Goal: Information Seeking & Learning: Learn about a topic

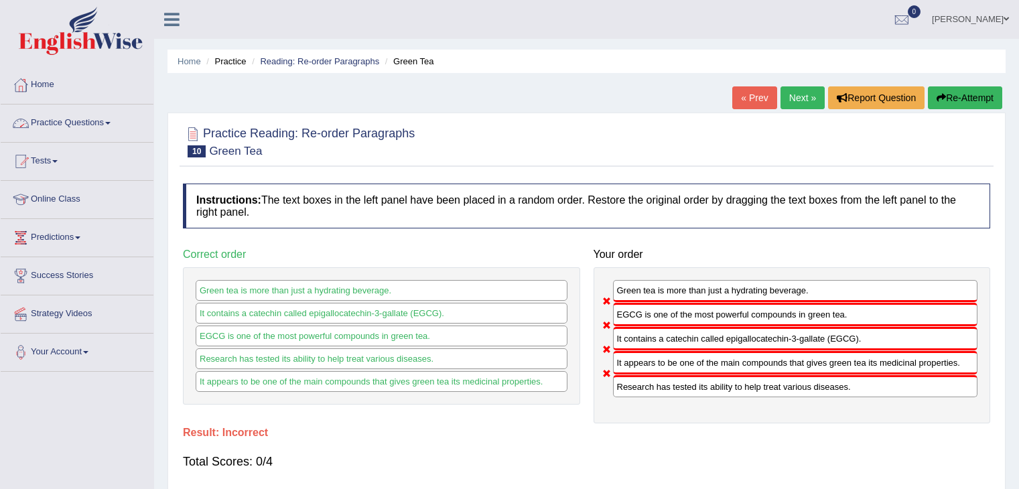
click at [67, 131] on link "Practice Questions" at bounding box center [77, 121] width 153 height 33
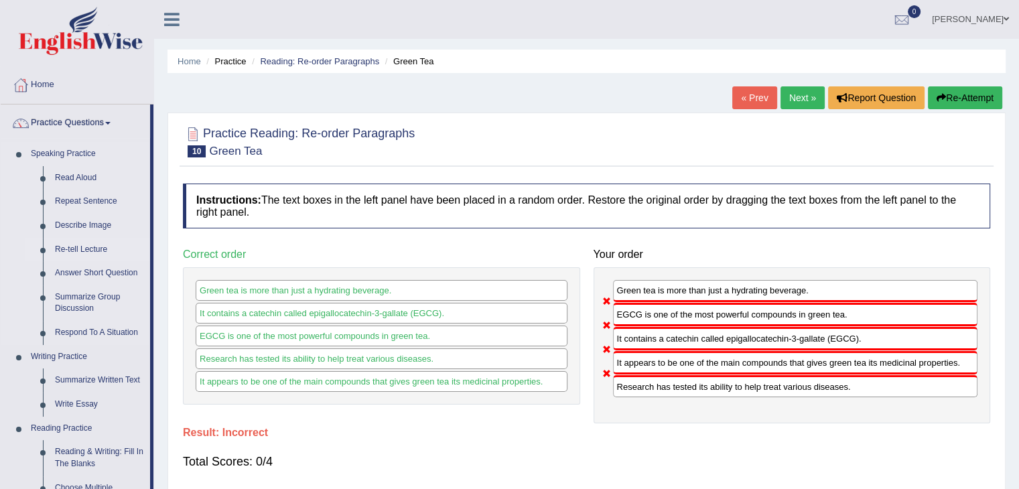
click at [80, 253] on link "Re-tell Lecture" at bounding box center [99, 250] width 101 height 24
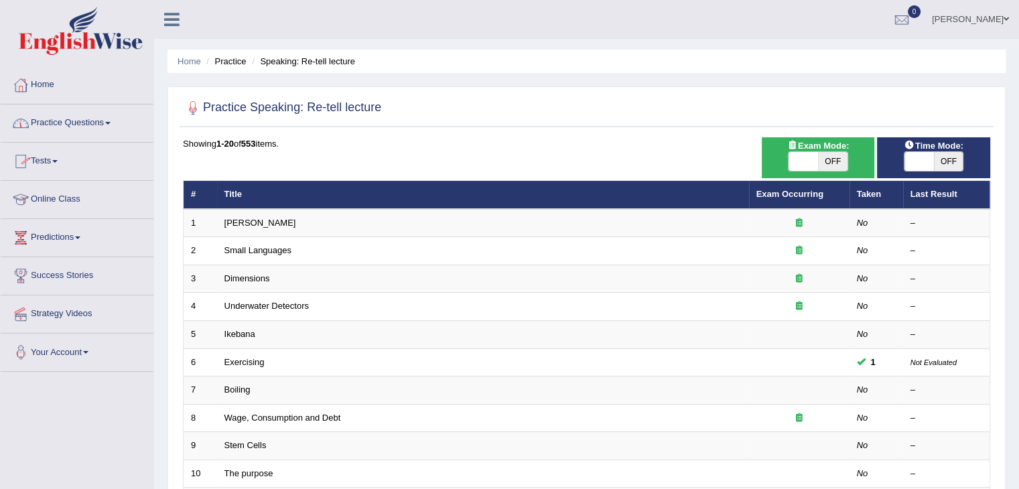
click at [47, 90] on link "Home" at bounding box center [77, 82] width 153 height 33
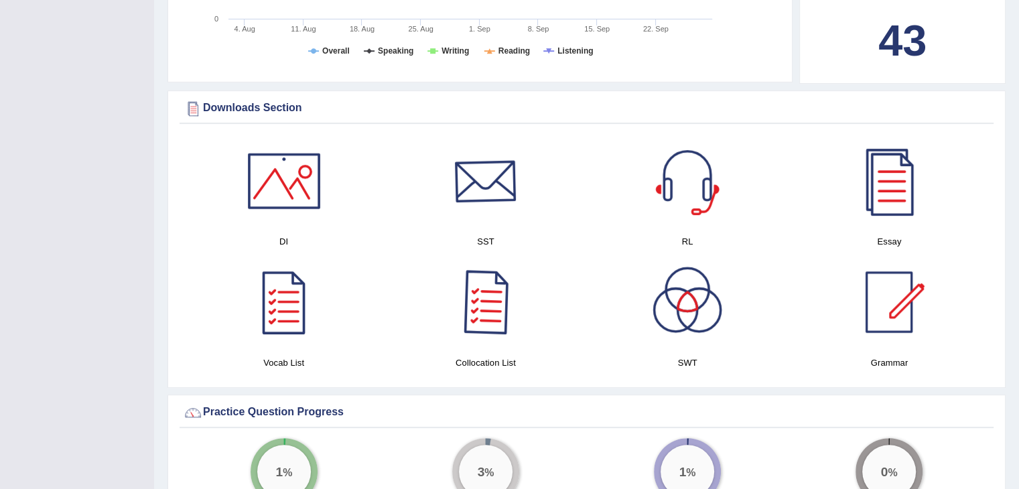
scroll to position [594, 0]
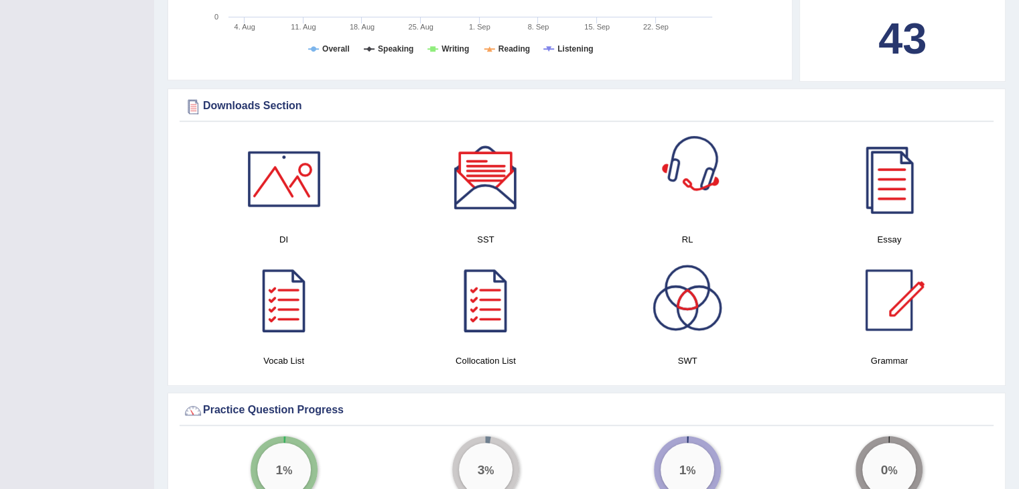
click at [683, 172] on div at bounding box center [688, 179] width 94 height 94
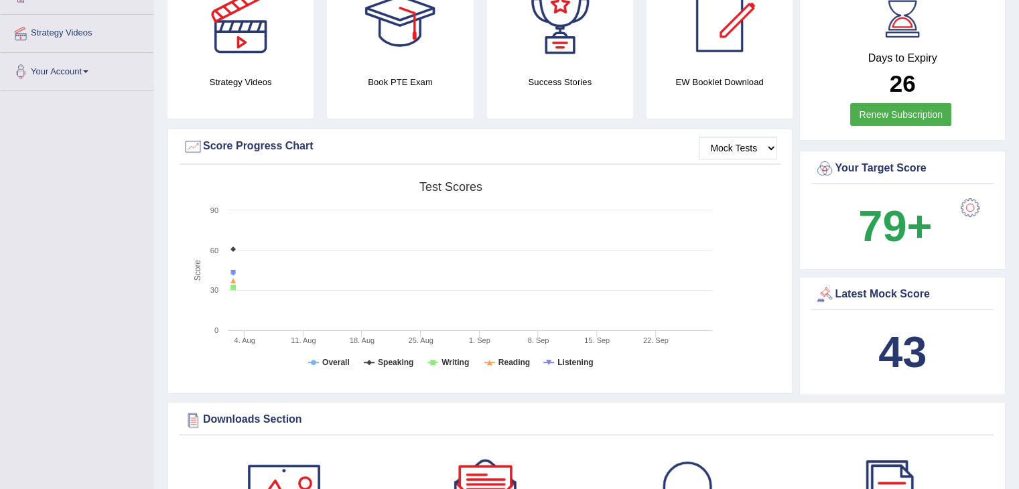
scroll to position [10, 0]
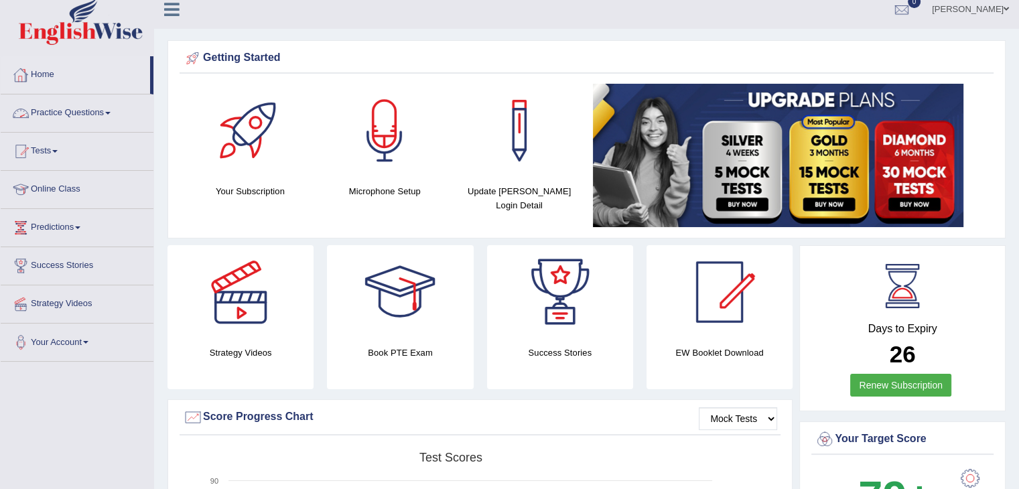
click at [100, 108] on link "Practice Questions" at bounding box center [77, 110] width 153 height 33
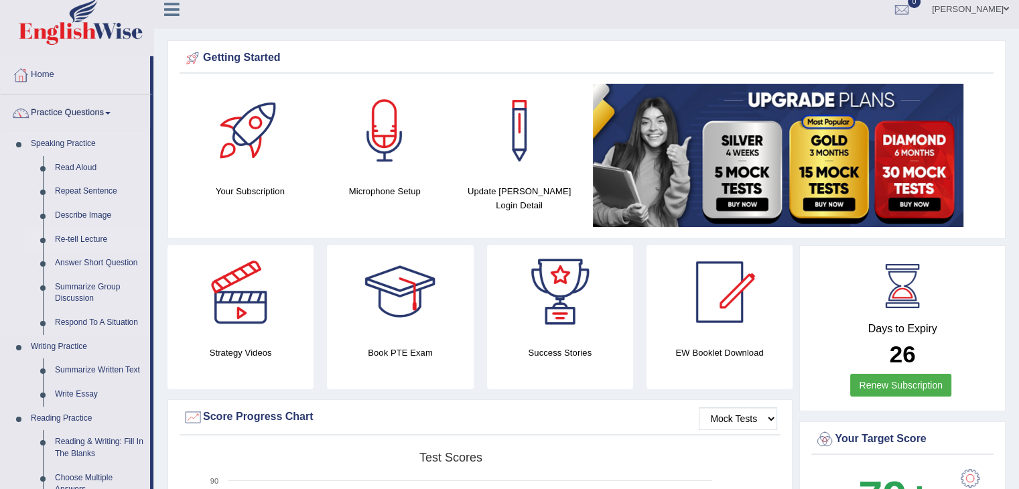
click at [78, 234] on link "Re-tell Lecture" at bounding box center [99, 240] width 101 height 24
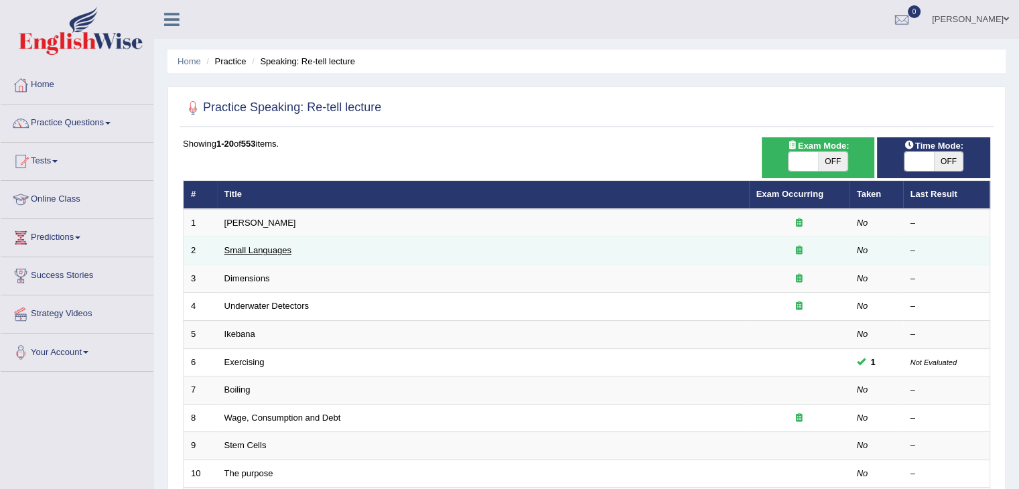
click at [252, 250] on link "Small Languages" at bounding box center [257, 250] width 67 height 10
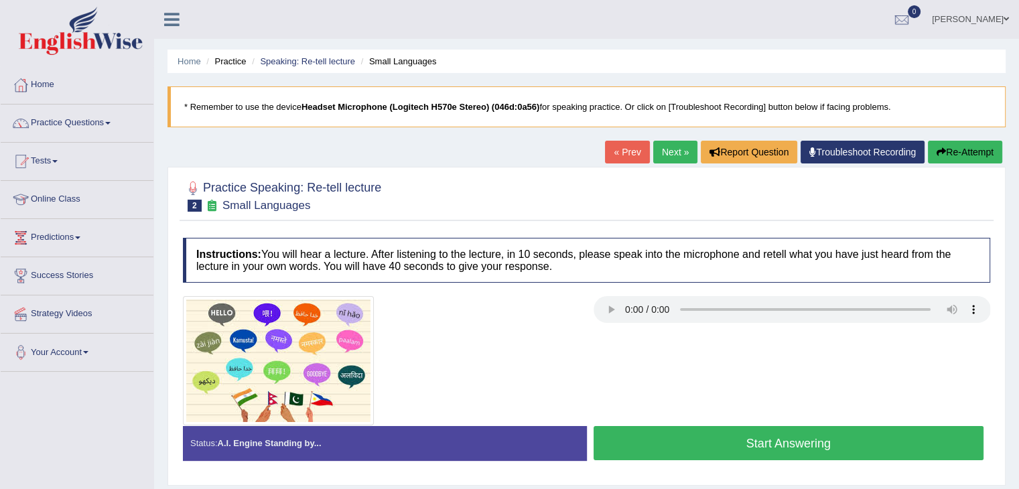
click at [670, 448] on button "Start Answering" at bounding box center [789, 443] width 391 height 34
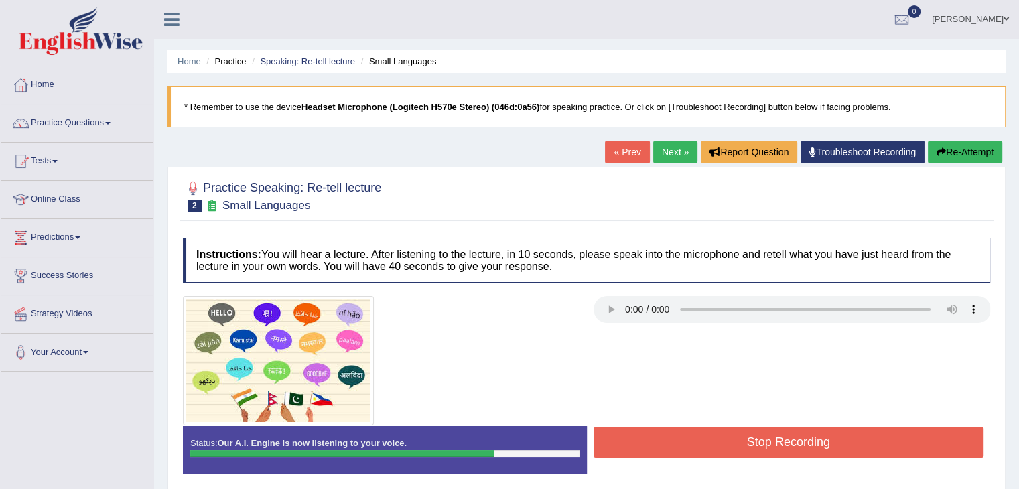
click at [705, 446] on button "Stop Recording" at bounding box center [789, 442] width 391 height 31
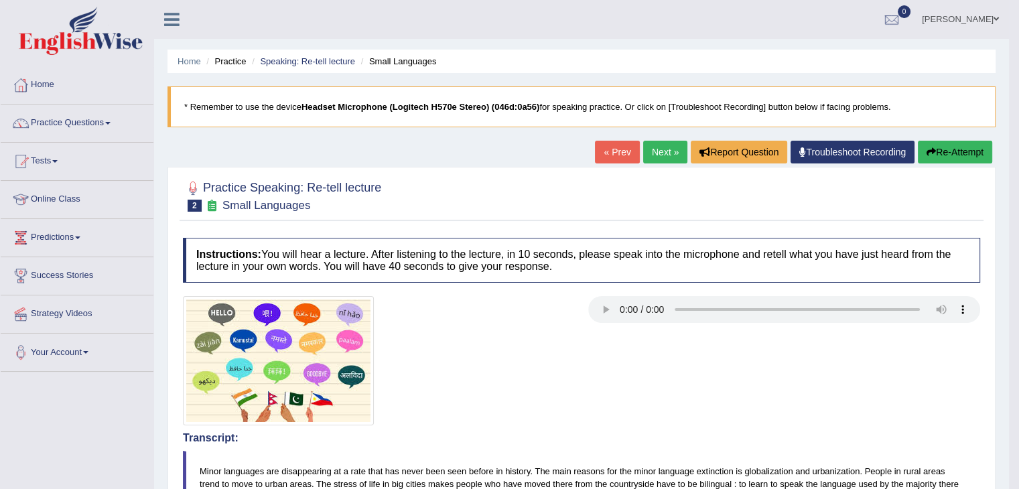
click at [663, 155] on link "Next »" at bounding box center [665, 152] width 44 height 23
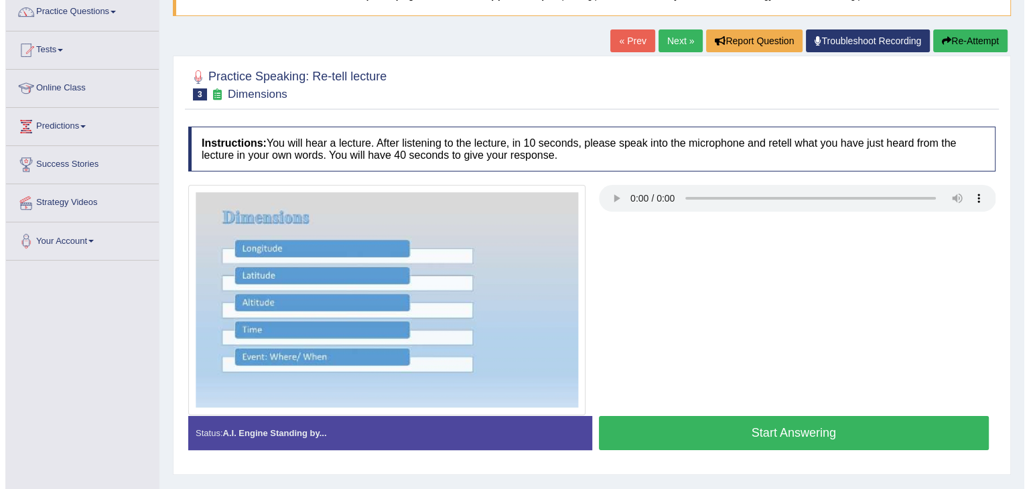
scroll to position [112, 0]
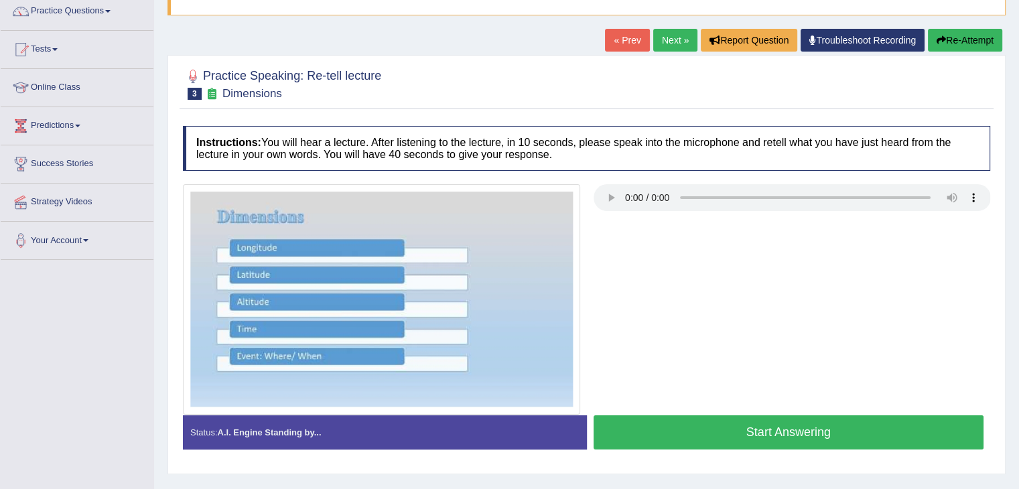
click at [756, 435] on button "Start Answering" at bounding box center [789, 432] width 391 height 34
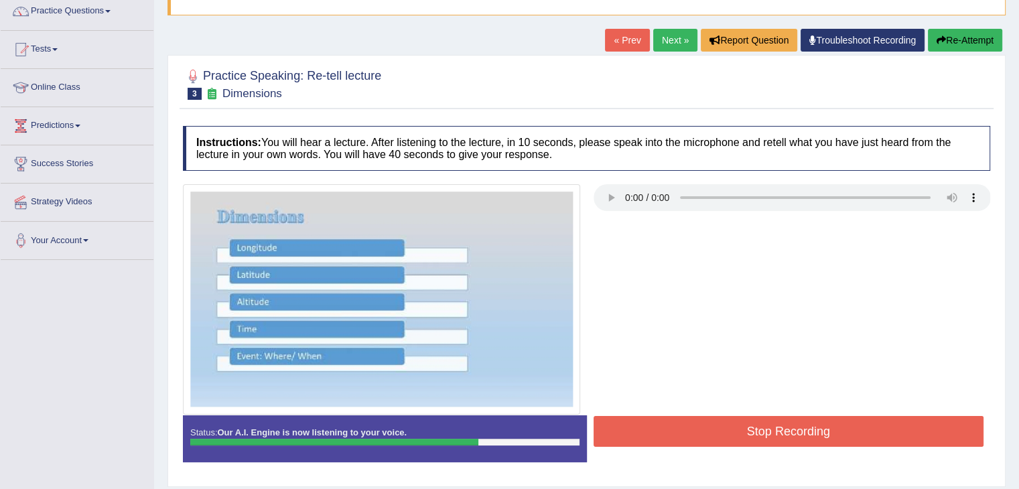
click at [756, 435] on button "Stop Recording" at bounding box center [789, 431] width 391 height 31
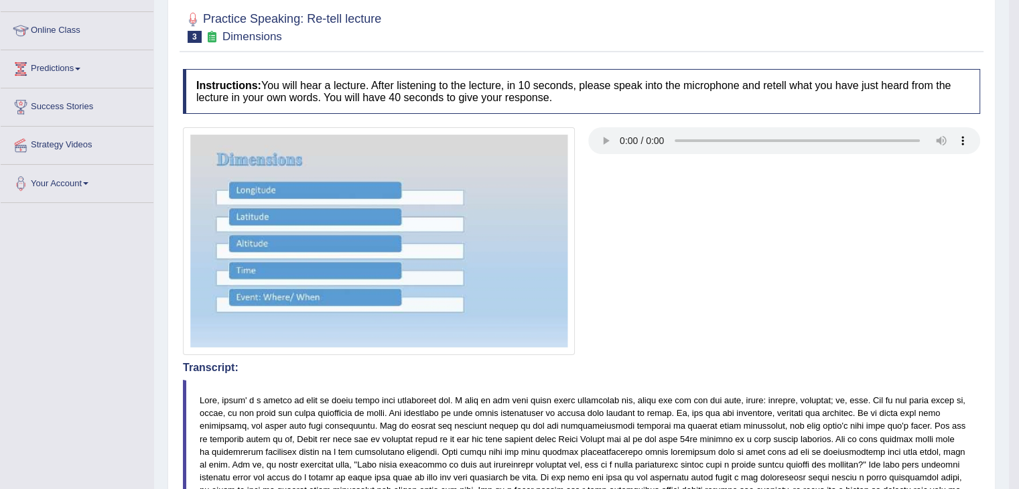
scroll to position [83, 0]
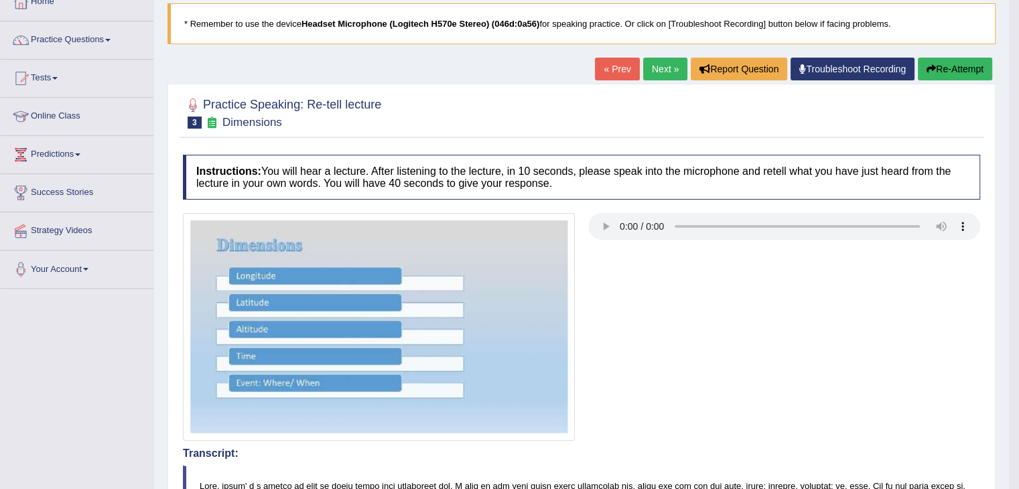
click at [665, 68] on link "Next »" at bounding box center [665, 69] width 44 height 23
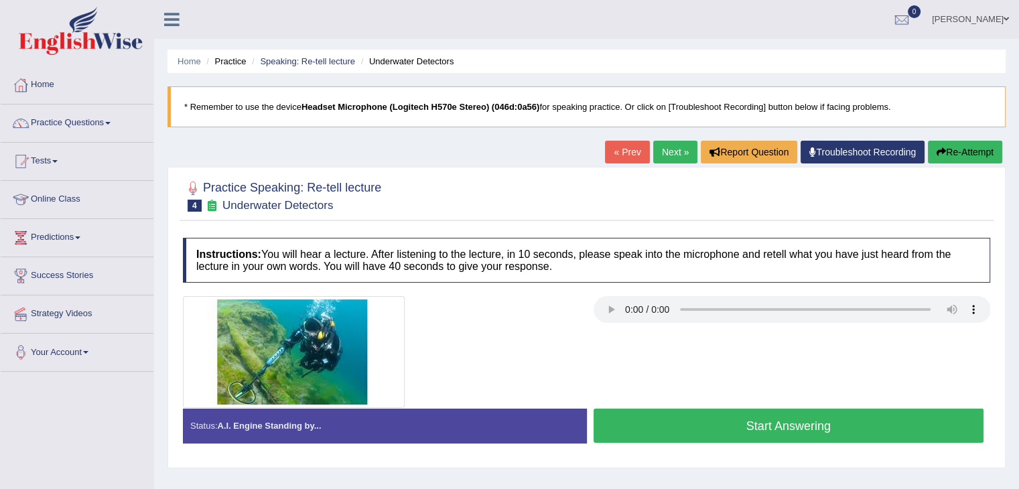
click at [714, 103] on blockquote "* Remember to use the device Headset Microphone (Logitech H570e Stereo) (046d:0…" at bounding box center [586, 106] width 838 height 41
click at [44, 81] on link "Home" at bounding box center [77, 82] width 153 height 33
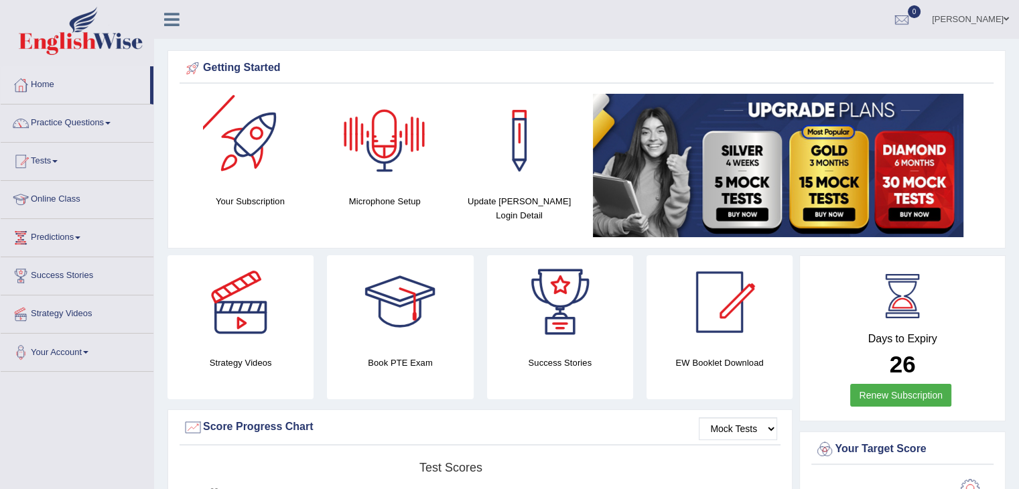
click at [391, 172] on div at bounding box center [385, 141] width 94 height 94
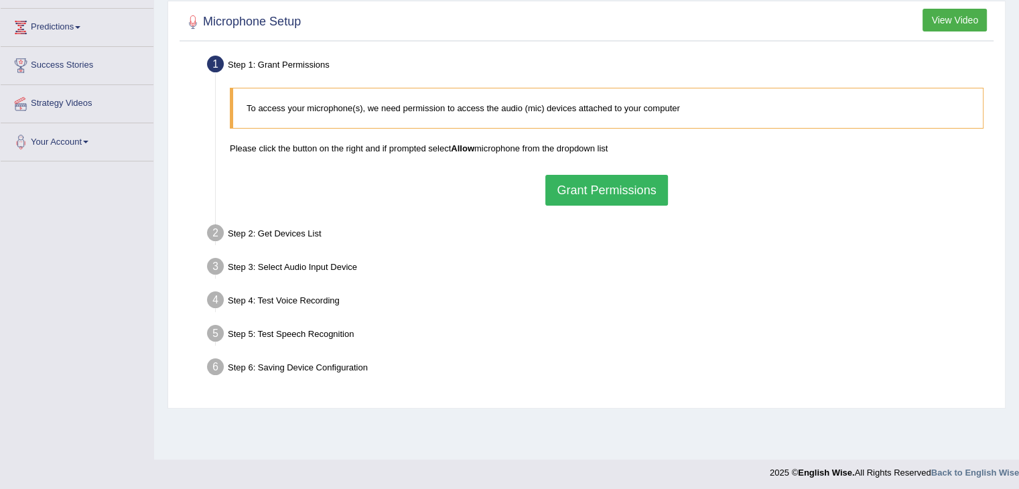
scroll to position [209, 0]
click at [576, 197] on button "Grant Permissions" at bounding box center [606, 191] width 122 height 31
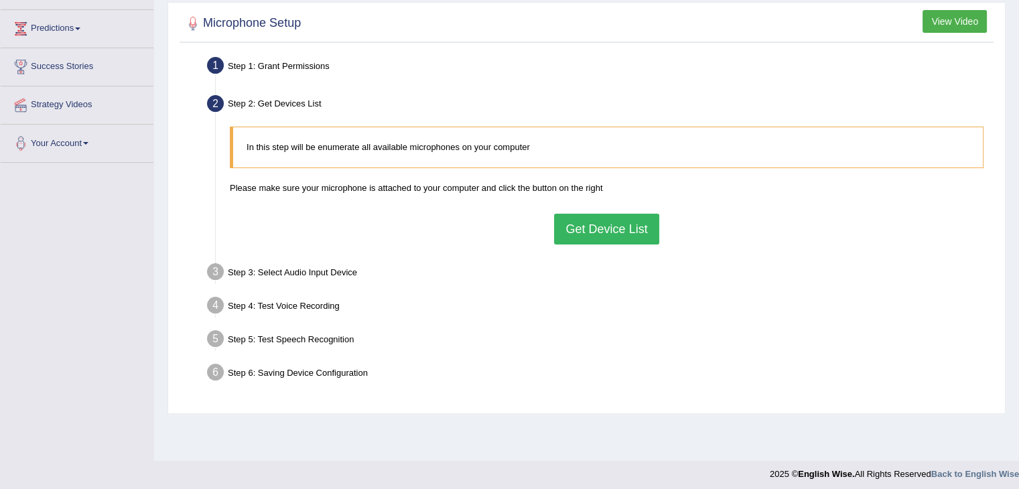
click at [602, 219] on button "Get Device List" at bounding box center [606, 229] width 105 height 31
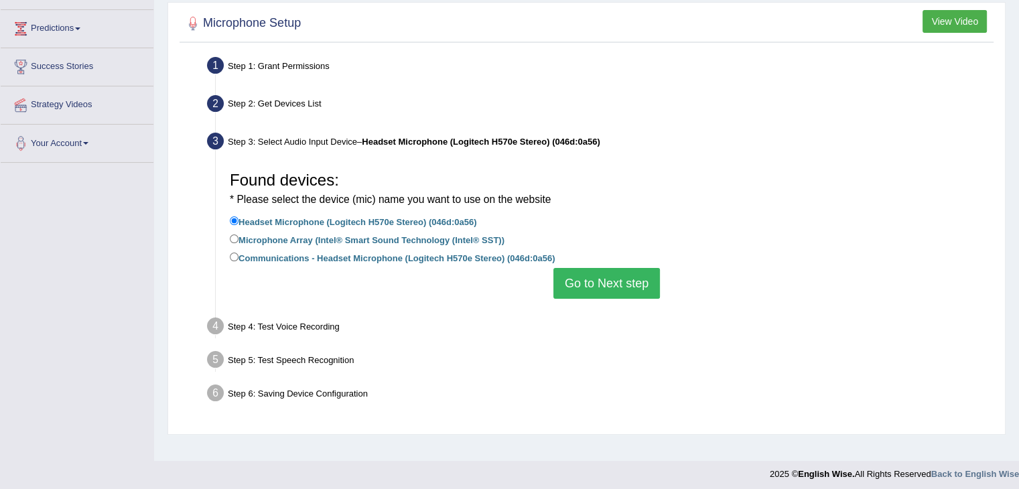
click at [598, 280] on button "Go to Next step" at bounding box center [606, 283] width 107 height 31
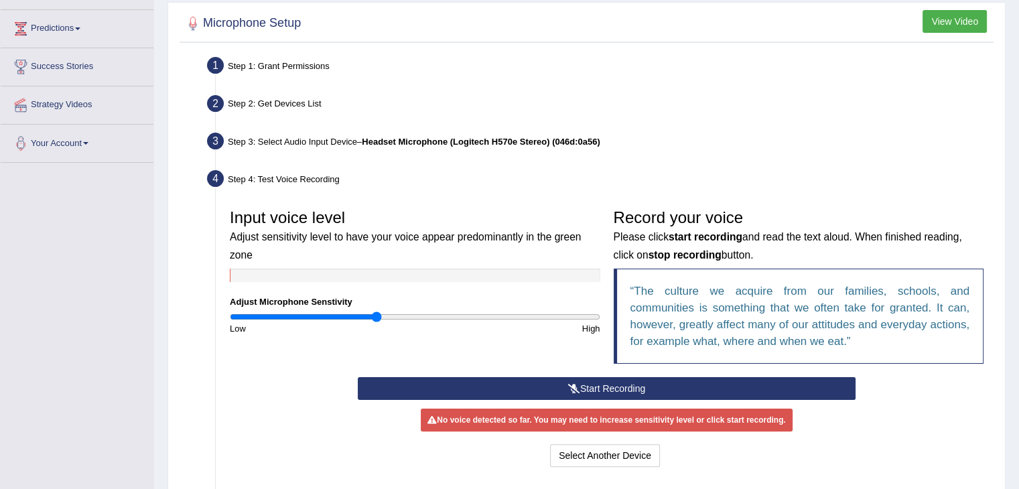
click at [590, 384] on button "Start Recording" at bounding box center [607, 388] width 498 height 23
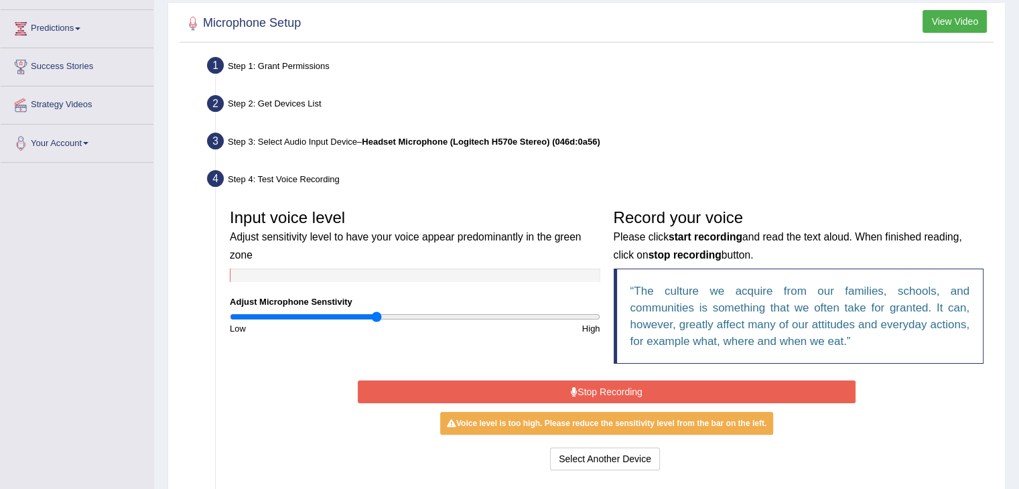
click at [544, 393] on button "Stop Recording" at bounding box center [607, 392] width 498 height 23
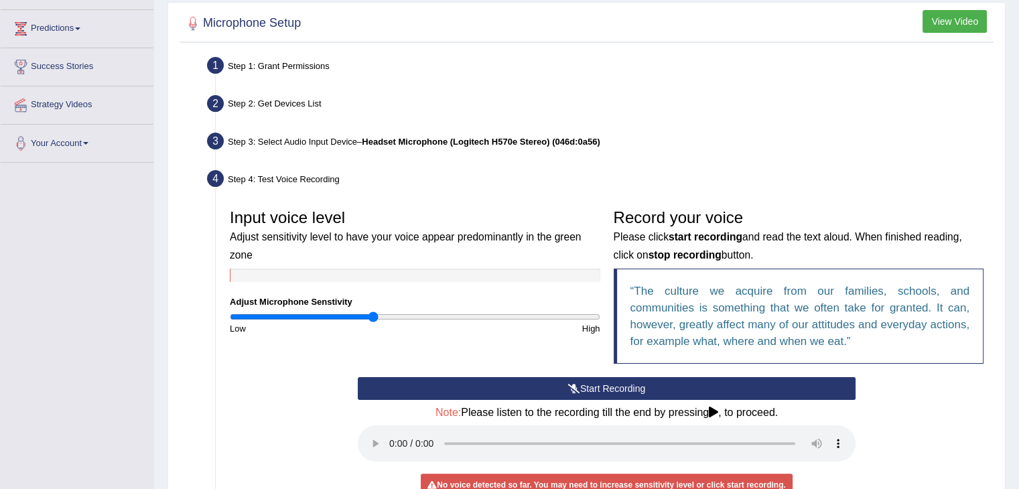
type input "0.78"
click at [375, 314] on input "range" at bounding box center [415, 317] width 370 height 11
click at [584, 387] on button "Start Recording" at bounding box center [607, 388] width 498 height 23
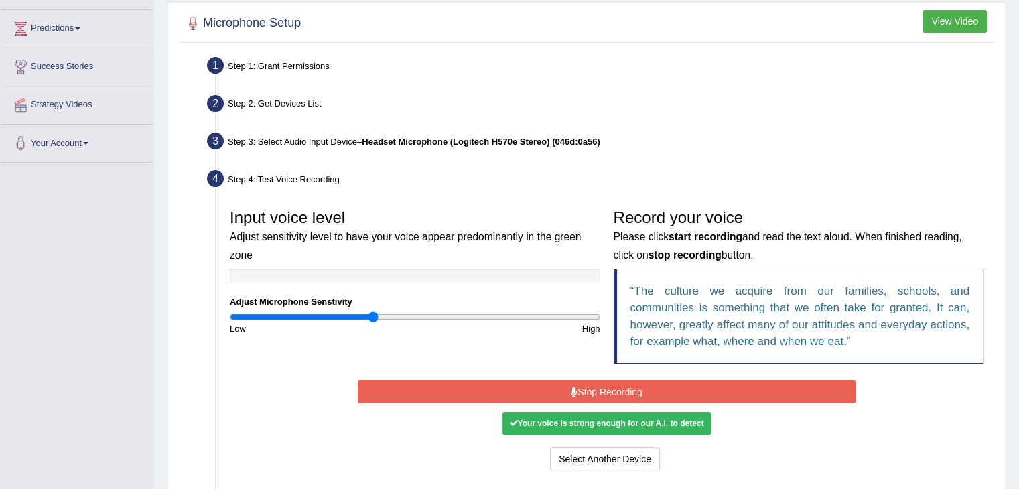
click at [584, 387] on button "Stop Recording" at bounding box center [607, 392] width 498 height 23
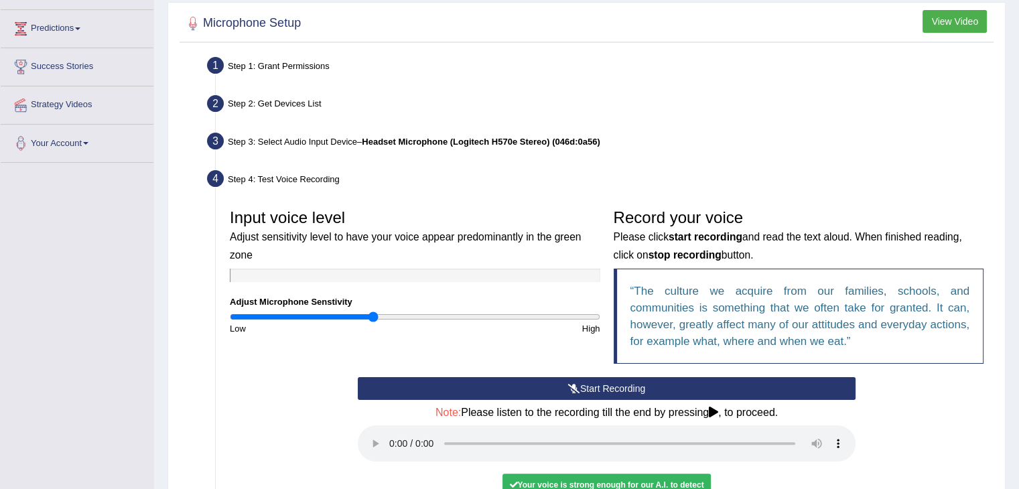
scroll to position [378, 0]
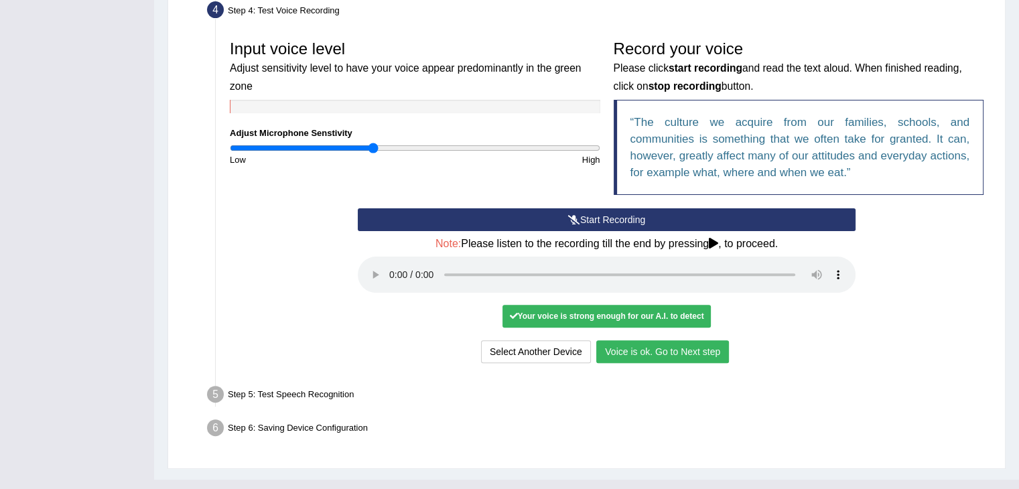
click at [638, 353] on button "Voice is ok. Go to Next step" at bounding box center [662, 351] width 133 height 23
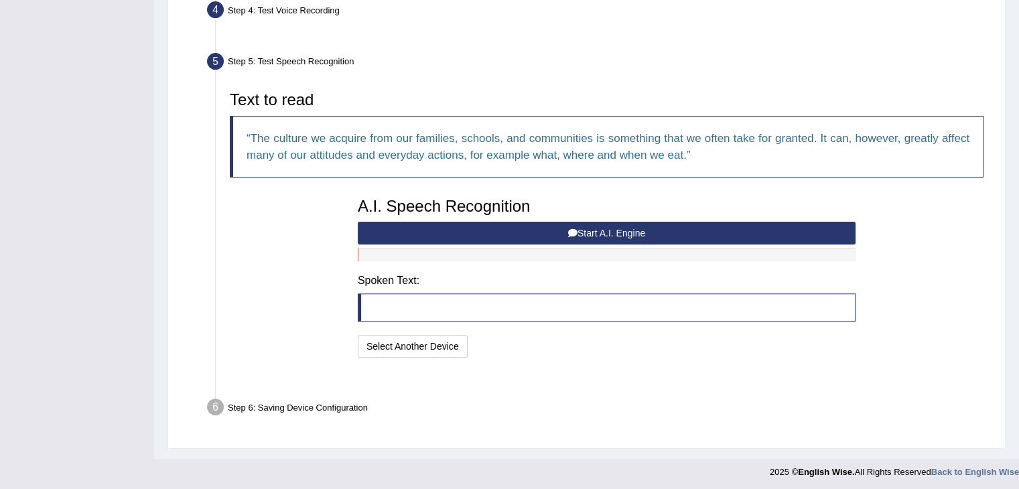
scroll to position [347, 0]
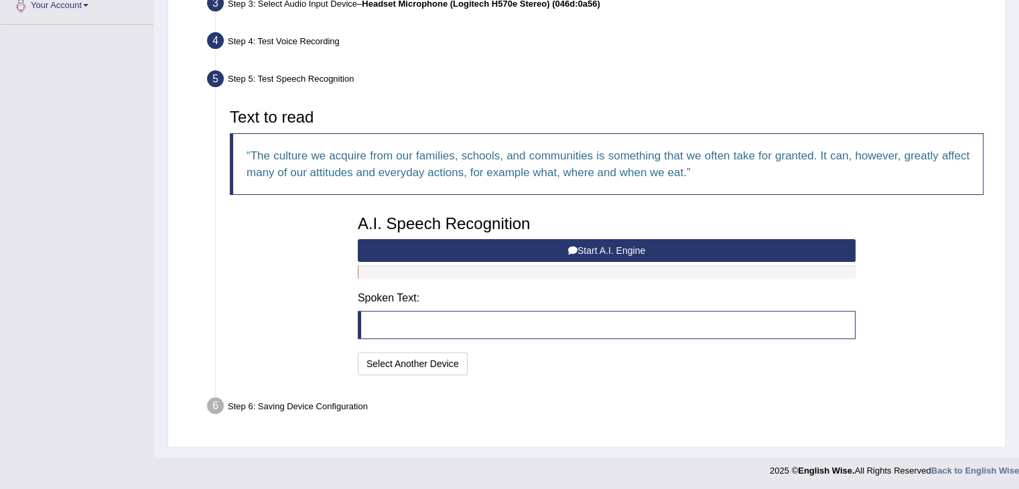
click at [574, 255] on button "Start A.I. Engine" at bounding box center [607, 250] width 498 height 23
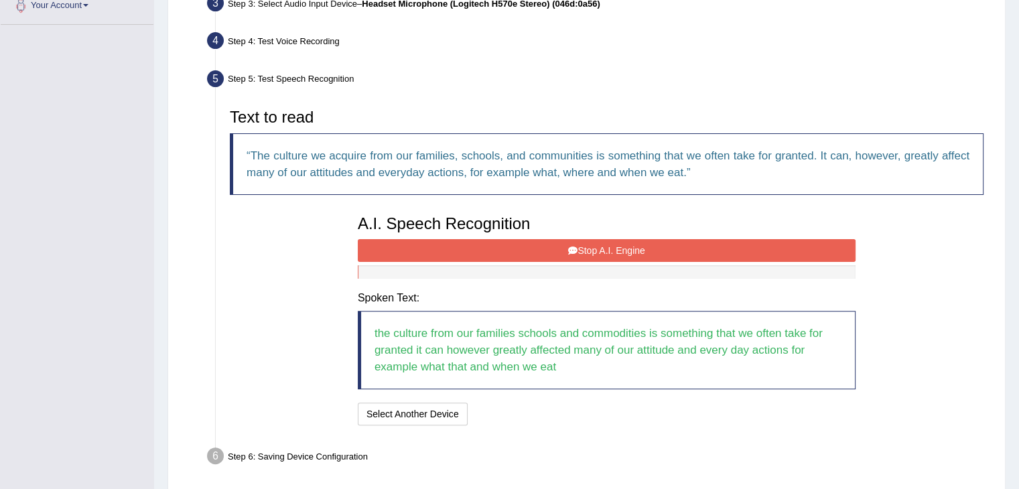
click at [574, 255] on button "Stop A.I. Engine" at bounding box center [607, 250] width 498 height 23
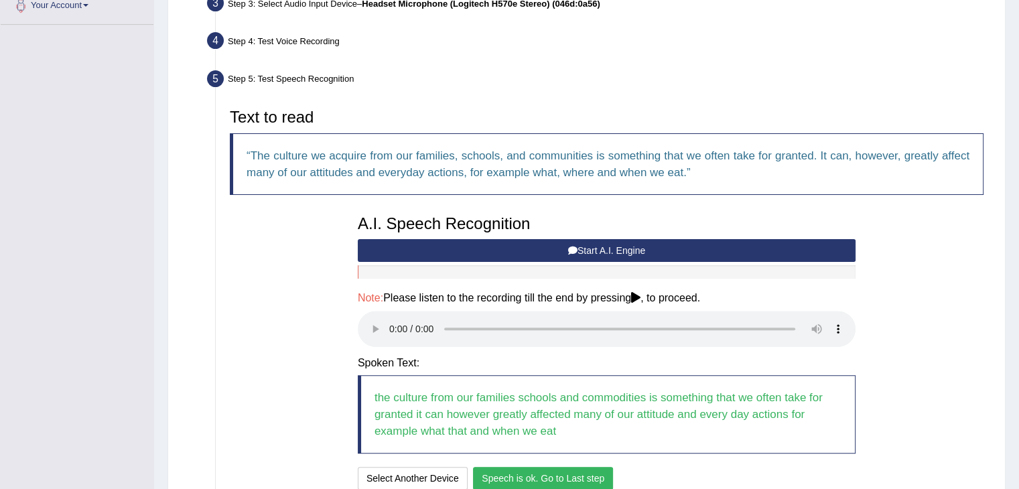
scroll to position [420, 0]
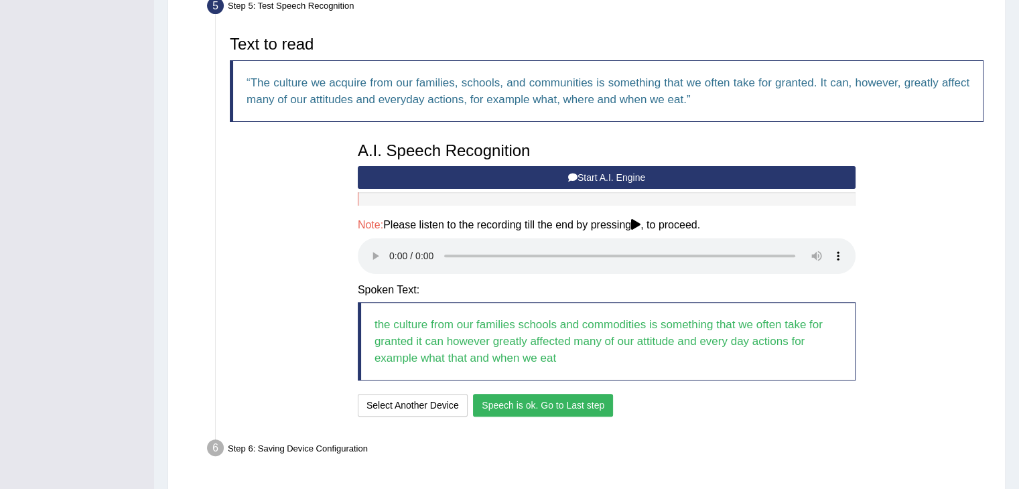
click at [582, 171] on button "Start A.I. Engine" at bounding box center [607, 177] width 498 height 23
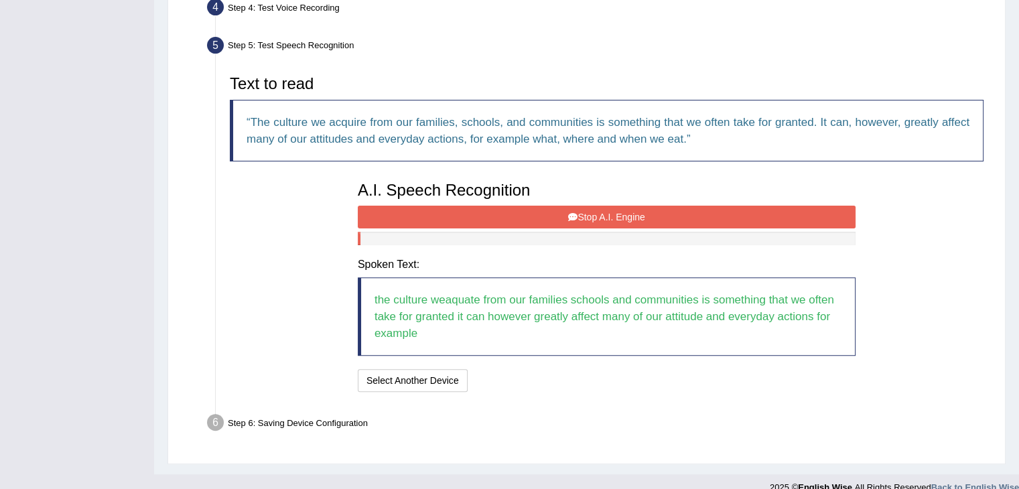
scroll to position [397, 0]
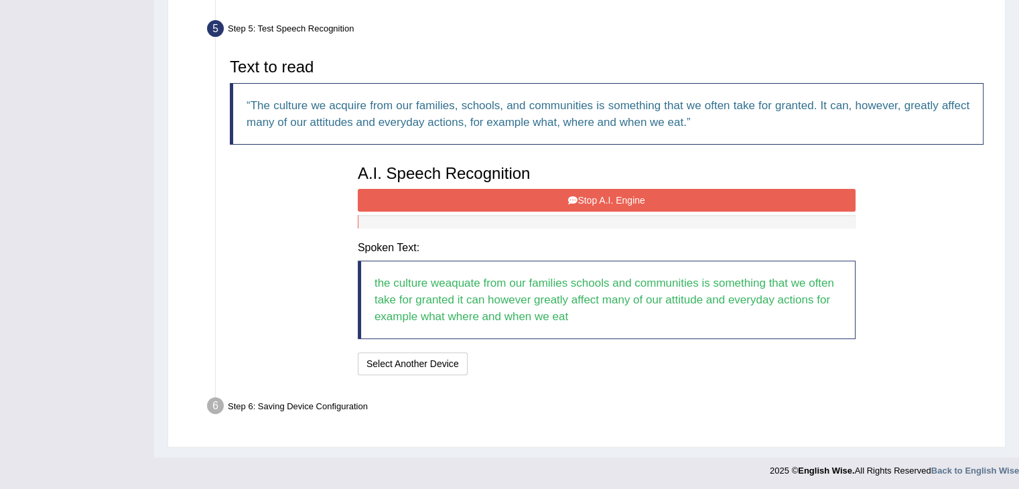
click at [594, 194] on button "Stop A.I. Engine" at bounding box center [607, 200] width 498 height 23
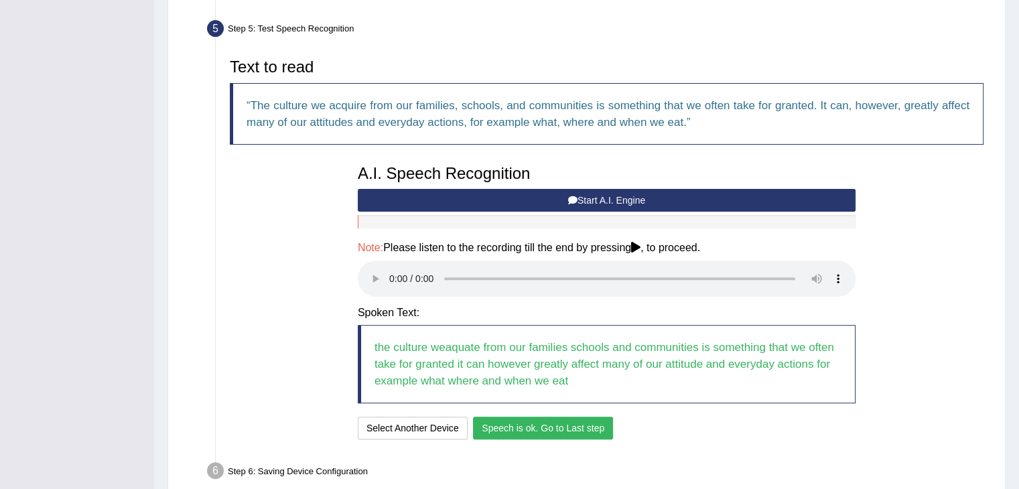
click at [567, 419] on button "Speech is ok. Go to Last step" at bounding box center [543, 428] width 140 height 23
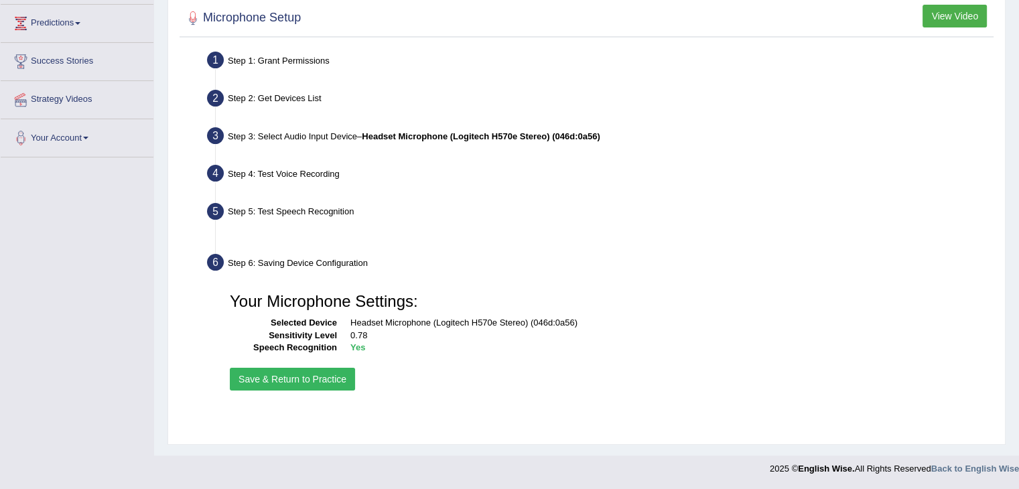
scroll to position [214, 0]
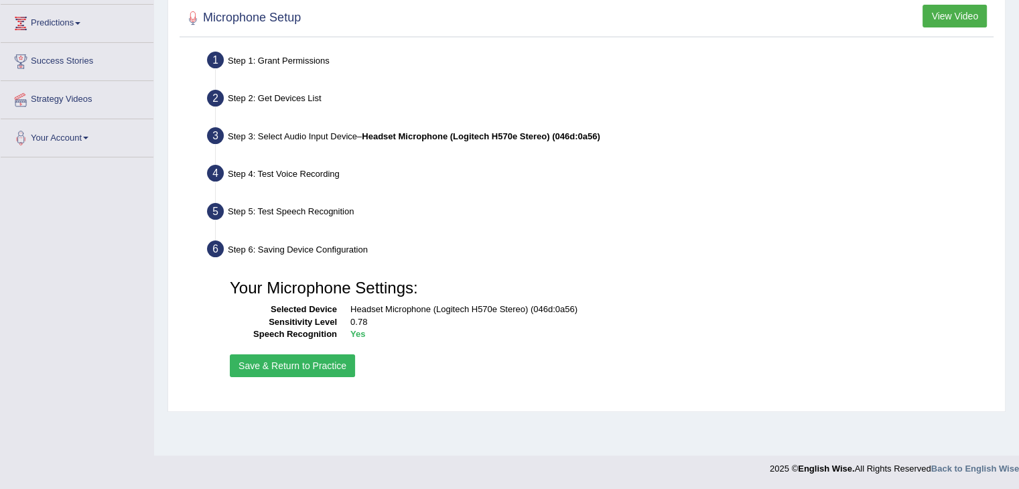
click at [293, 362] on button "Save & Return to Practice" at bounding box center [292, 365] width 125 height 23
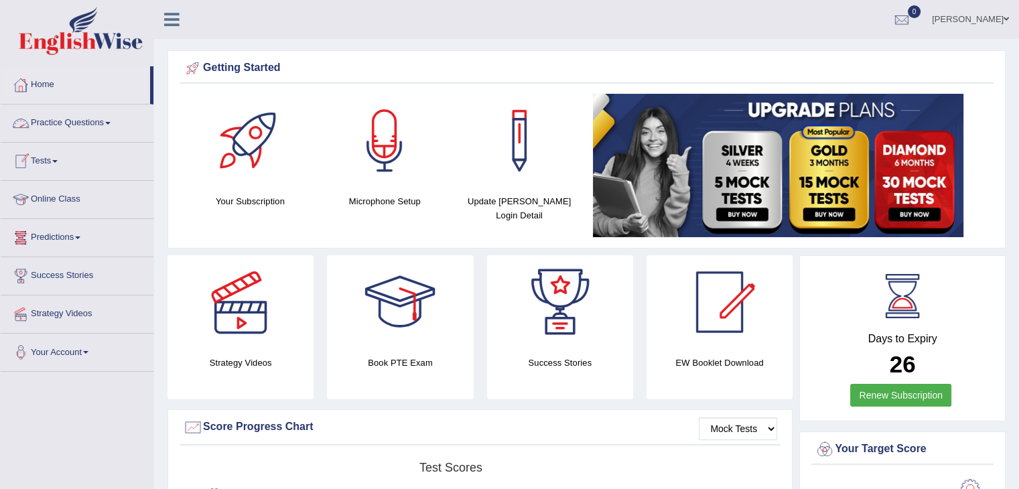
click at [100, 119] on link "Practice Questions" at bounding box center [77, 121] width 153 height 33
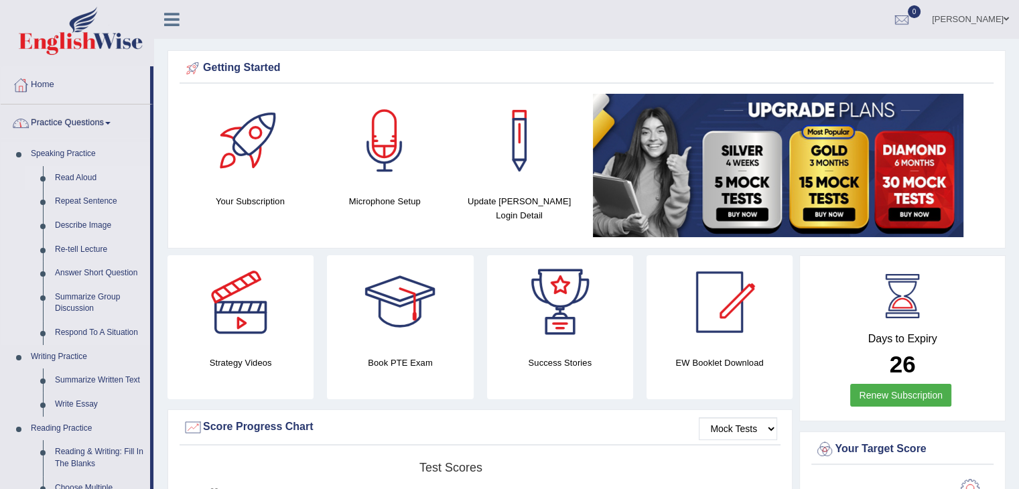
click at [74, 175] on link "Read Aloud" at bounding box center [99, 178] width 101 height 24
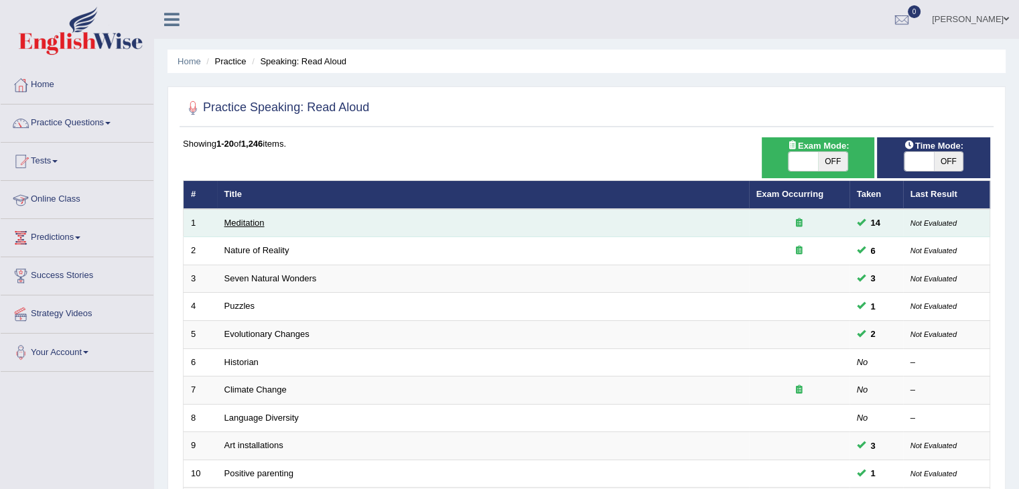
click at [237, 224] on link "Meditation" at bounding box center [244, 223] width 40 height 10
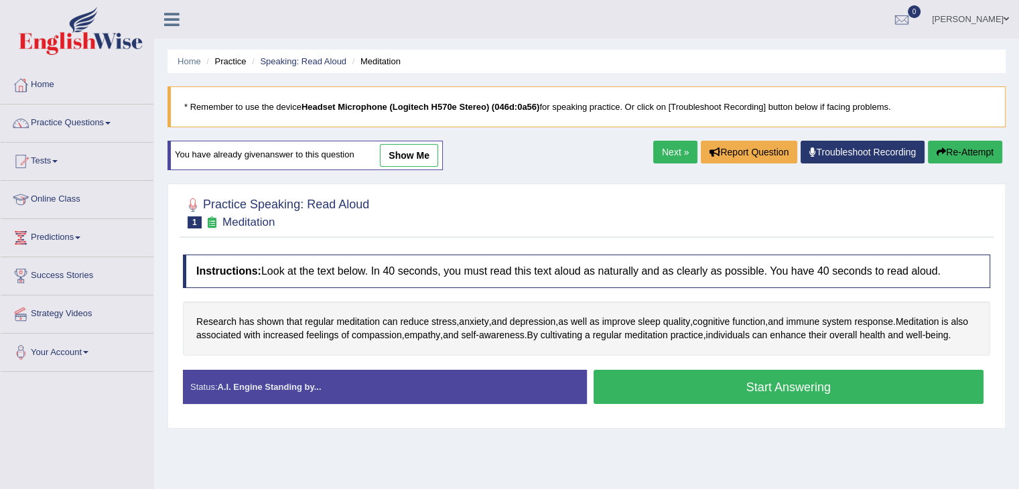
click at [744, 394] on button "Start Answering" at bounding box center [789, 387] width 391 height 34
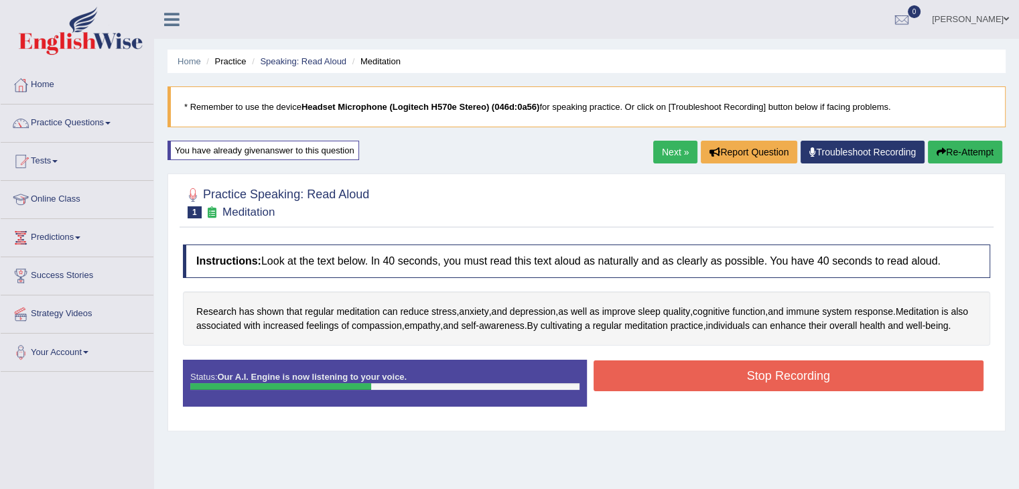
click at [780, 395] on div "Stop Recording" at bounding box center [789, 377] width 404 height 34
click at [783, 391] on button "Stop Recording" at bounding box center [789, 375] width 391 height 31
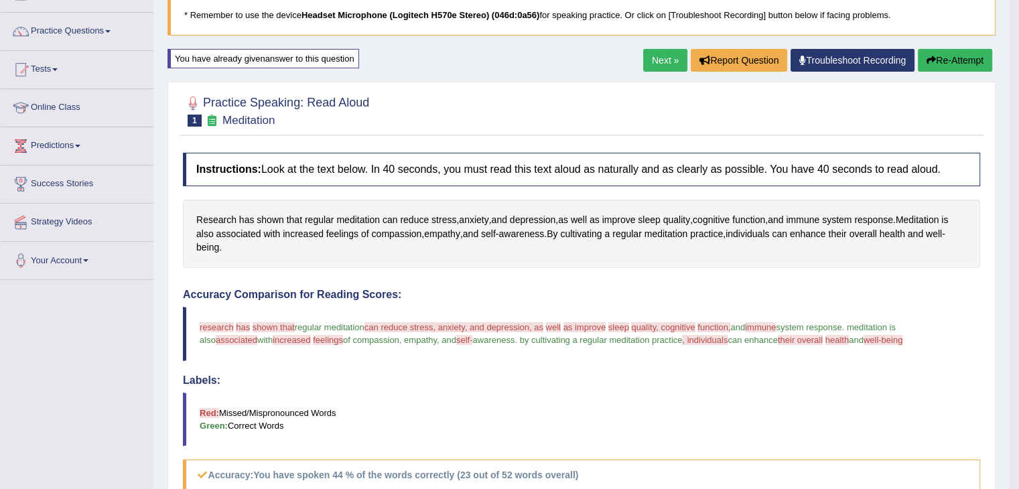
scroll to position [90, 0]
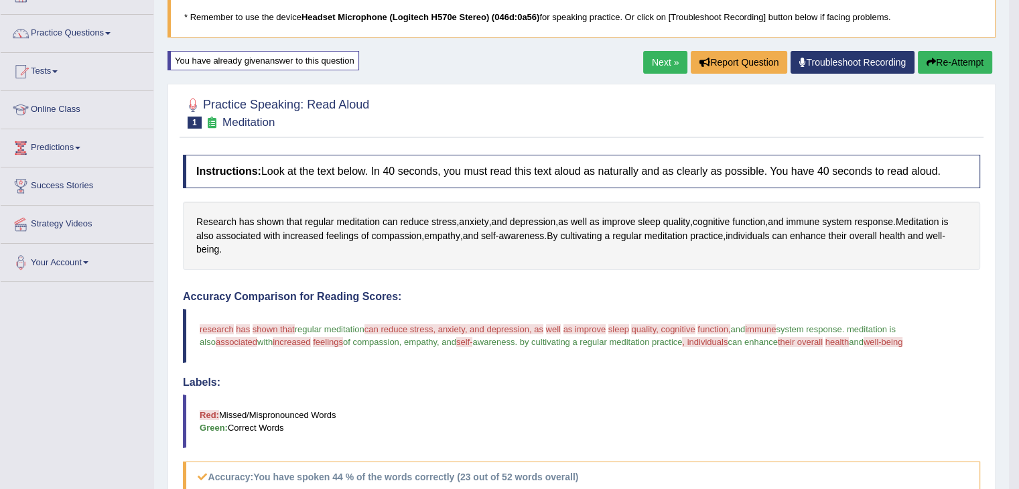
click at [939, 70] on button "Re-Attempt" at bounding box center [955, 62] width 74 height 23
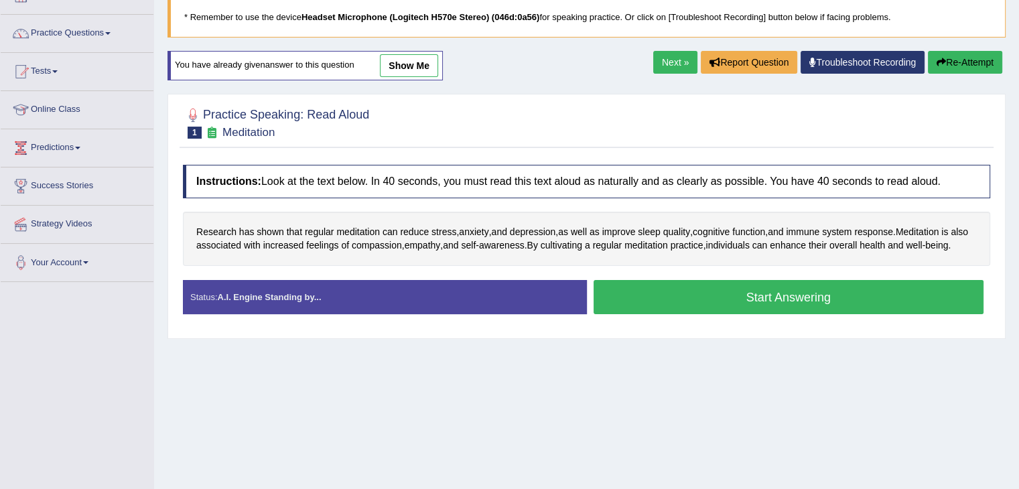
click at [718, 312] on button "Start Answering" at bounding box center [789, 297] width 391 height 34
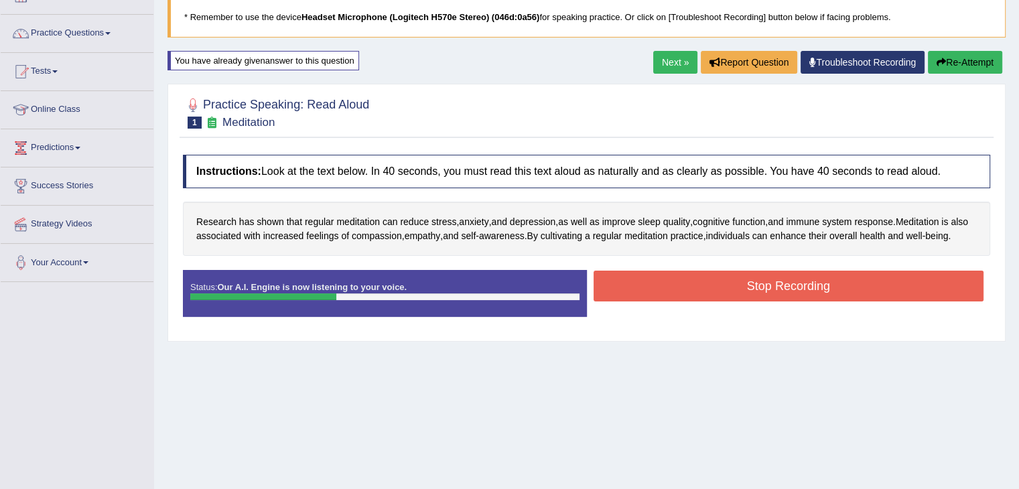
click at [718, 301] on button "Stop Recording" at bounding box center [789, 286] width 391 height 31
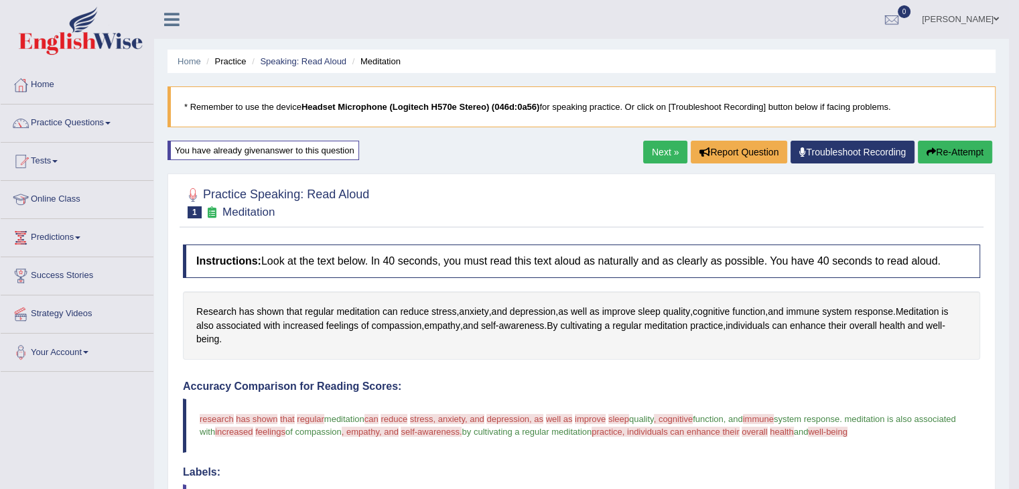
click at [665, 148] on link "Next »" at bounding box center [665, 152] width 44 height 23
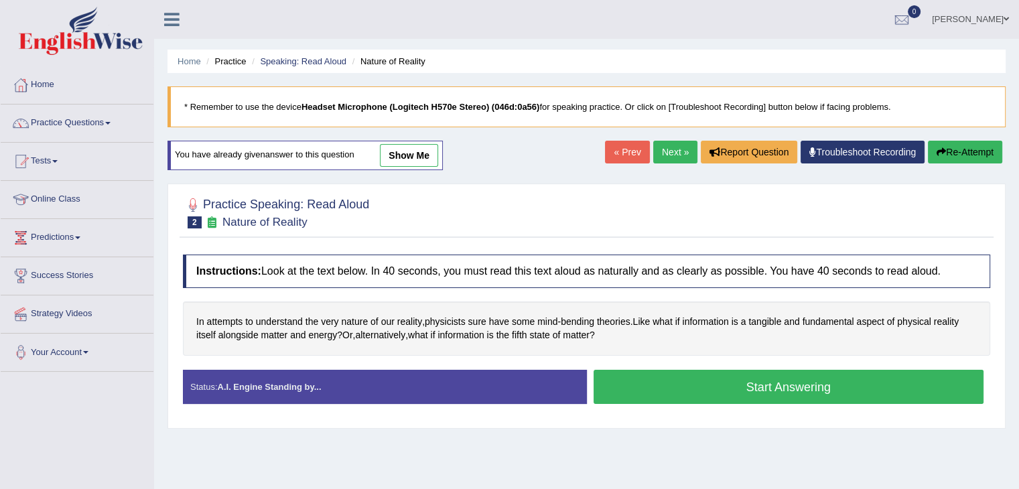
click at [755, 385] on button "Start Answering" at bounding box center [789, 387] width 391 height 34
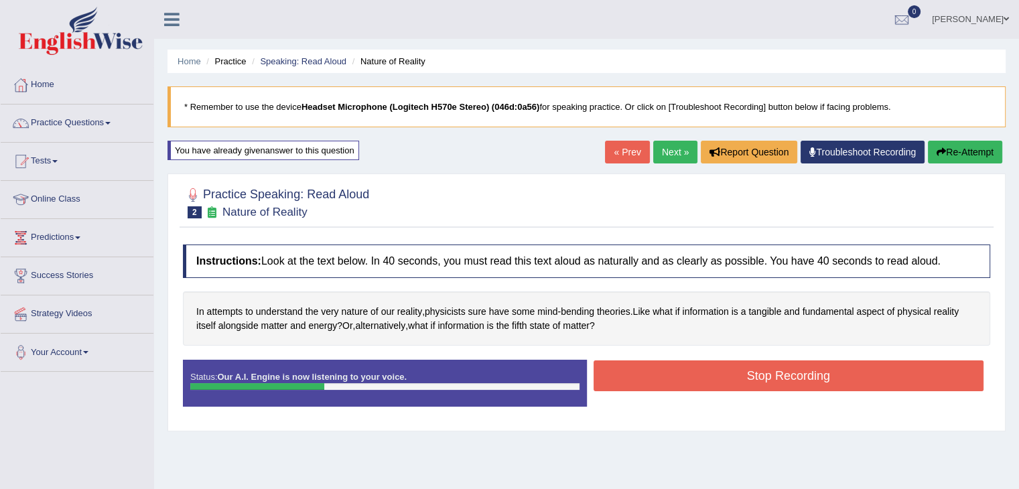
click at [758, 377] on button "Stop Recording" at bounding box center [789, 375] width 391 height 31
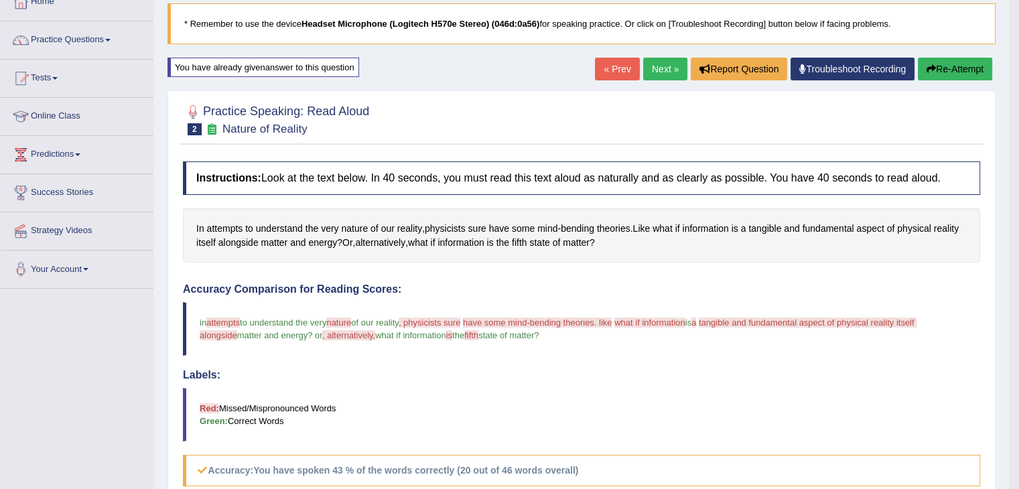
scroll to position [82, 0]
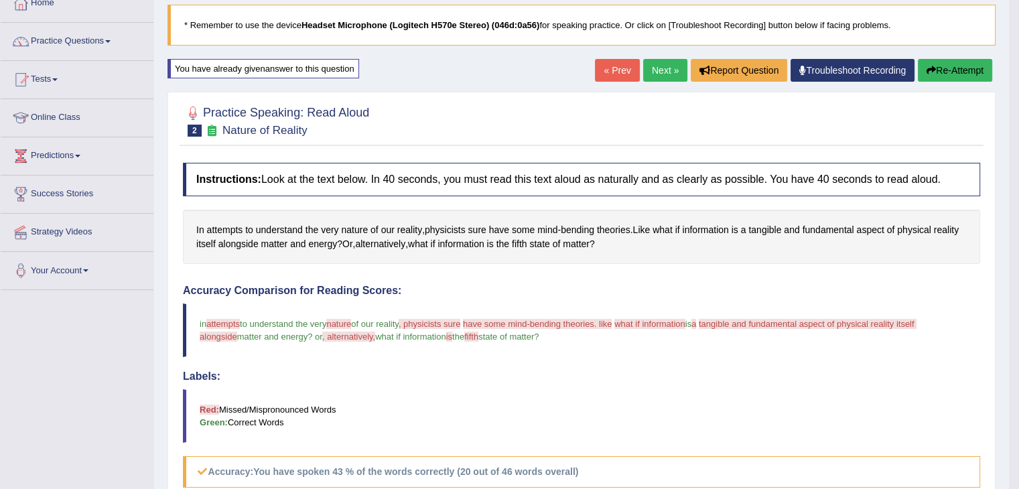
click at [944, 62] on button "Re-Attempt" at bounding box center [955, 70] width 74 height 23
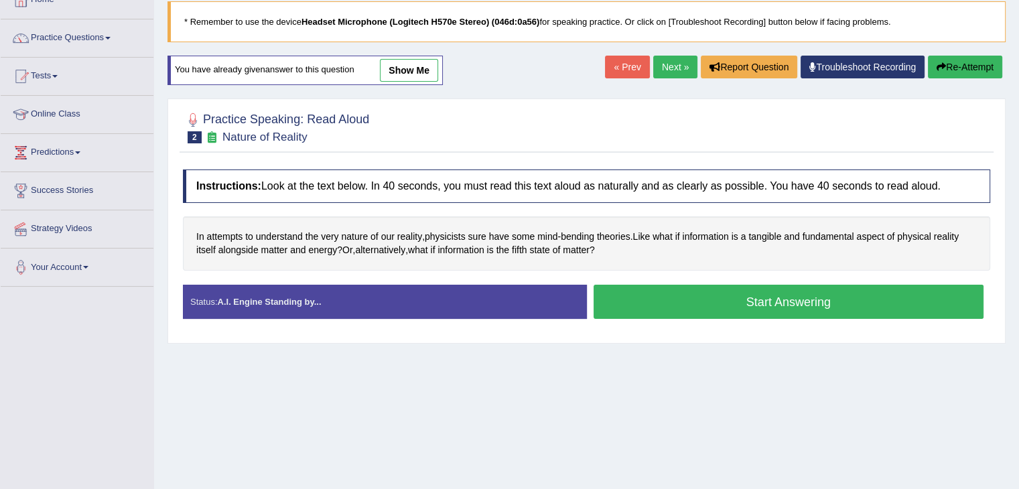
scroll to position [82, 0]
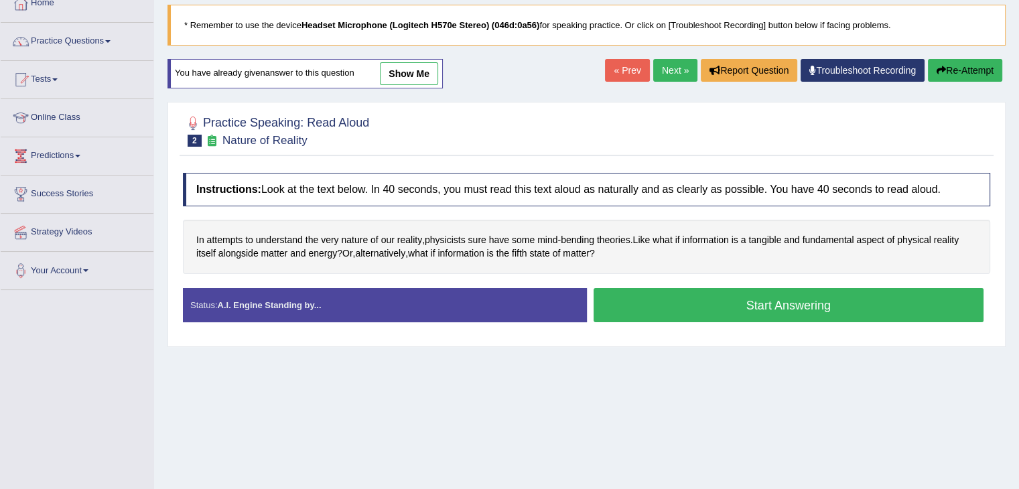
click at [809, 302] on button "Start Answering" at bounding box center [789, 305] width 391 height 34
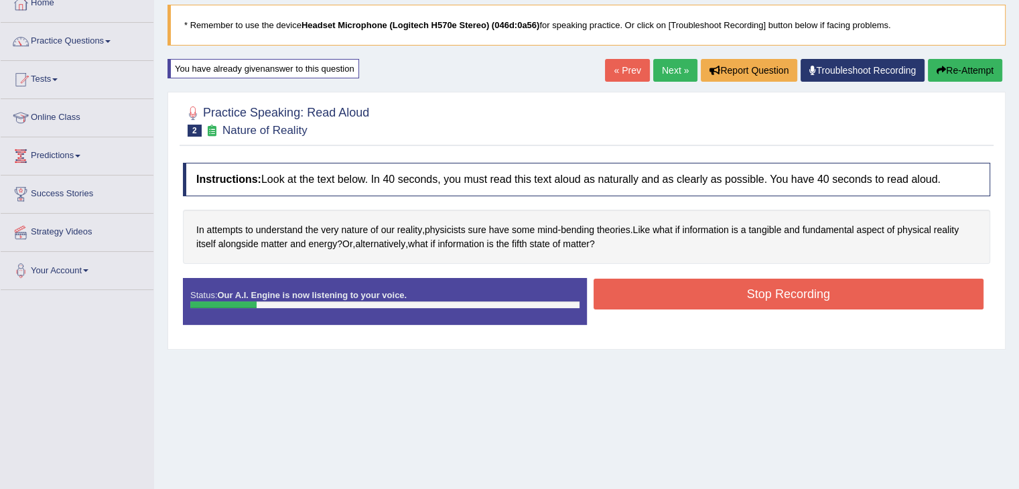
click at [809, 302] on button "Stop Recording" at bounding box center [789, 294] width 391 height 31
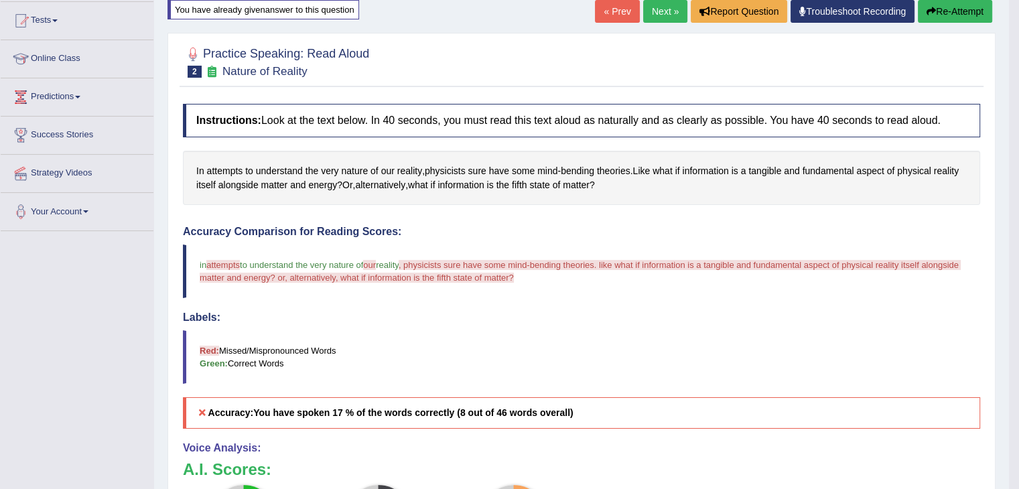
scroll to position [87, 0]
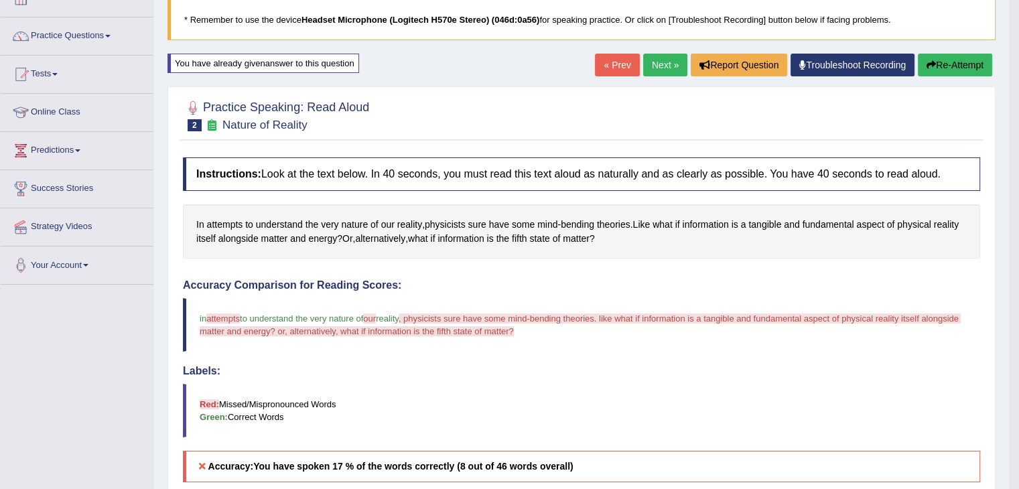
click at [661, 65] on link "Next »" at bounding box center [665, 65] width 44 height 23
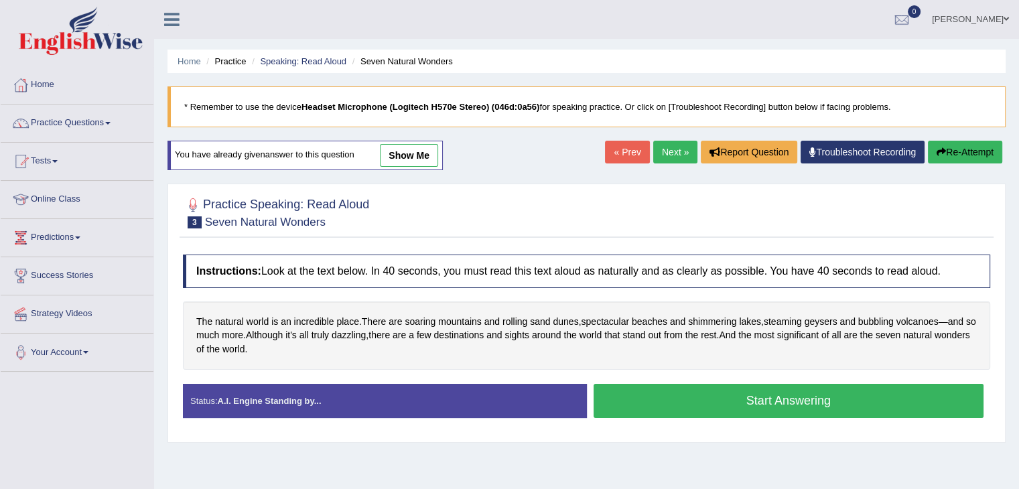
click at [750, 407] on button "Start Answering" at bounding box center [789, 401] width 391 height 34
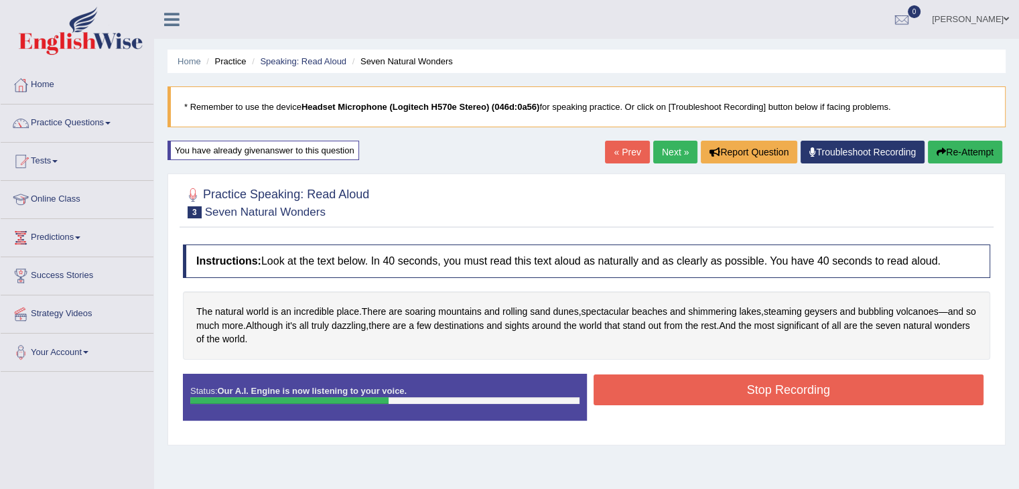
click at [829, 399] on button "Stop Recording" at bounding box center [789, 390] width 391 height 31
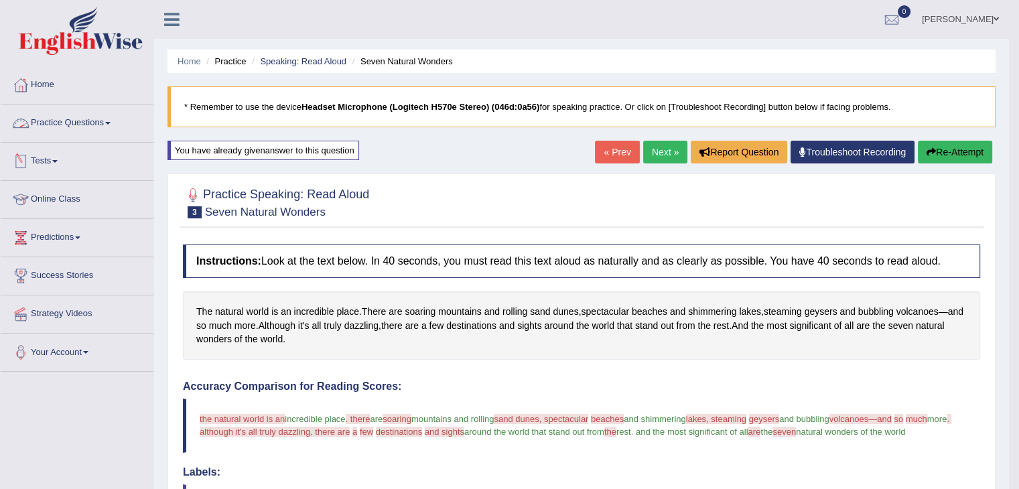
click at [82, 121] on link "Practice Questions" at bounding box center [77, 121] width 153 height 33
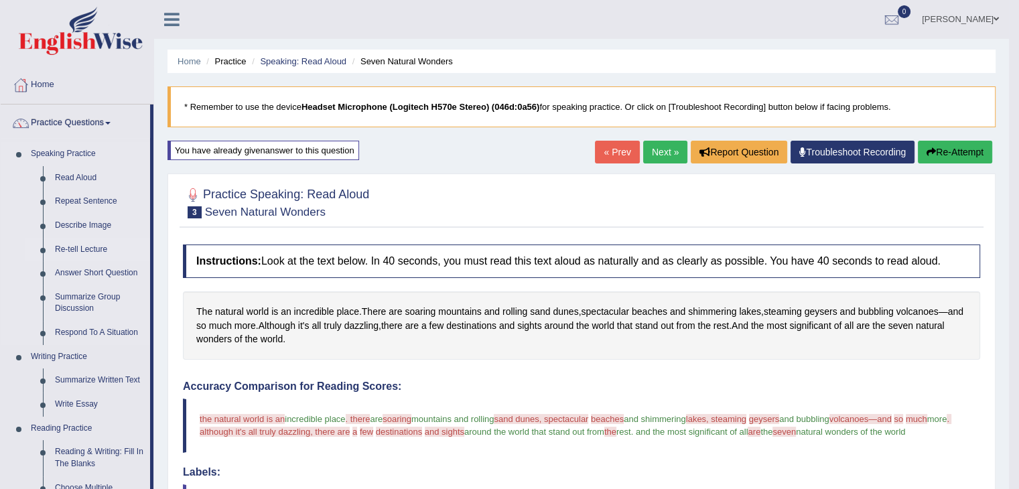
click at [79, 251] on link "Re-tell Lecture" at bounding box center [99, 250] width 101 height 24
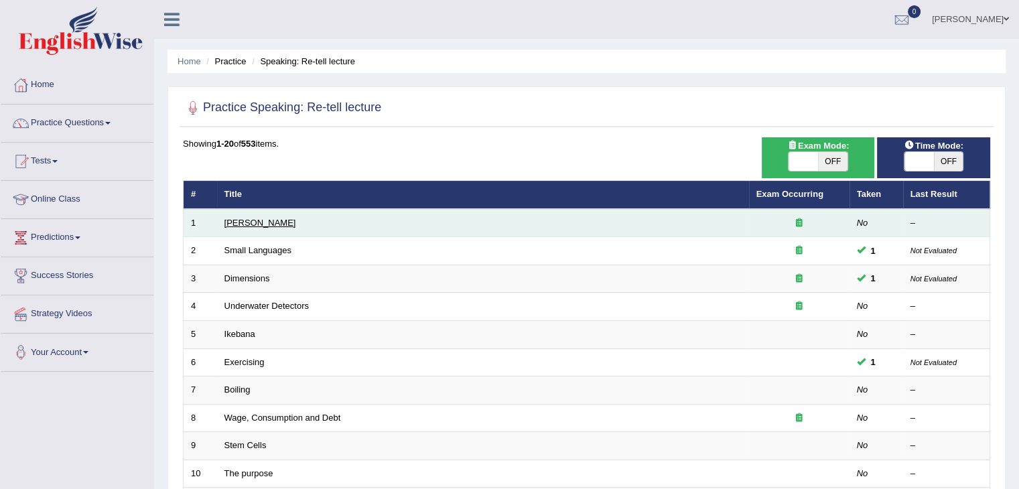
click at [244, 223] on link "[PERSON_NAME]" at bounding box center [260, 223] width 72 height 10
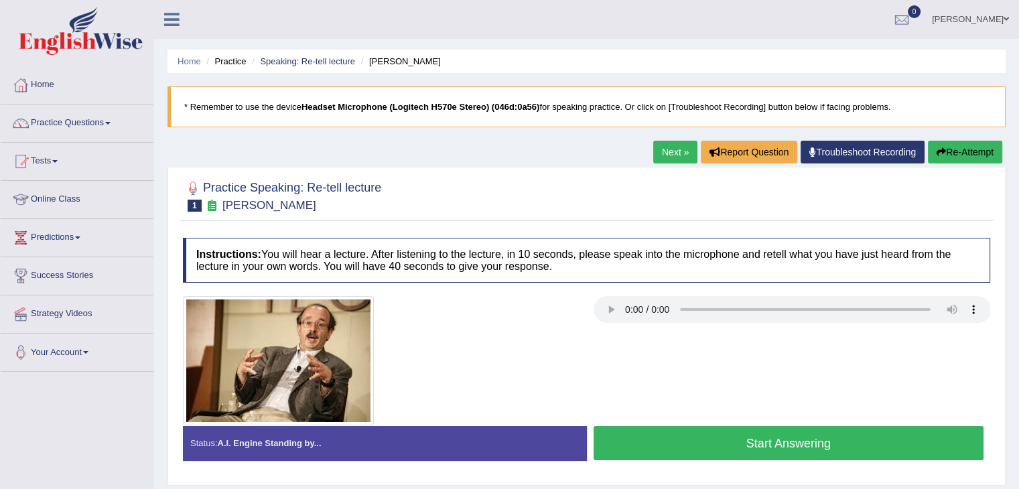
click at [758, 444] on button "Start Answering" at bounding box center [789, 443] width 391 height 34
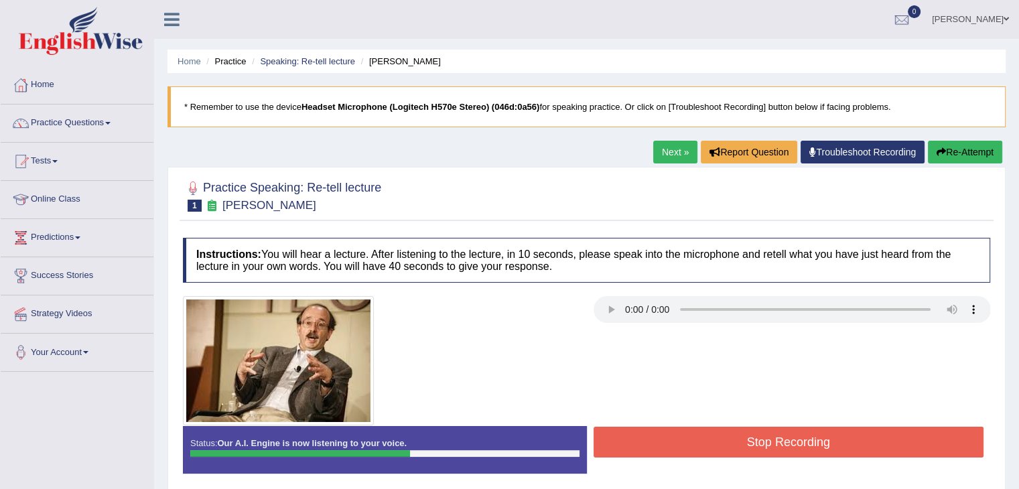
click at [758, 444] on button "Stop Recording" at bounding box center [789, 442] width 391 height 31
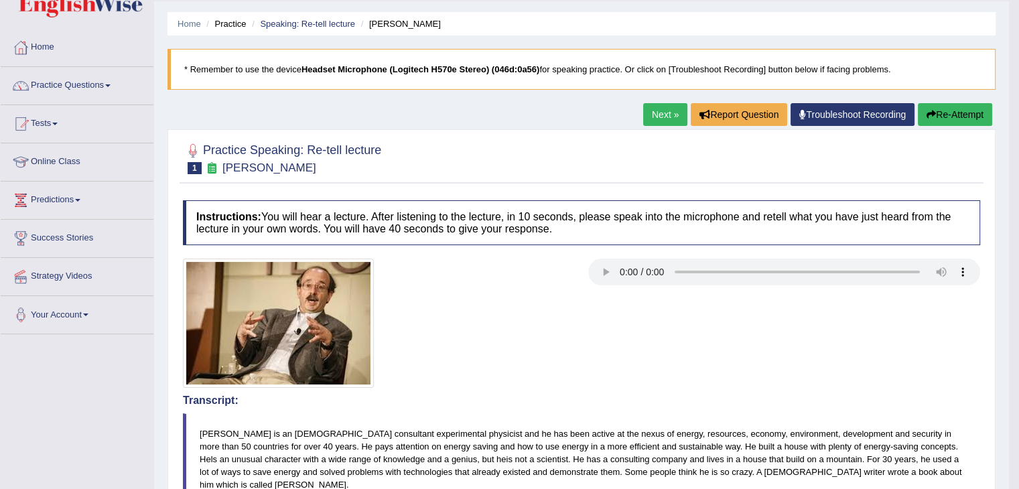
scroll to position [36, 0]
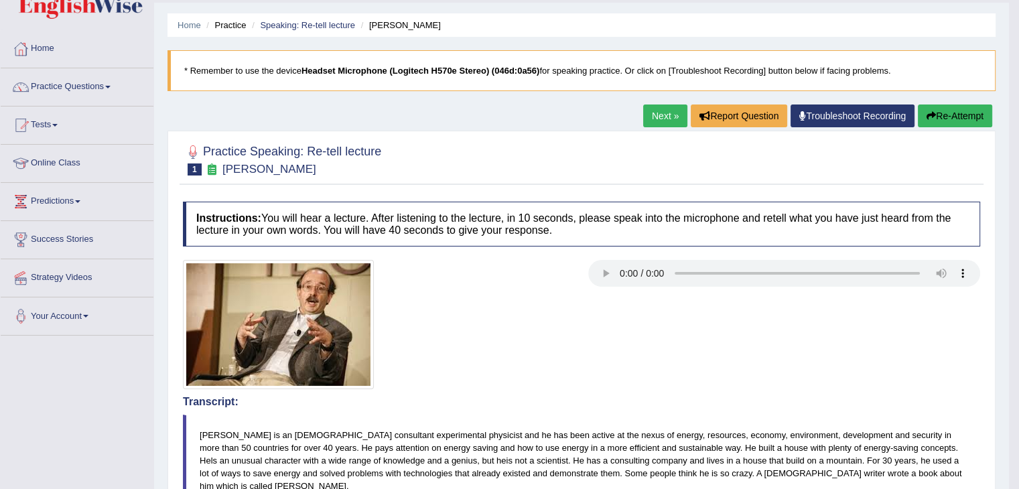
click at [654, 116] on link "Next »" at bounding box center [665, 116] width 44 height 23
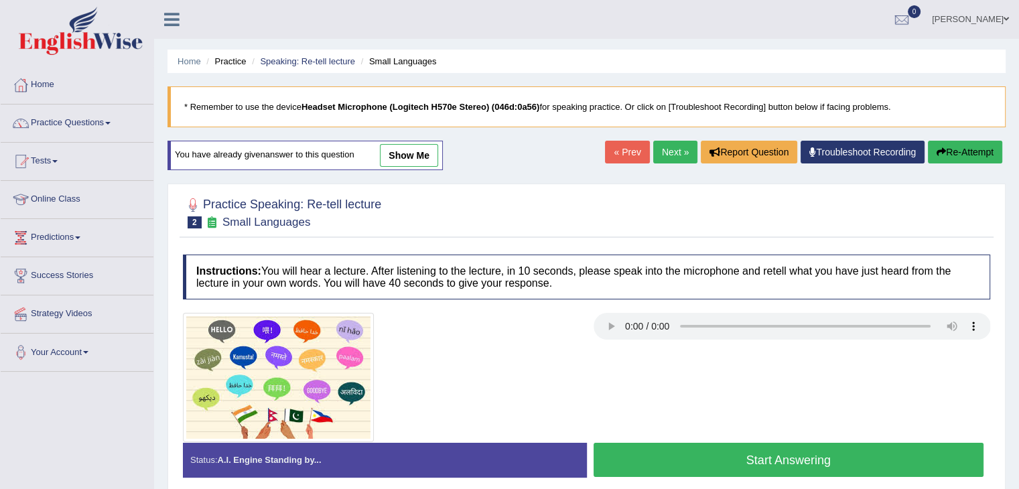
click at [728, 462] on button "Start Answering" at bounding box center [789, 460] width 391 height 34
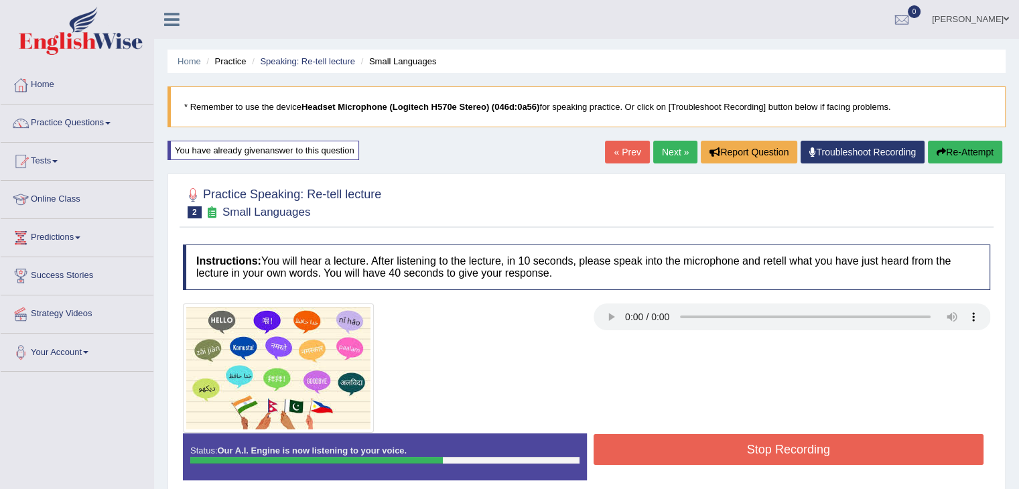
click at [688, 442] on button "Stop Recording" at bounding box center [789, 449] width 391 height 31
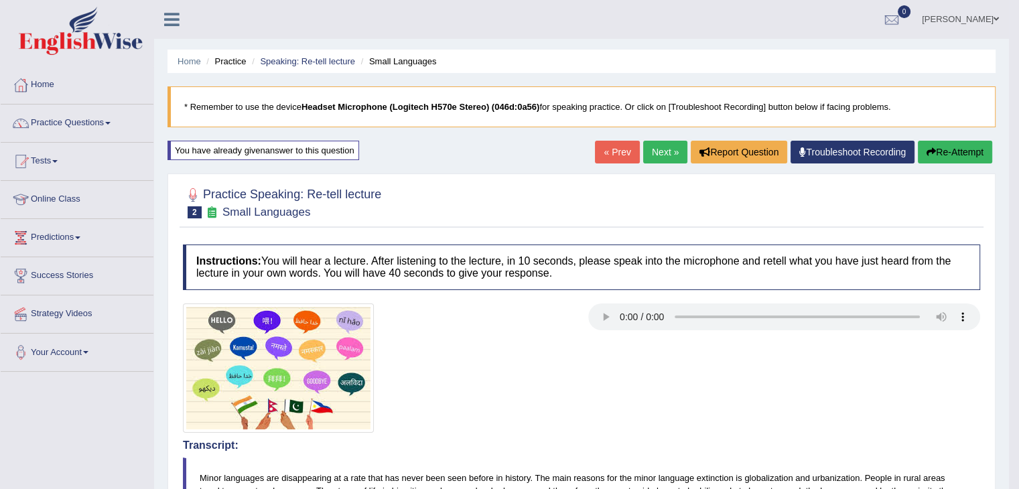
click at [668, 152] on link "Next »" at bounding box center [665, 152] width 44 height 23
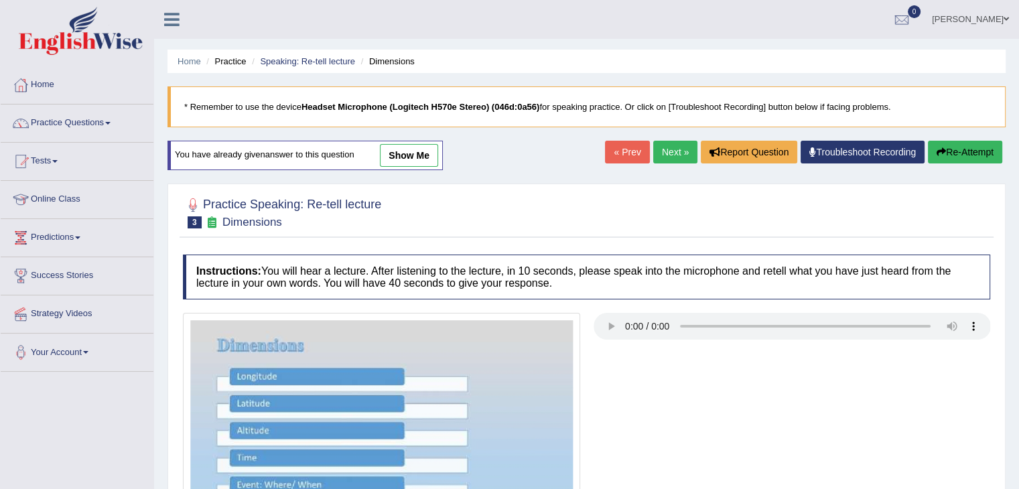
click at [673, 147] on link "Next »" at bounding box center [675, 152] width 44 height 23
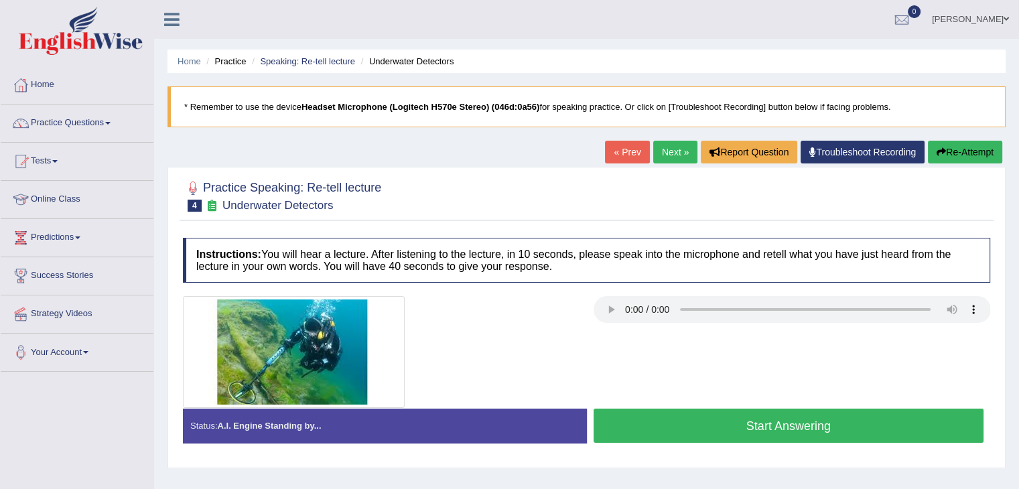
click at [700, 426] on button "Start Answering" at bounding box center [789, 426] width 391 height 34
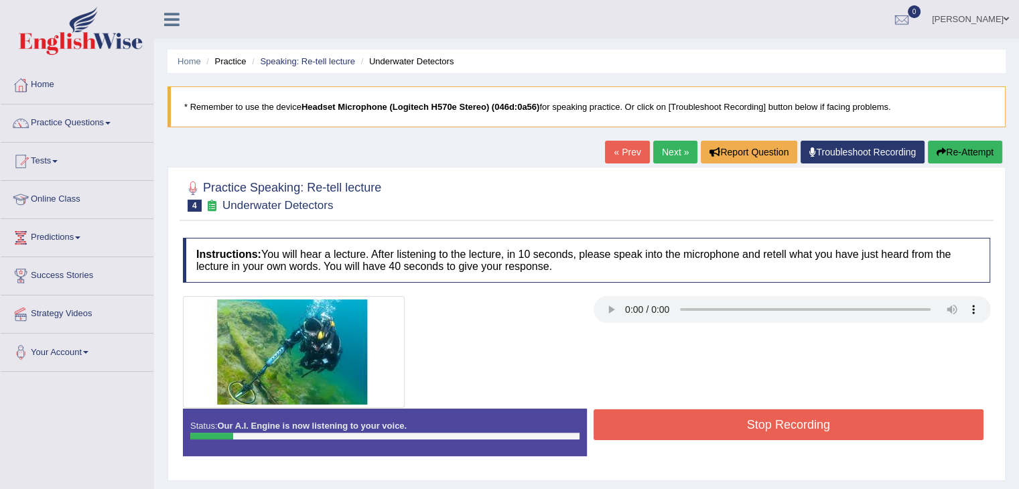
click at [700, 426] on button "Stop Recording" at bounding box center [789, 424] width 391 height 31
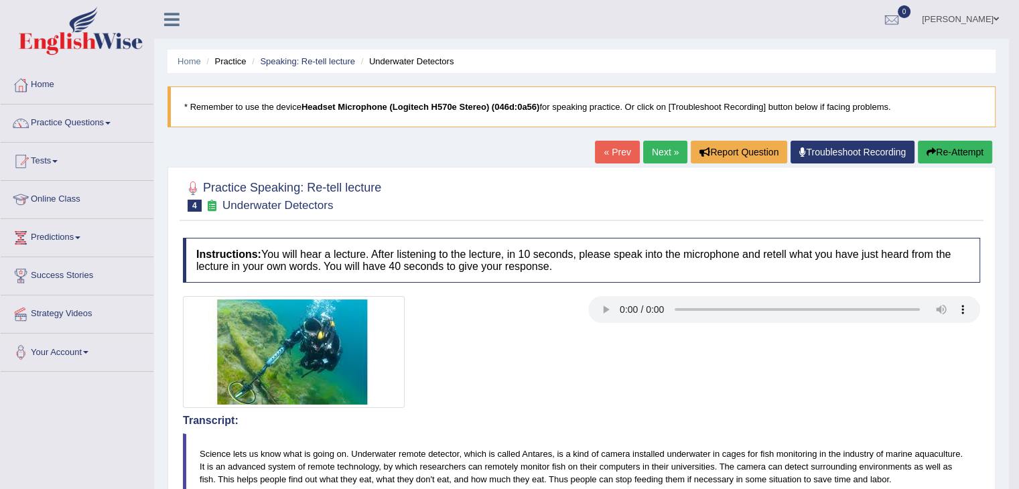
click at [959, 153] on button "Re-Attempt" at bounding box center [955, 152] width 74 height 23
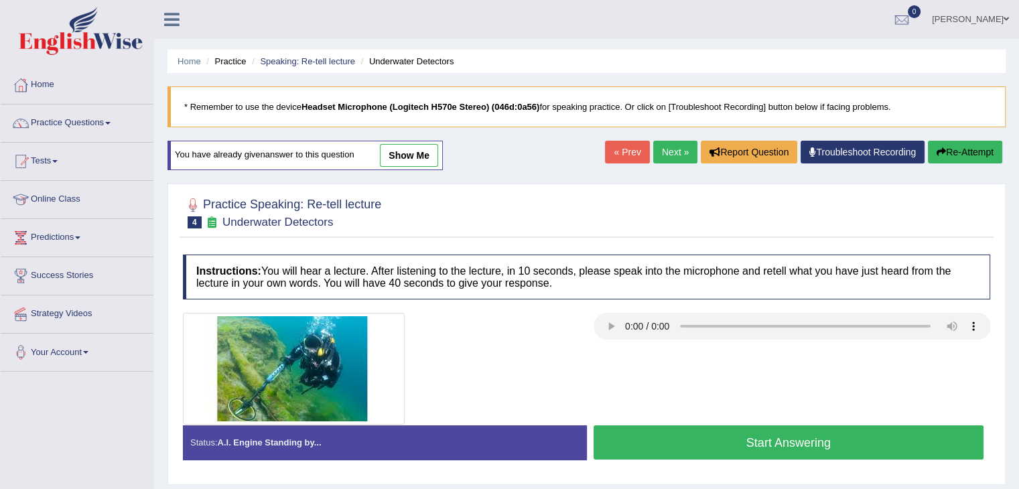
click at [729, 438] on button "Start Answering" at bounding box center [789, 442] width 391 height 34
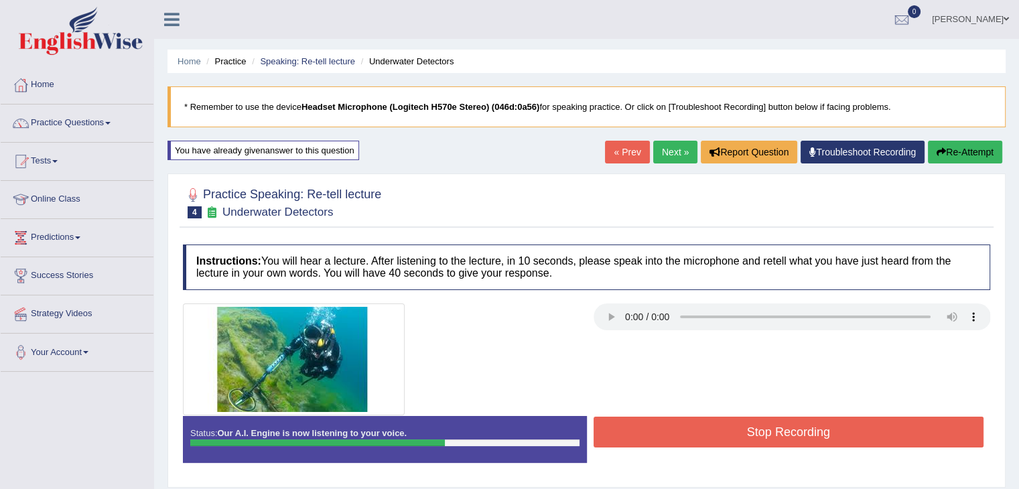
click at [729, 438] on button "Stop Recording" at bounding box center [789, 432] width 391 height 31
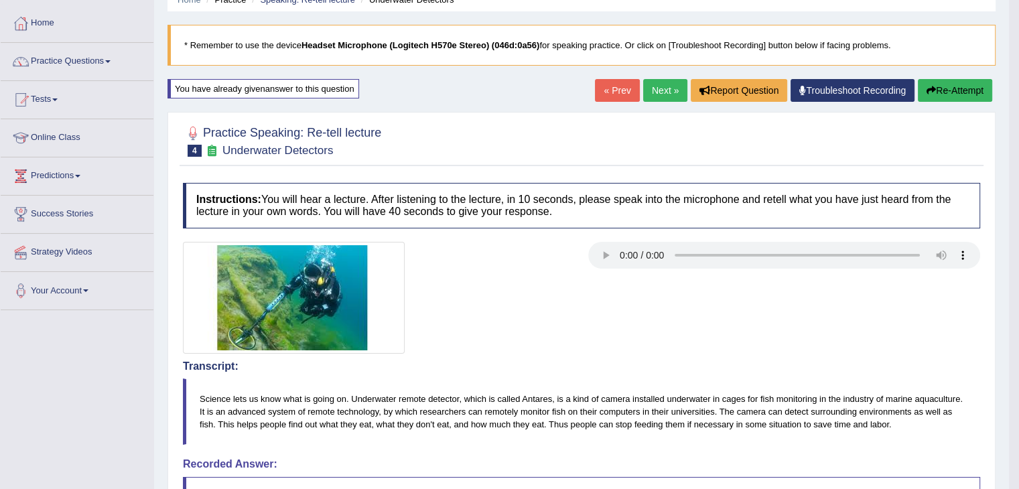
scroll to position [61, 0]
click at [97, 50] on link "Practice Questions" at bounding box center [77, 60] width 153 height 33
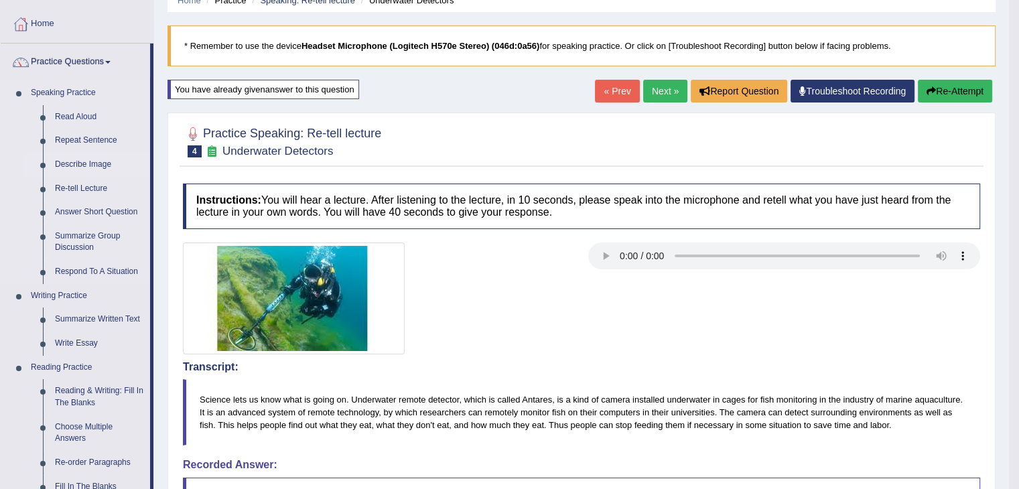
click at [94, 168] on link "Describe Image" at bounding box center [99, 165] width 101 height 24
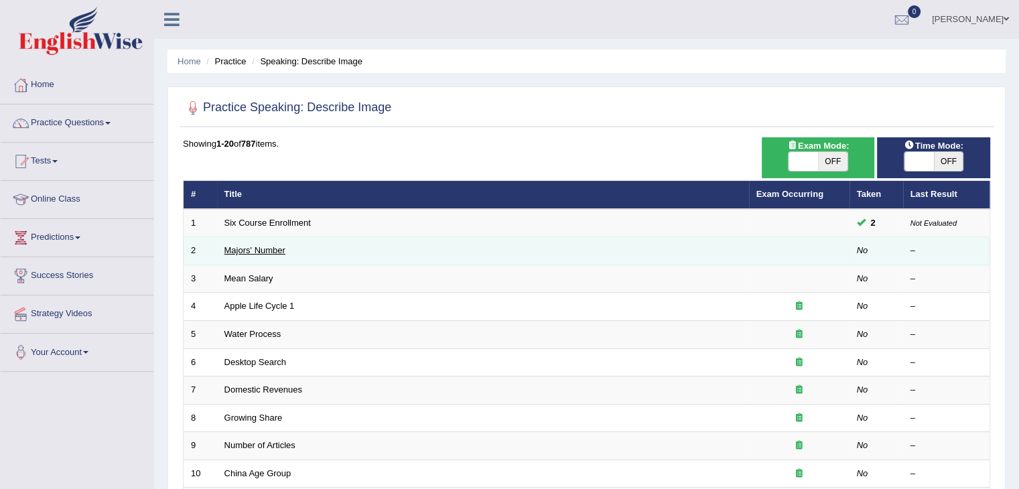
click at [252, 251] on link "Majors' Number" at bounding box center [254, 250] width 61 height 10
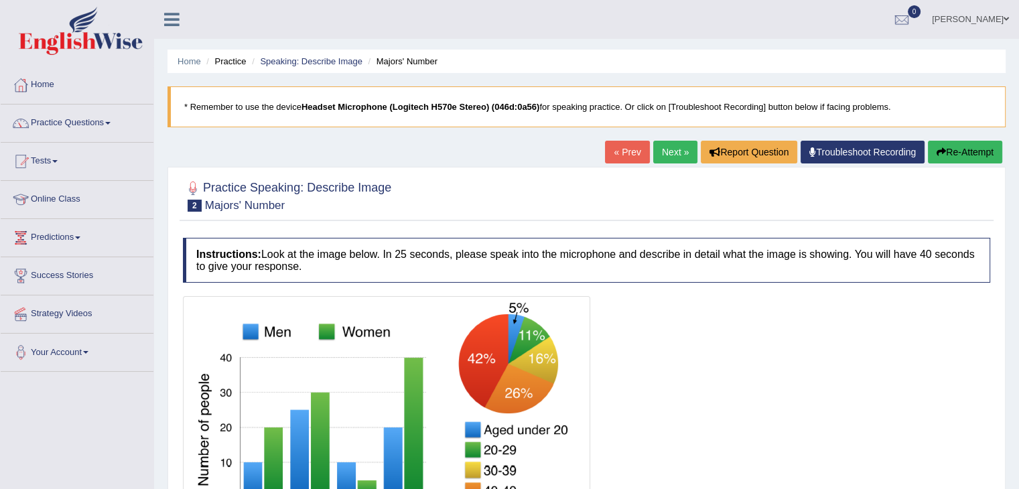
scroll to position [131, 0]
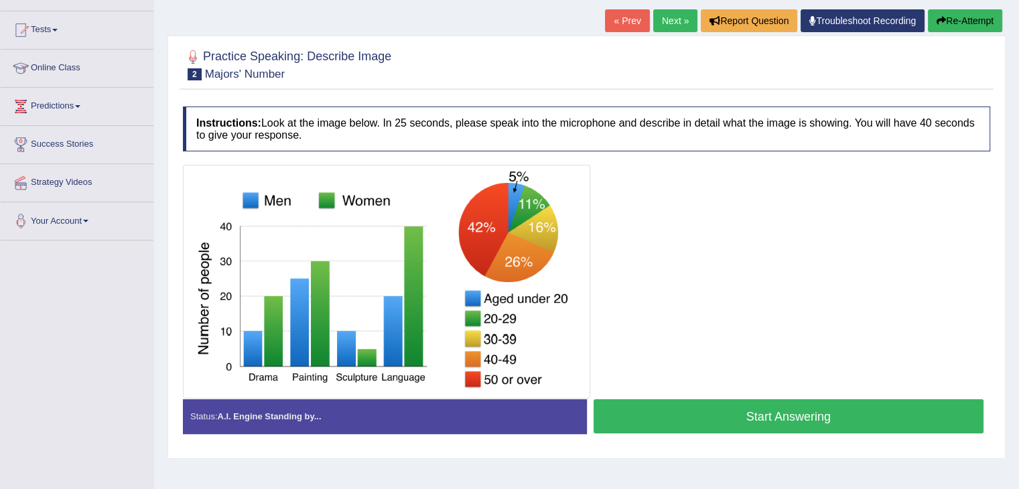
click at [756, 412] on button "Start Answering" at bounding box center [789, 416] width 391 height 34
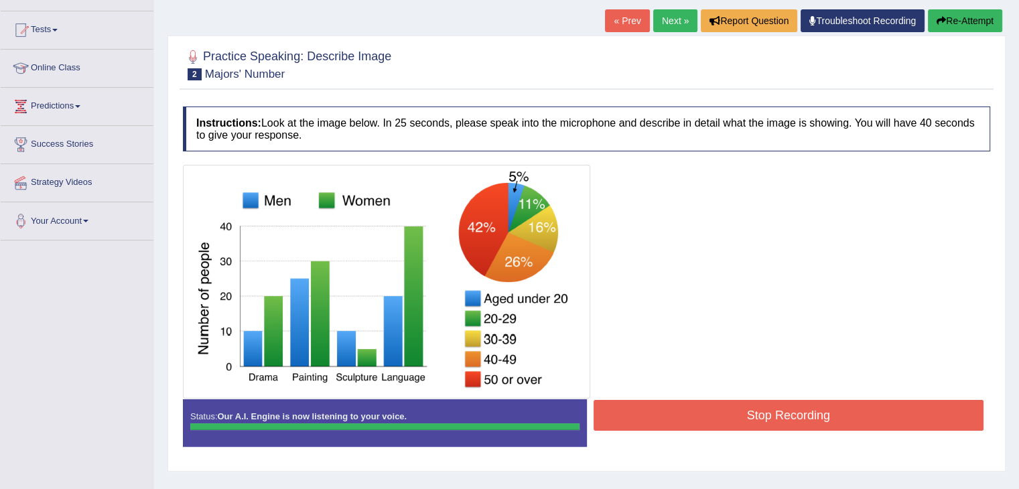
click at [842, 421] on button "Stop Recording" at bounding box center [789, 415] width 391 height 31
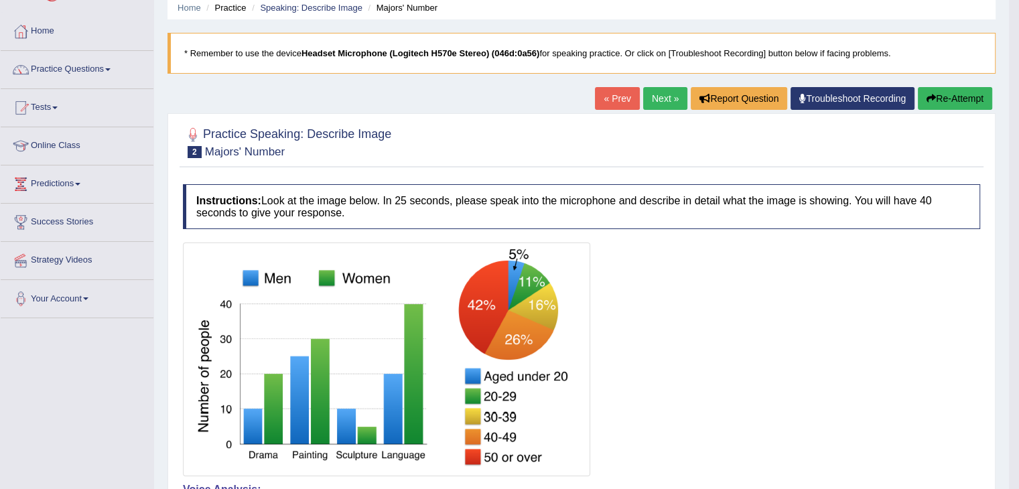
scroll to position [54, 0]
click at [61, 70] on link "Practice Questions" at bounding box center [77, 67] width 153 height 33
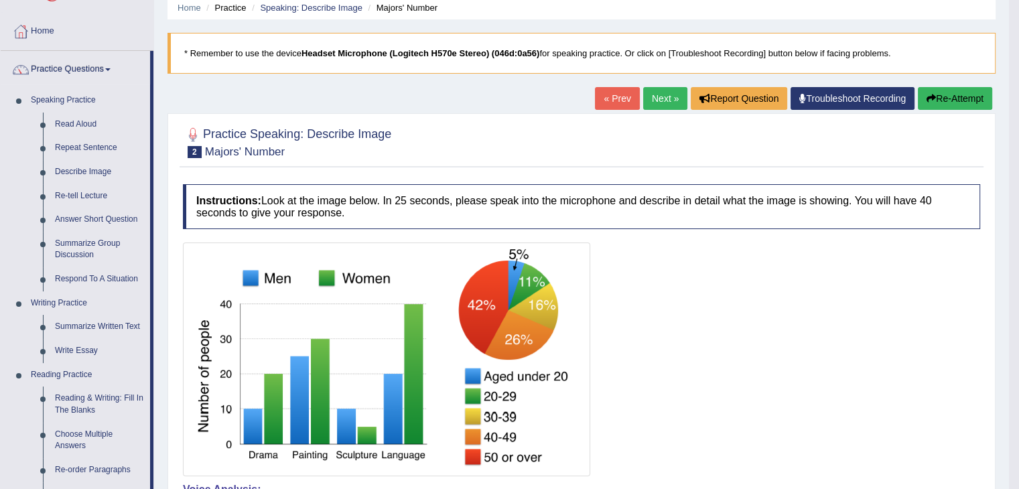
click at [648, 96] on link "Next »" at bounding box center [665, 98] width 44 height 23
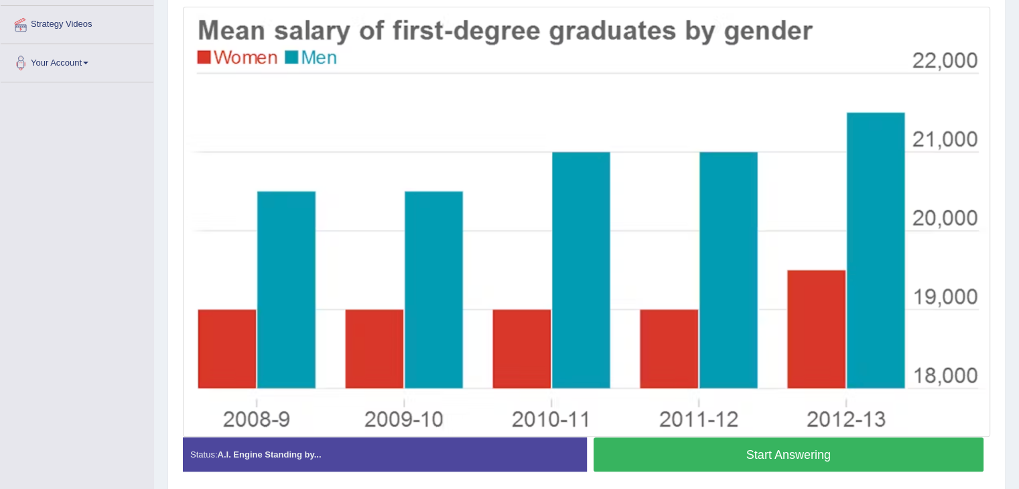
scroll to position [291, 0]
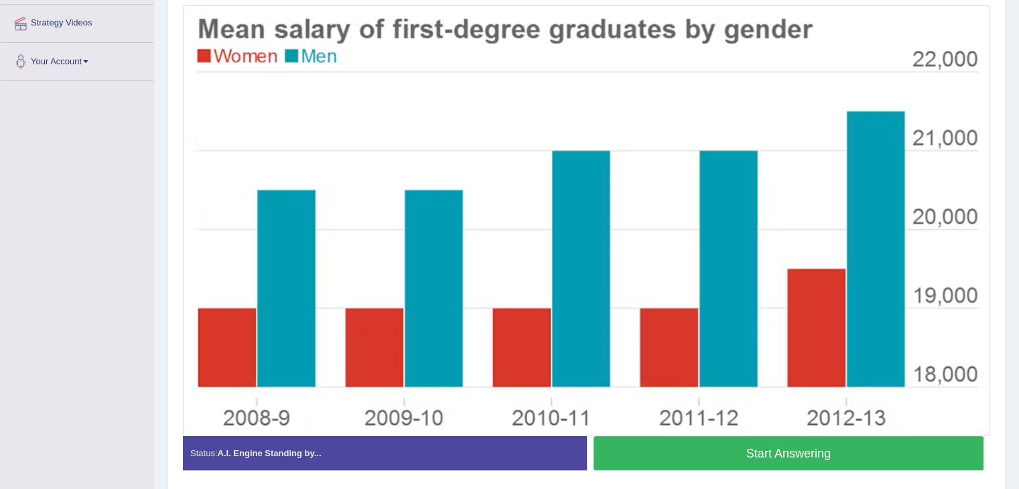
click at [764, 448] on button "Start Answering" at bounding box center [789, 453] width 391 height 34
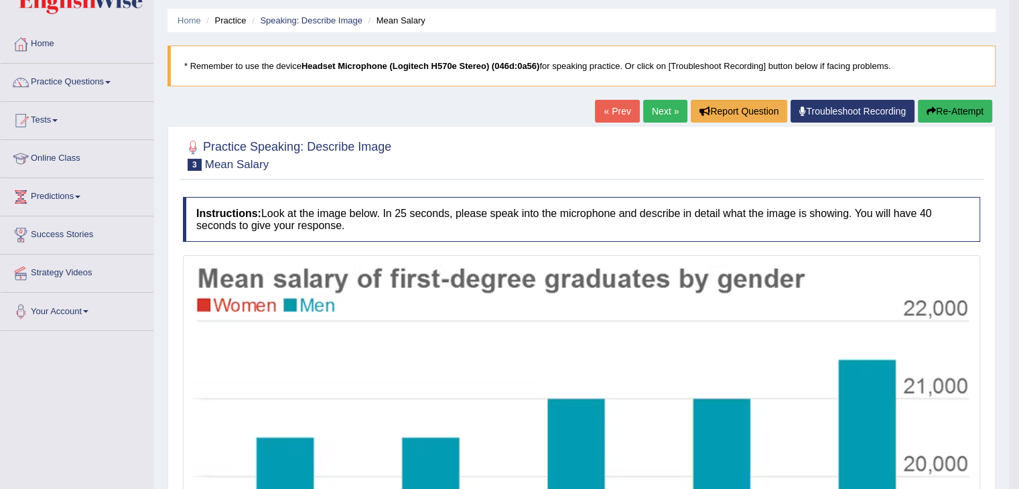
scroll to position [0, 0]
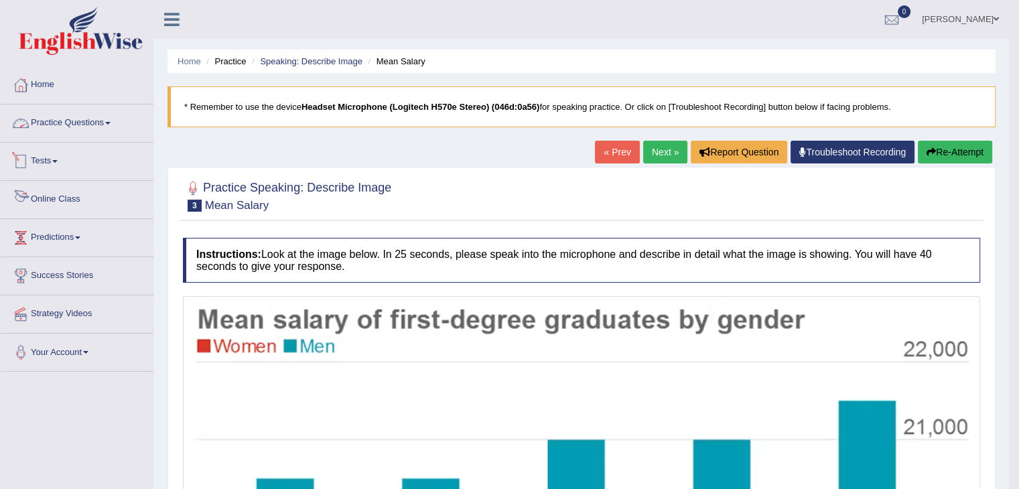
click at [100, 115] on link "Practice Questions" at bounding box center [77, 121] width 153 height 33
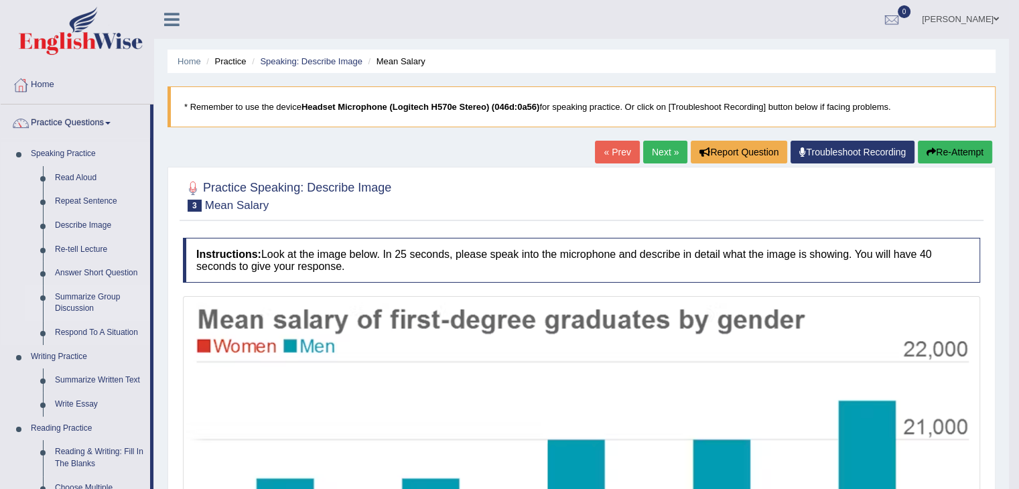
click at [81, 301] on link "Summarize Group Discussion" at bounding box center [99, 303] width 101 height 36
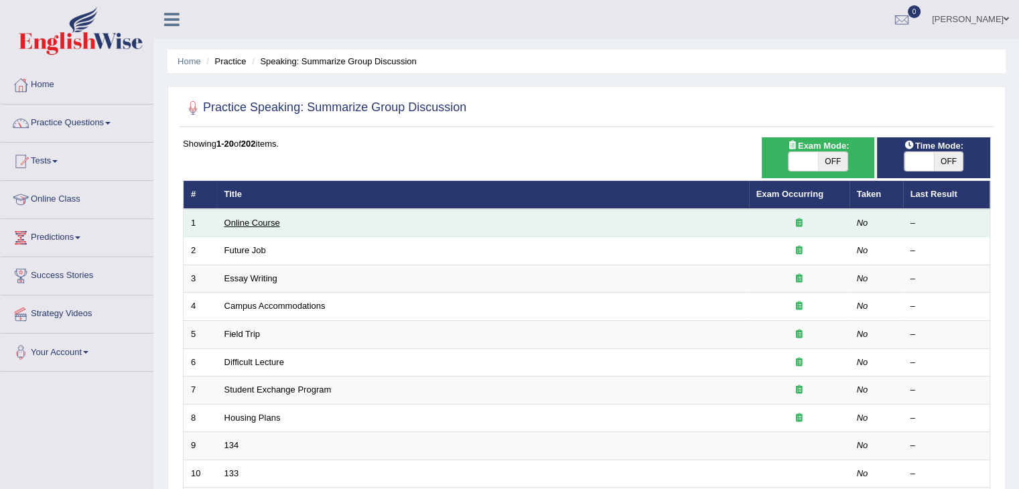
click at [251, 223] on link "Online Course" at bounding box center [252, 223] width 56 height 10
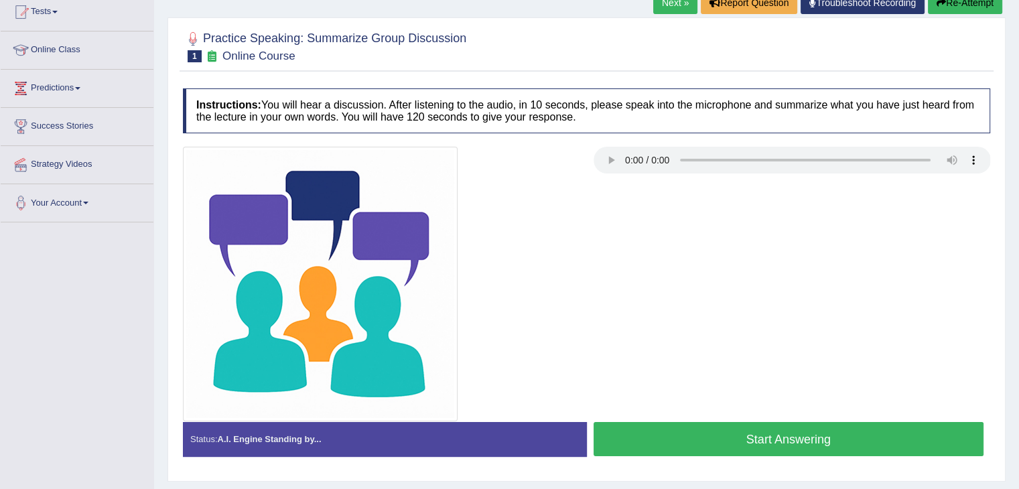
scroll to position [150, 0]
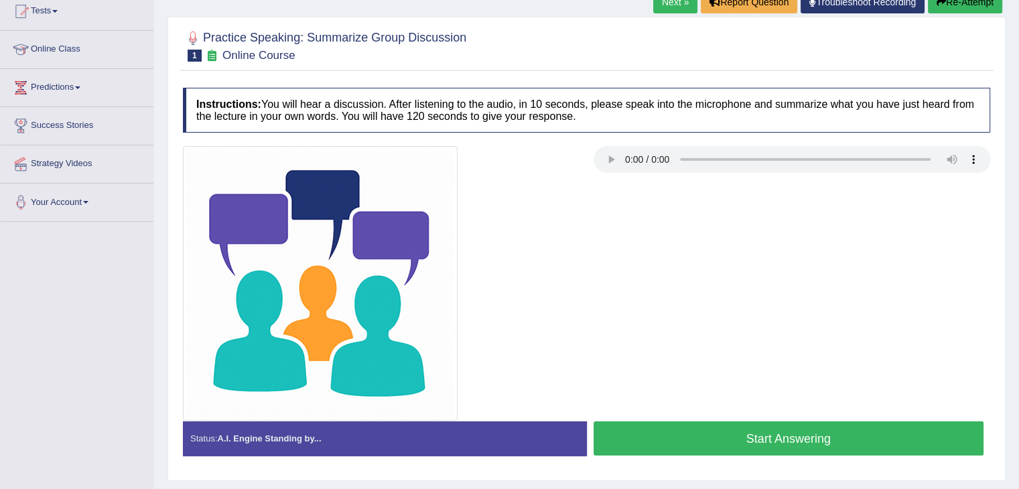
click at [788, 433] on button "Start Answering" at bounding box center [789, 438] width 391 height 34
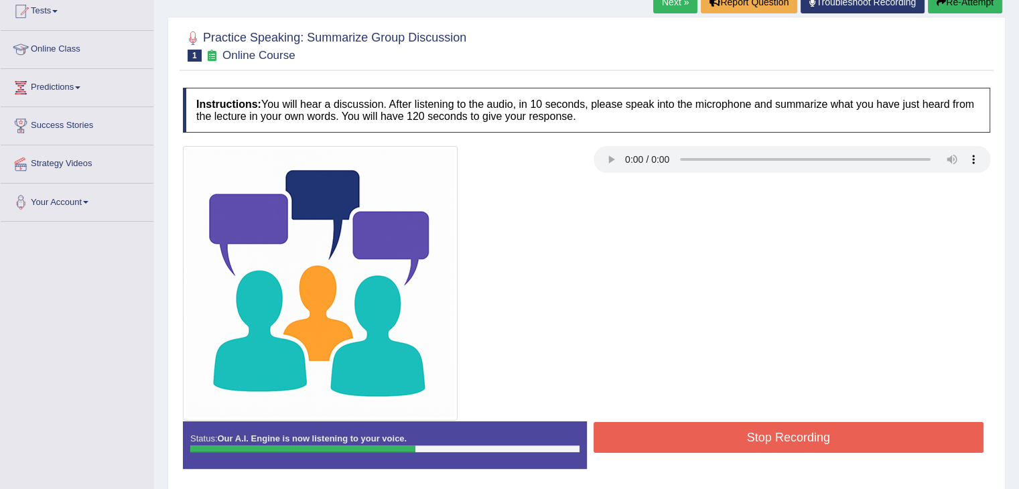
click at [772, 429] on button "Stop Recording" at bounding box center [789, 437] width 391 height 31
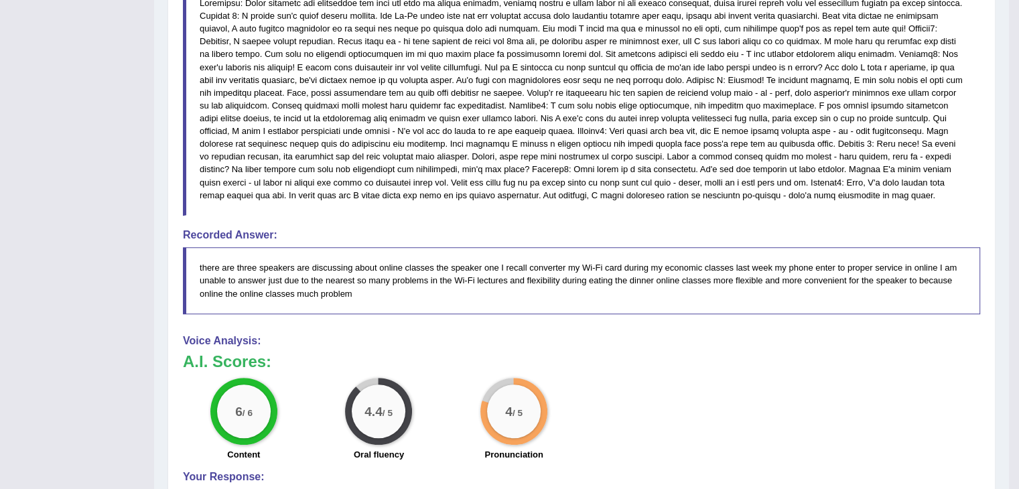
scroll to position [614, 0]
drag, startPoint x: 198, startPoint y: 263, endPoint x: 339, endPoint y: 295, distance: 144.3
click at [339, 295] on blockquote "there are three speakers are discussing about online classes the speaker one I …" at bounding box center [581, 280] width 797 height 66
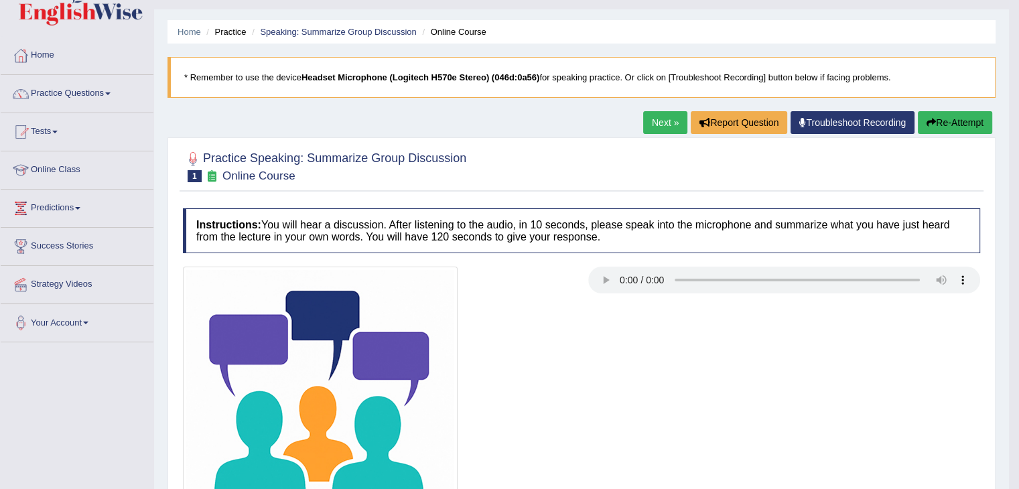
scroll to position [0, 0]
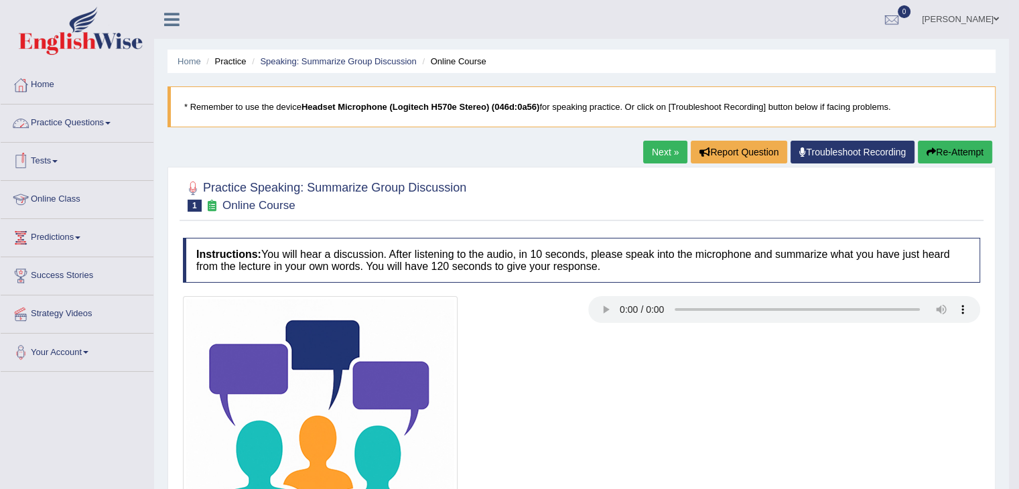
click at [52, 136] on link "Practice Questions" at bounding box center [77, 121] width 153 height 33
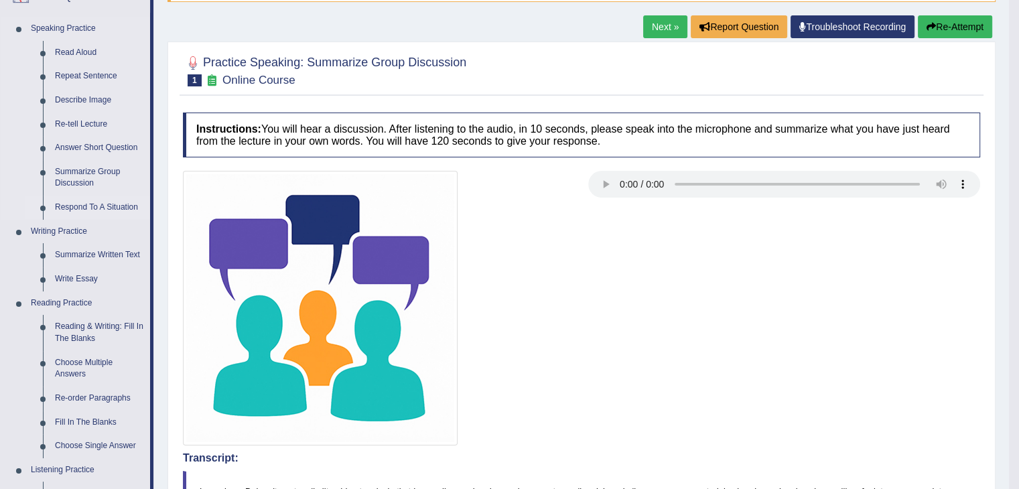
scroll to position [125, 0]
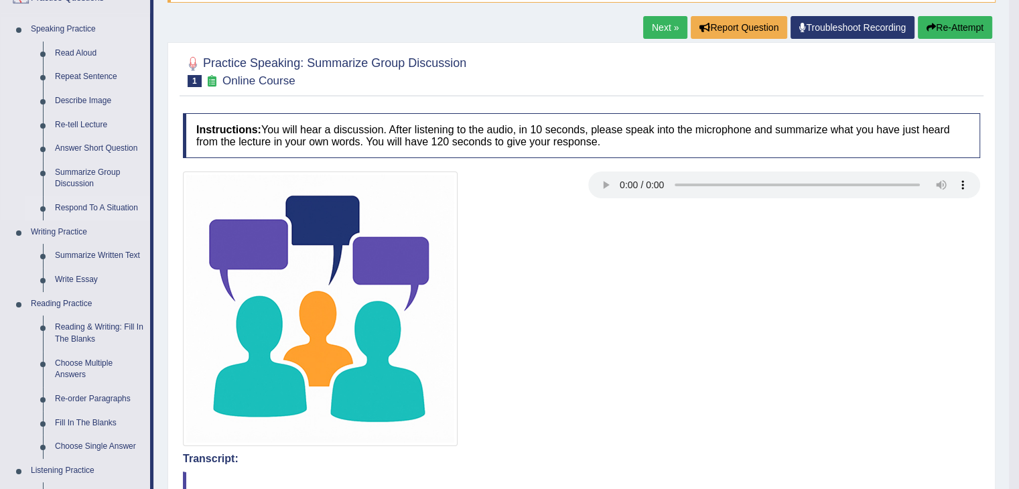
click at [88, 209] on link "Respond To A Situation" at bounding box center [99, 208] width 101 height 24
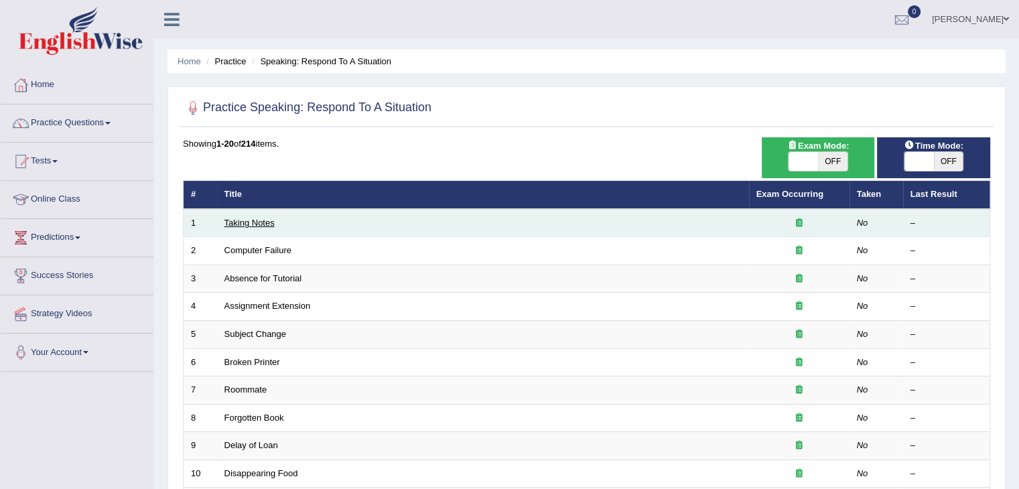
click at [233, 222] on link "Taking Notes" at bounding box center [249, 223] width 50 height 10
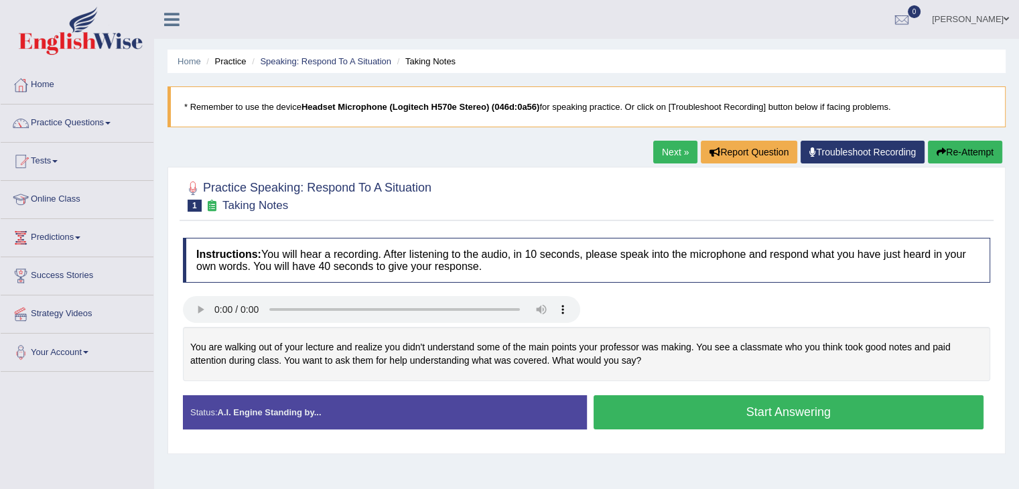
click at [740, 409] on button "Start Answering" at bounding box center [789, 412] width 391 height 34
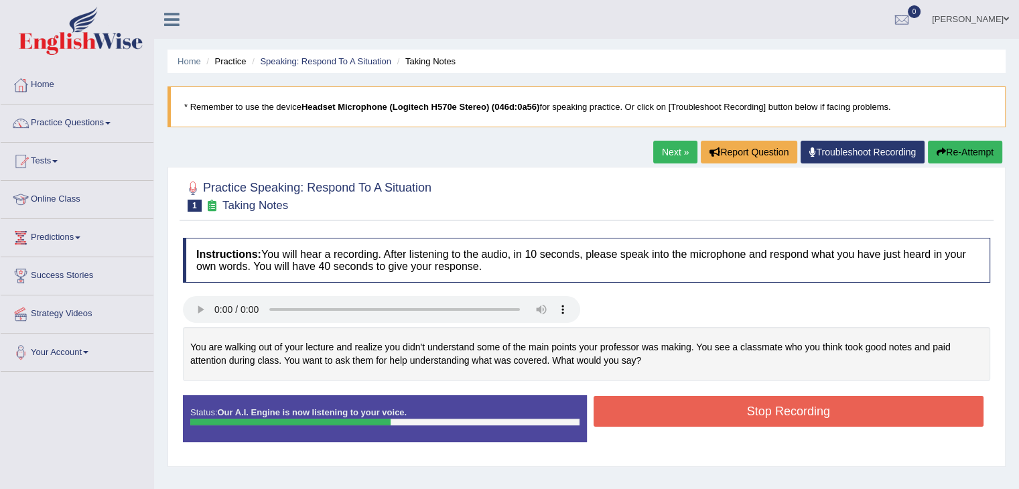
click at [740, 409] on button "Stop Recording" at bounding box center [789, 411] width 391 height 31
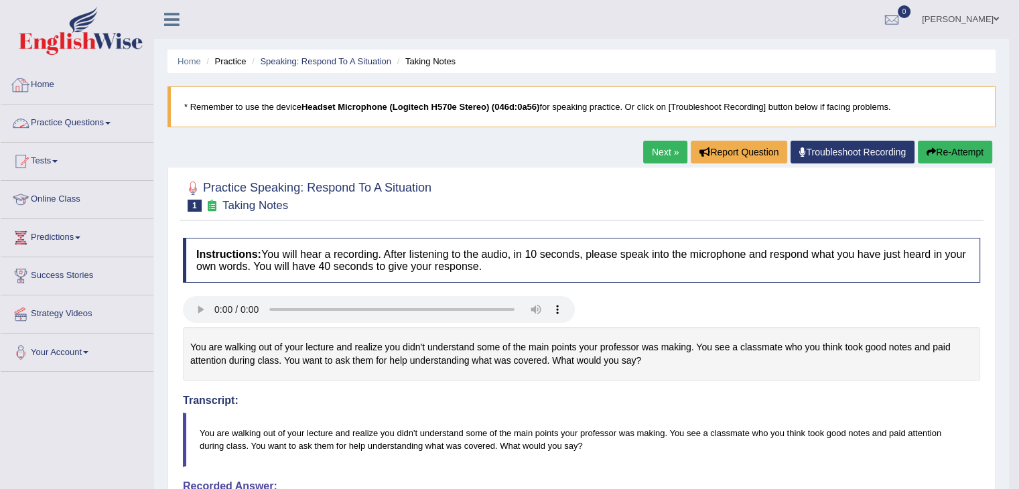
click at [71, 132] on link "Practice Questions" at bounding box center [77, 121] width 153 height 33
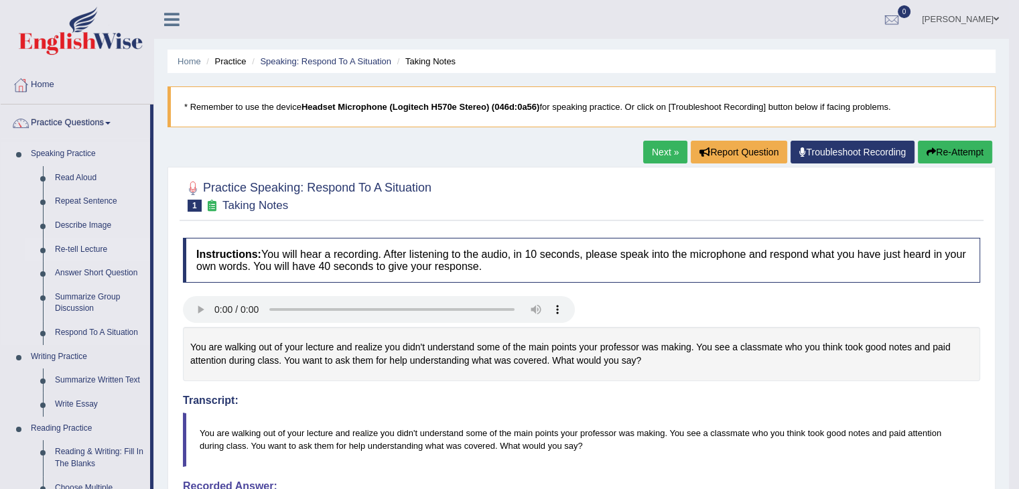
click at [94, 253] on link "Re-tell Lecture" at bounding box center [99, 250] width 101 height 24
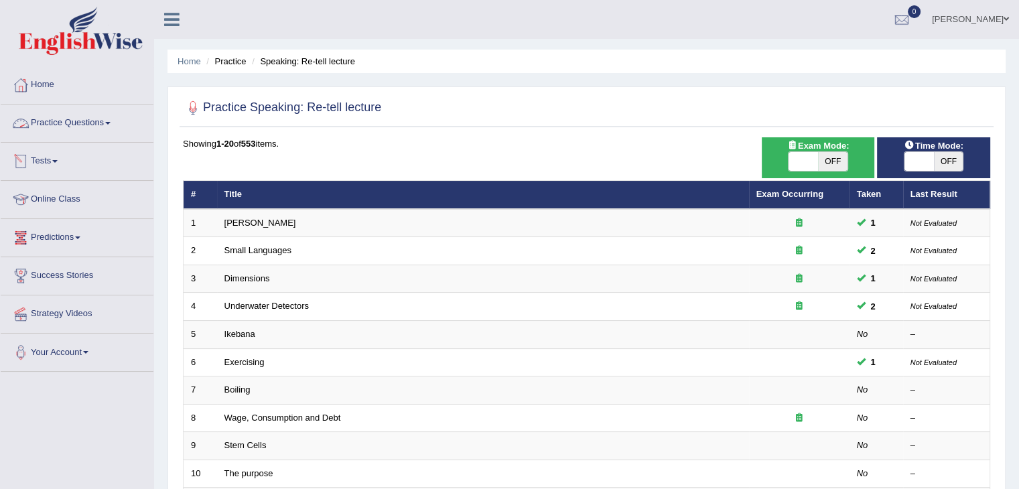
click at [92, 131] on link "Practice Questions" at bounding box center [77, 121] width 153 height 33
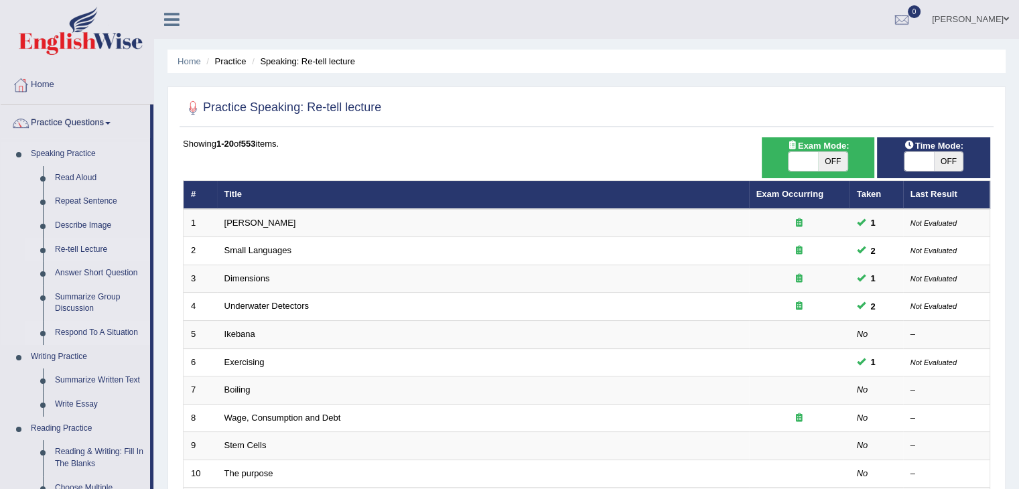
click at [108, 335] on link "Respond To A Situation" at bounding box center [99, 333] width 101 height 24
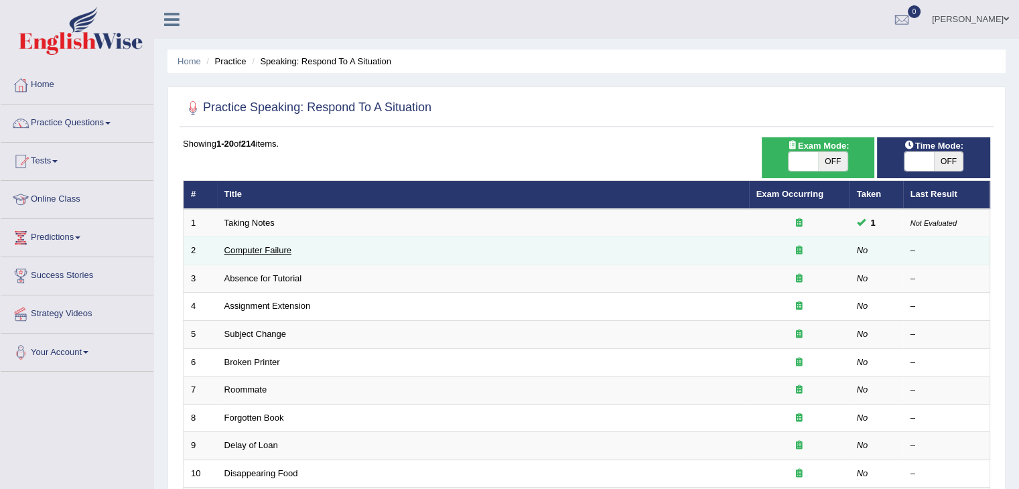
click at [251, 251] on link "Computer Failure" at bounding box center [257, 250] width 67 height 10
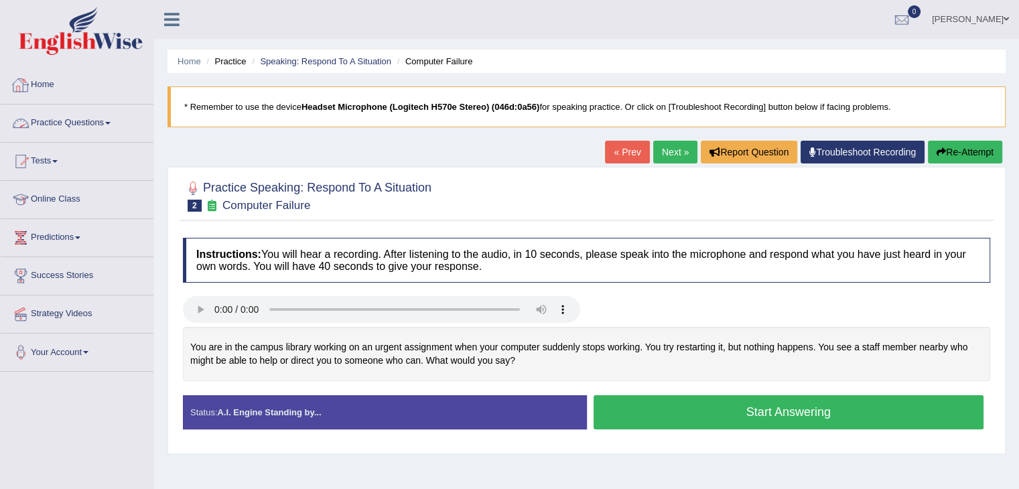
click at [105, 124] on link "Practice Questions" at bounding box center [77, 121] width 153 height 33
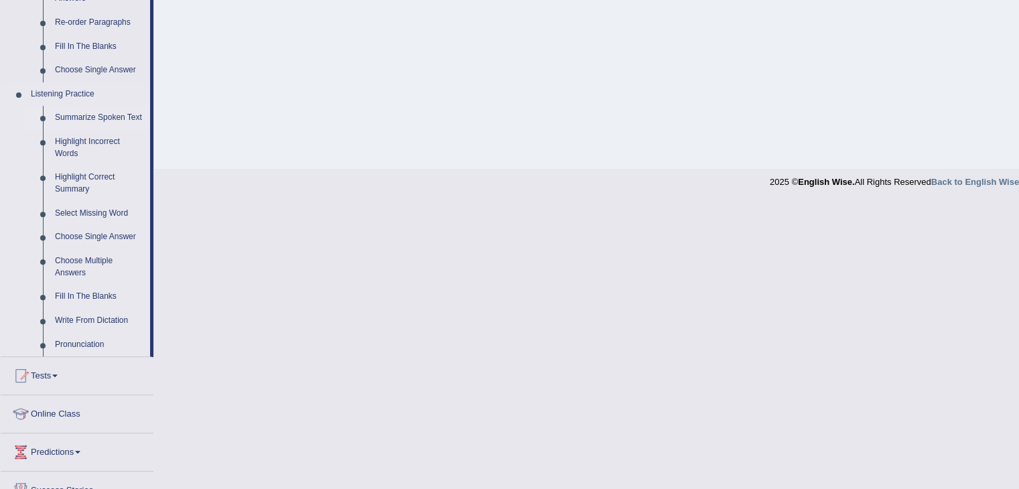
scroll to position [501, 0]
click at [99, 238] on link "Choose Single Answer" at bounding box center [99, 237] width 101 height 24
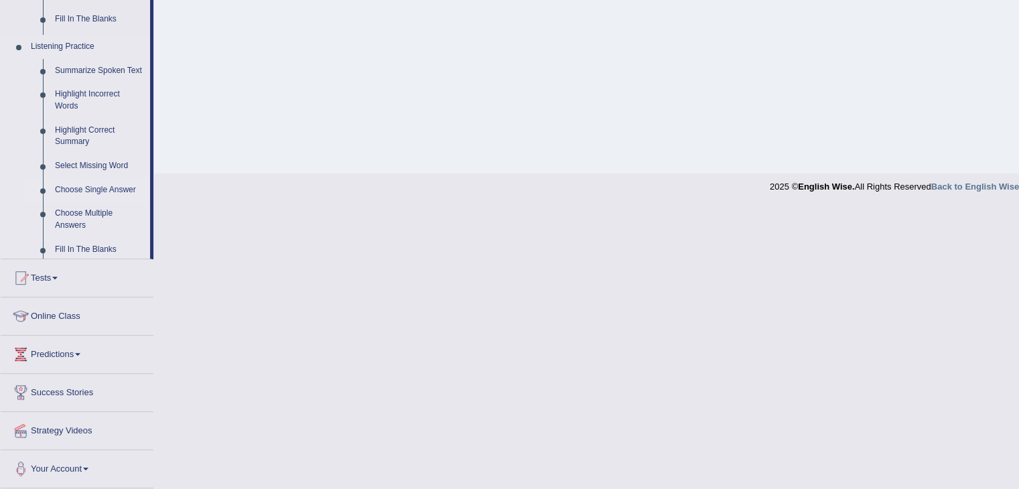
scroll to position [214, 0]
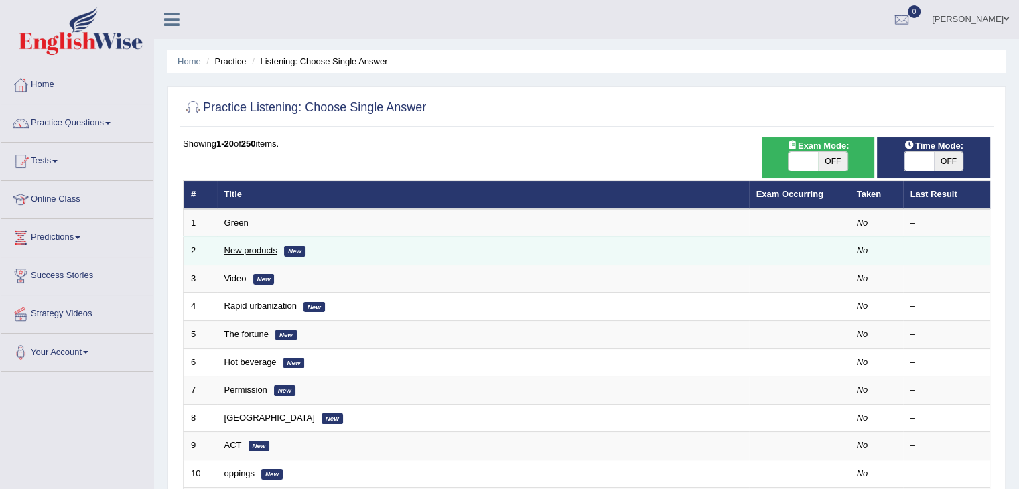
click at [247, 250] on link "New products" at bounding box center [250, 250] width 53 height 10
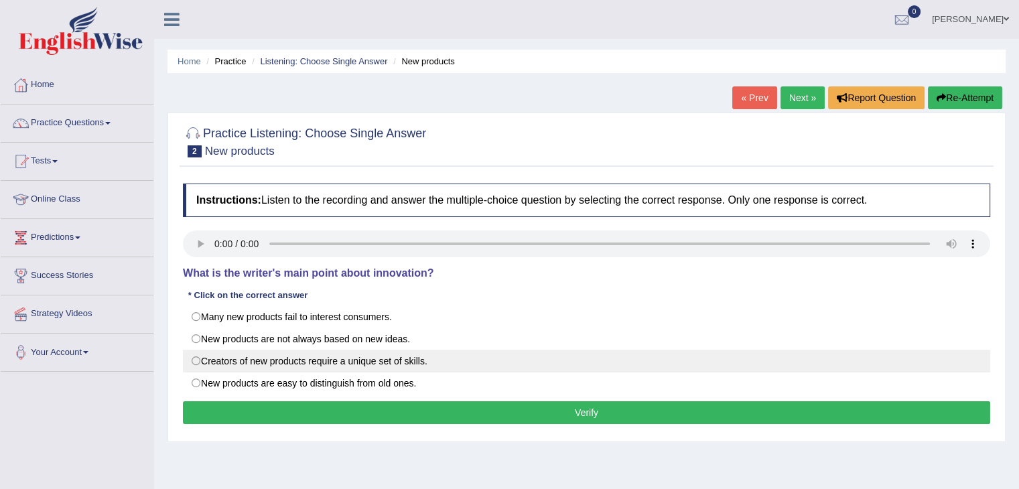
click at [198, 361] on label "Creators of new products require a unique set of skills." at bounding box center [586, 361] width 807 height 23
radio input "true"
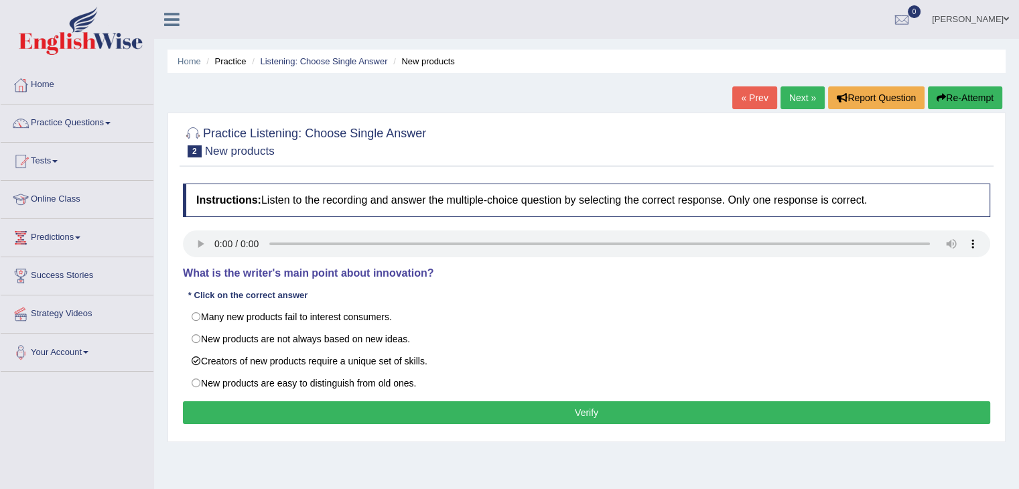
click at [515, 413] on button "Verify" at bounding box center [586, 412] width 807 height 23
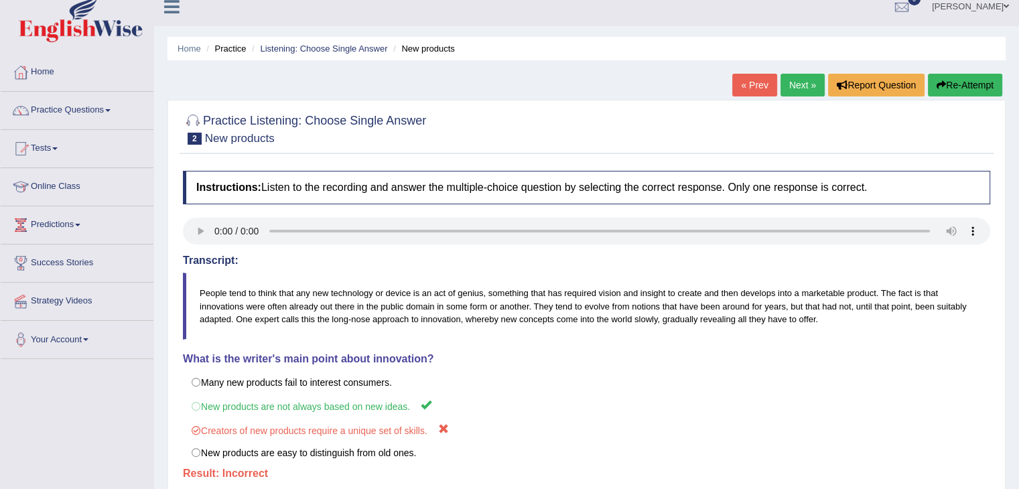
scroll to position [12, 0]
click at [795, 86] on link "Next »" at bounding box center [803, 85] width 44 height 23
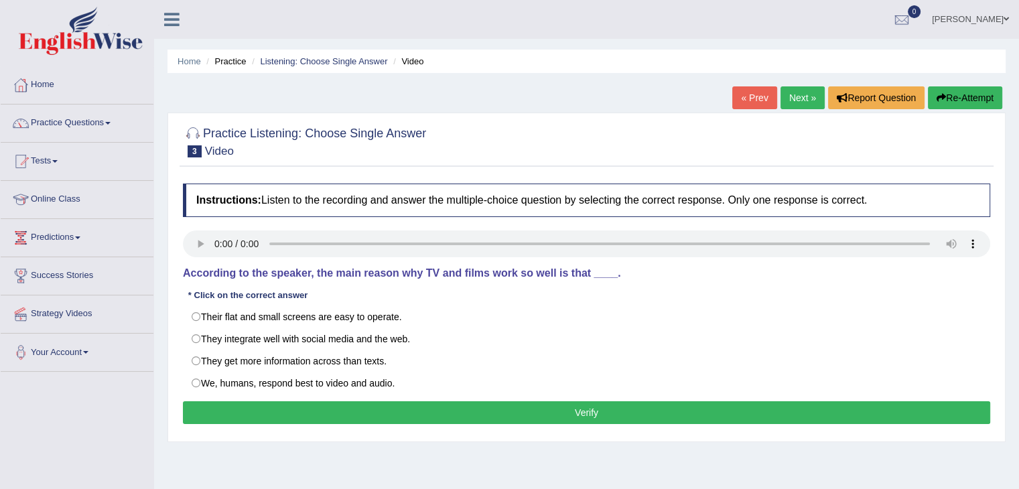
click at [803, 98] on link "Next »" at bounding box center [803, 97] width 44 height 23
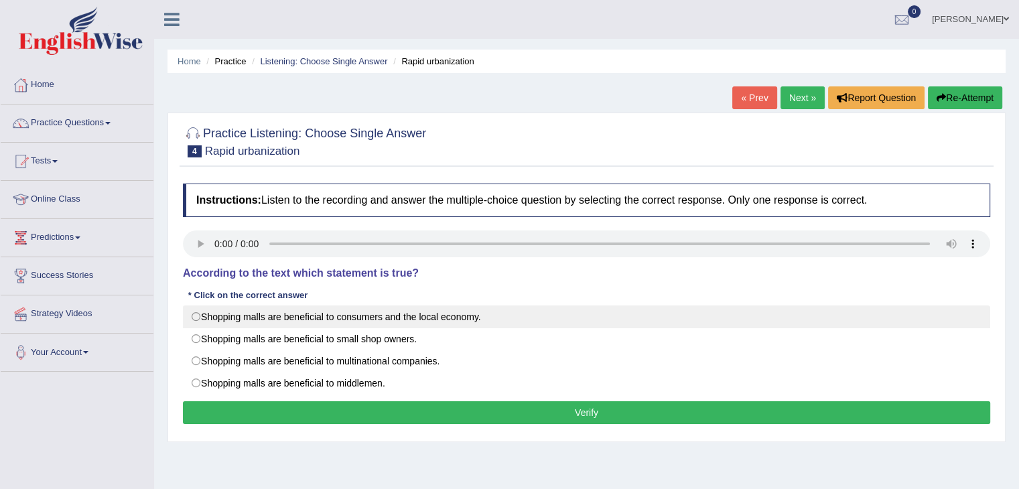
click at [194, 317] on label "Shopping malls are beneficial to consumers and the local economy." at bounding box center [586, 317] width 807 height 23
radio input "true"
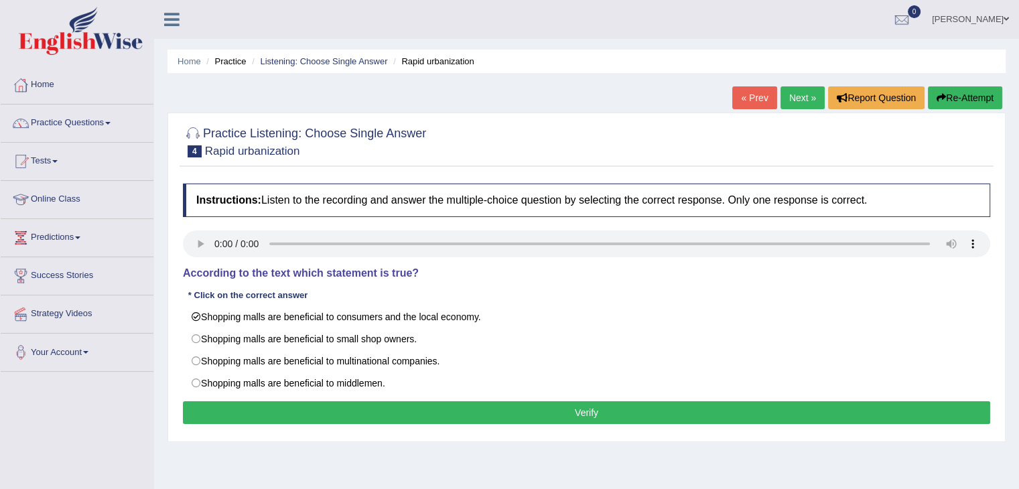
click at [415, 412] on button "Verify" at bounding box center [586, 412] width 807 height 23
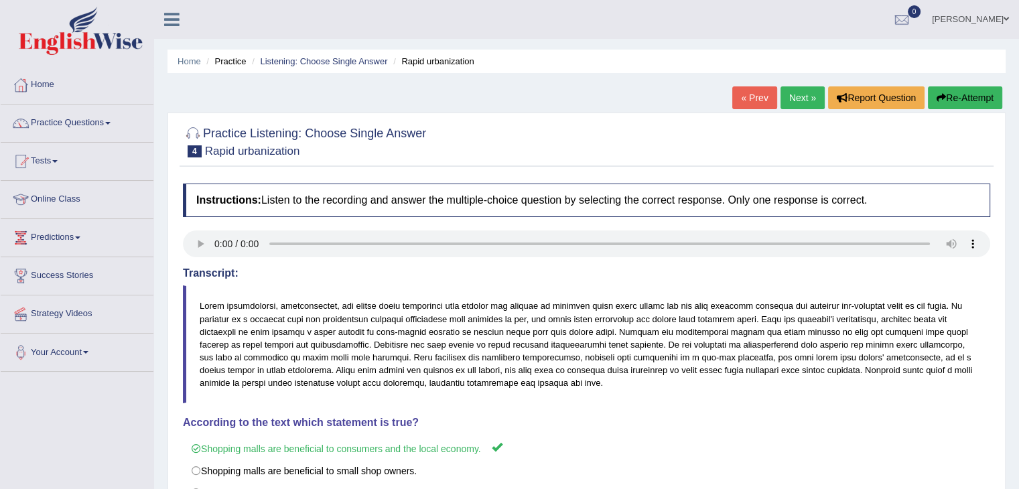
click at [801, 100] on link "Next »" at bounding box center [803, 97] width 44 height 23
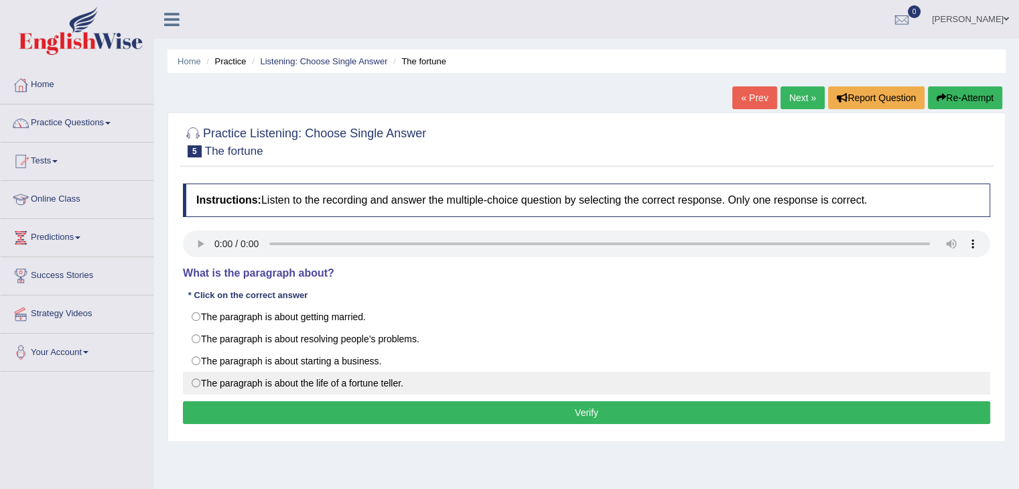
click at [196, 385] on label "The paragraph is about the life of a fortune teller." at bounding box center [586, 383] width 807 height 23
radio input "true"
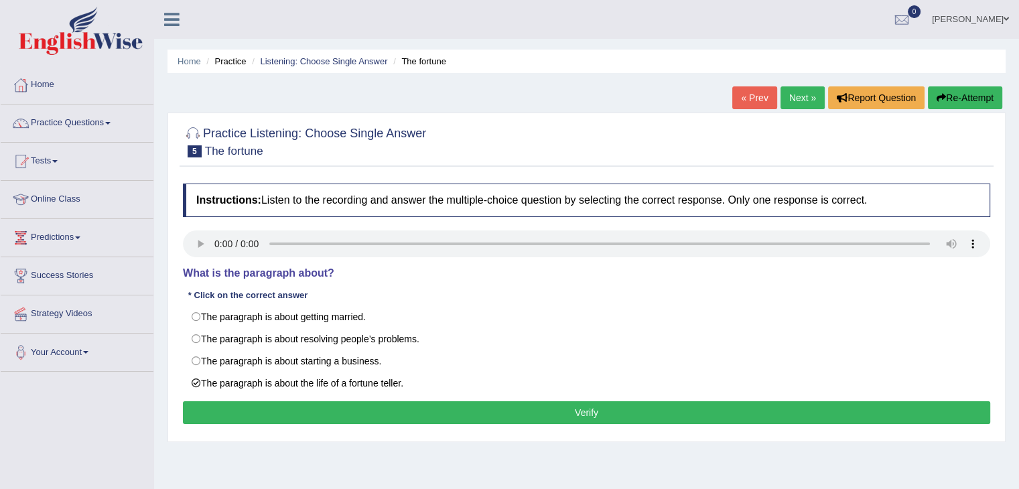
click at [574, 416] on button "Verify" at bounding box center [586, 412] width 807 height 23
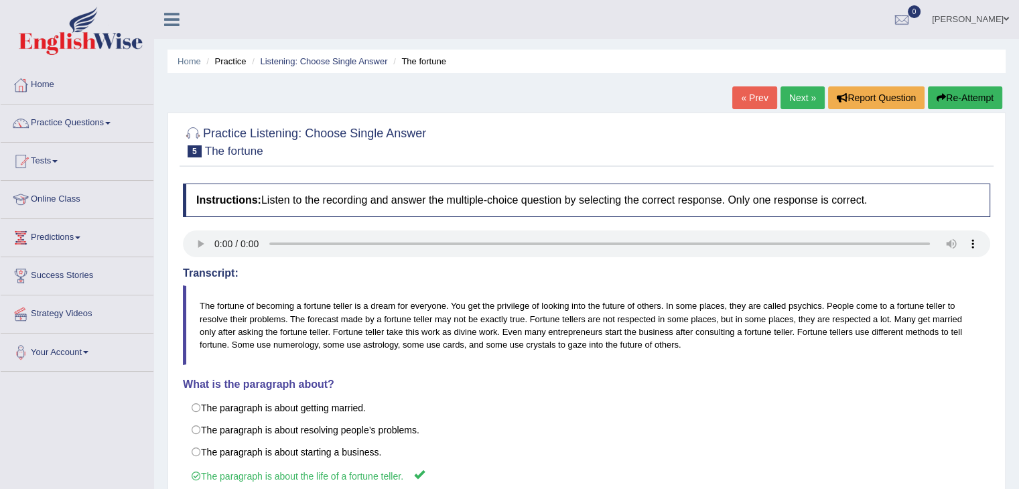
click at [787, 99] on link "Next »" at bounding box center [803, 97] width 44 height 23
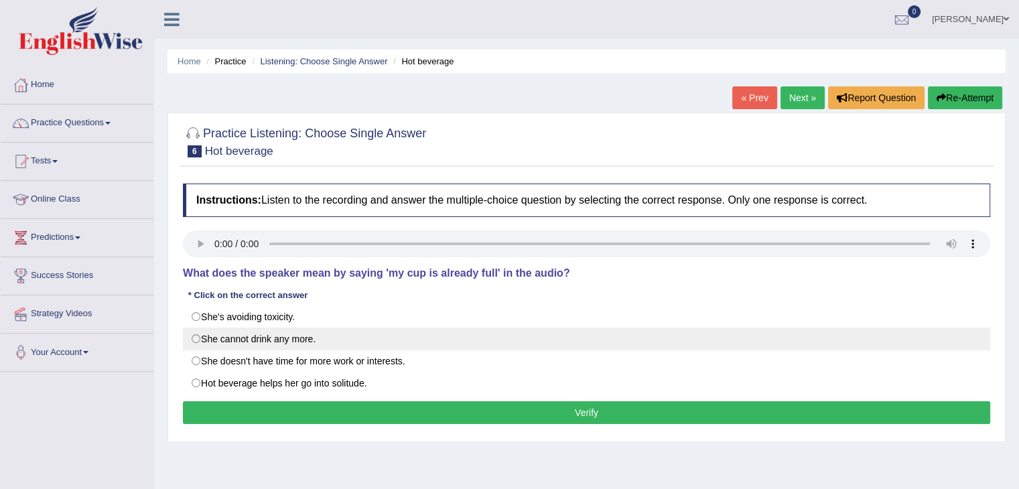
click at [194, 340] on label "She cannot drink any more." at bounding box center [586, 339] width 807 height 23
radio input "true"
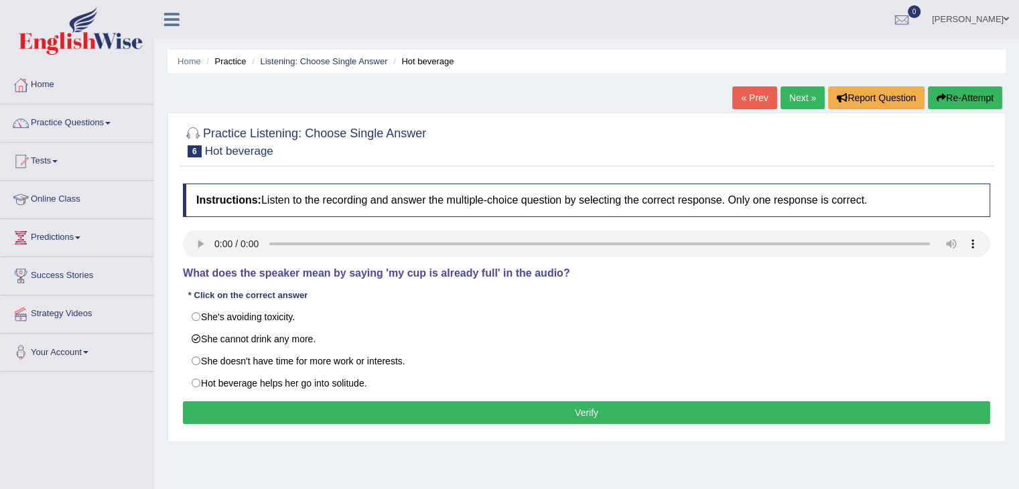
click at [560, 415] on button "Verify" at bounding box center [586, 412] width 807 height 23
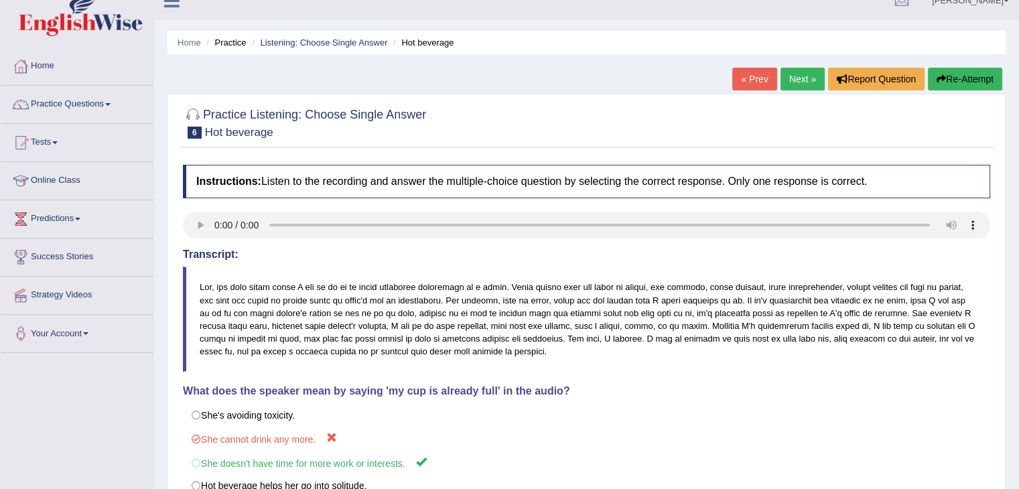
scroll to position [19, 0]
click at [88, 107] on link "Practice Questions" at bounding box center [77, 102] width 153 height 33
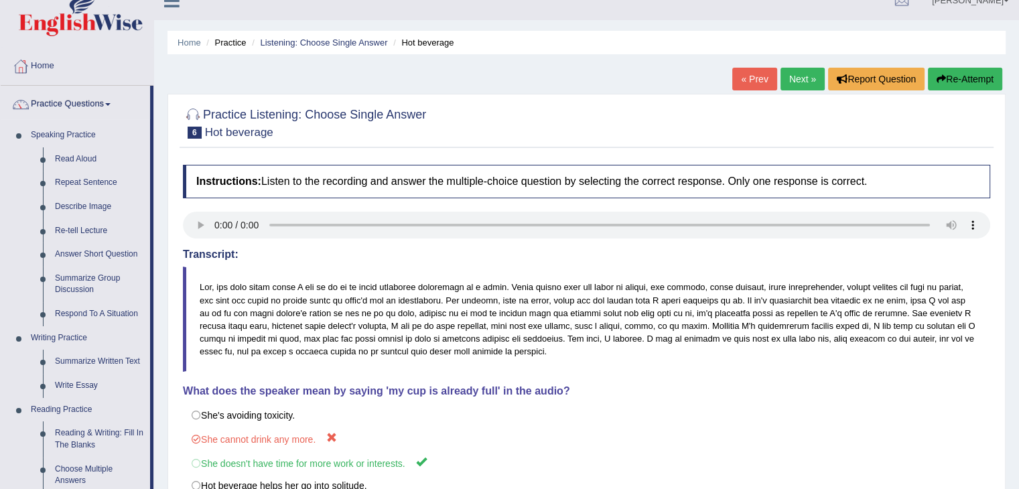
scroll to position [18, 0]
click at [95, 184] on link "Repeat Sentence" at bounding box center [99, 184] width 101 height 24
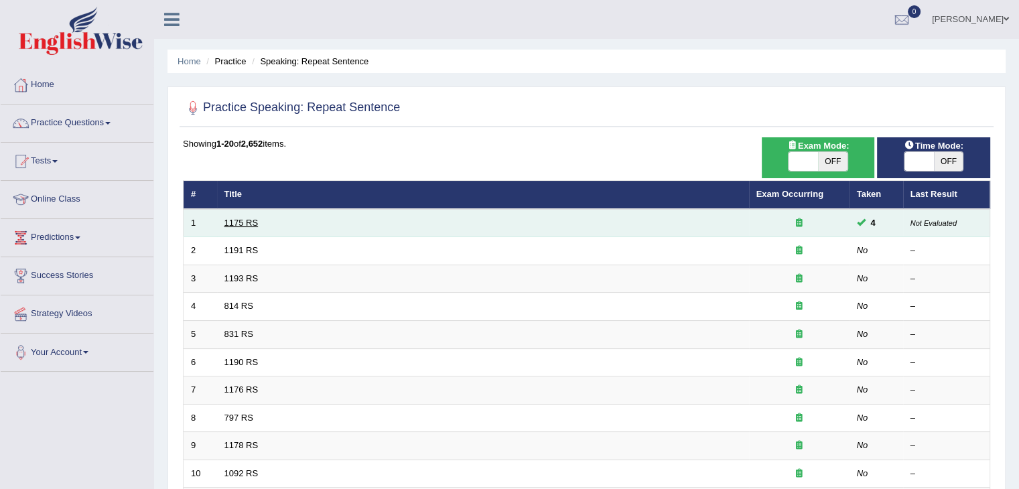
click at [247, 223] on link "1175 RS" at bounding box center [241, 223] width 34 height 10
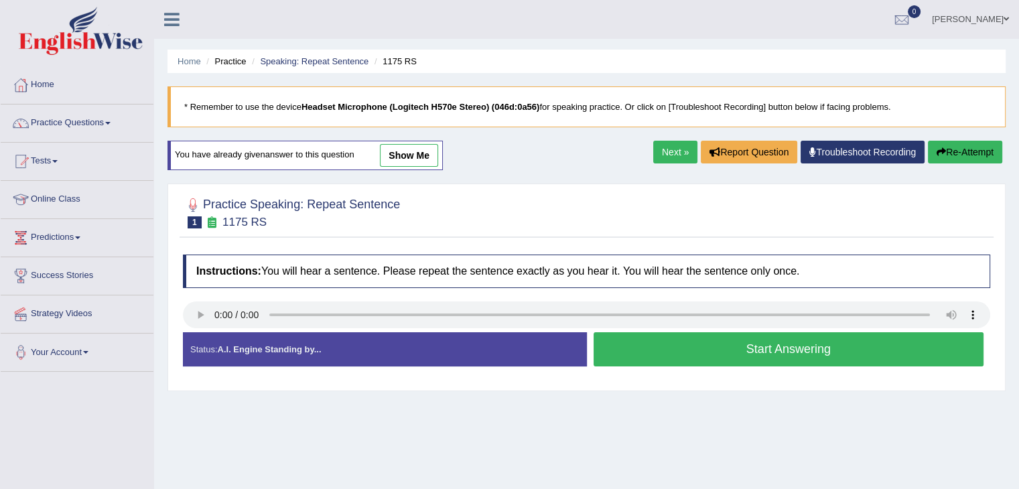
click at [717, 348] on button "Start Answering" at bounding box center [789, 349] width 391 height 34
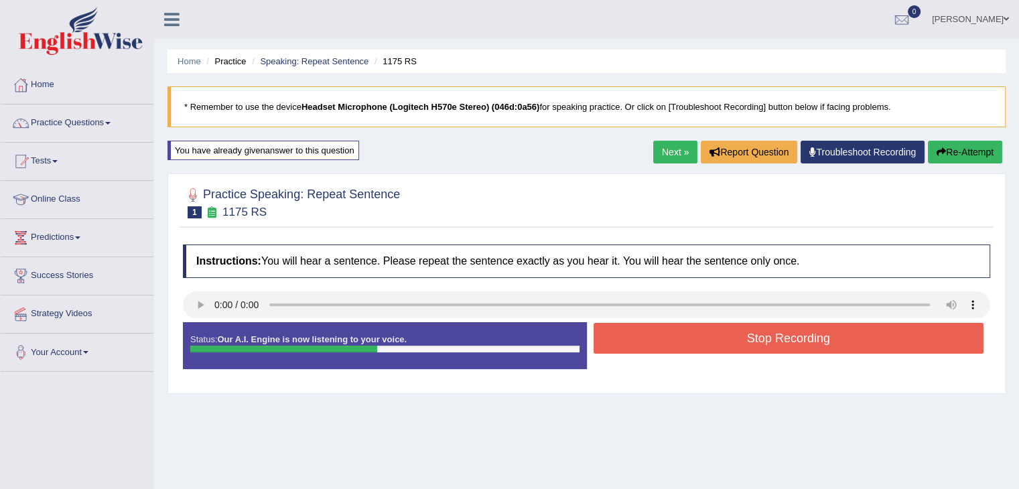
click at [717, 348] on button "Stop Recording" at bounding box center [789, 338] width 391 height 31
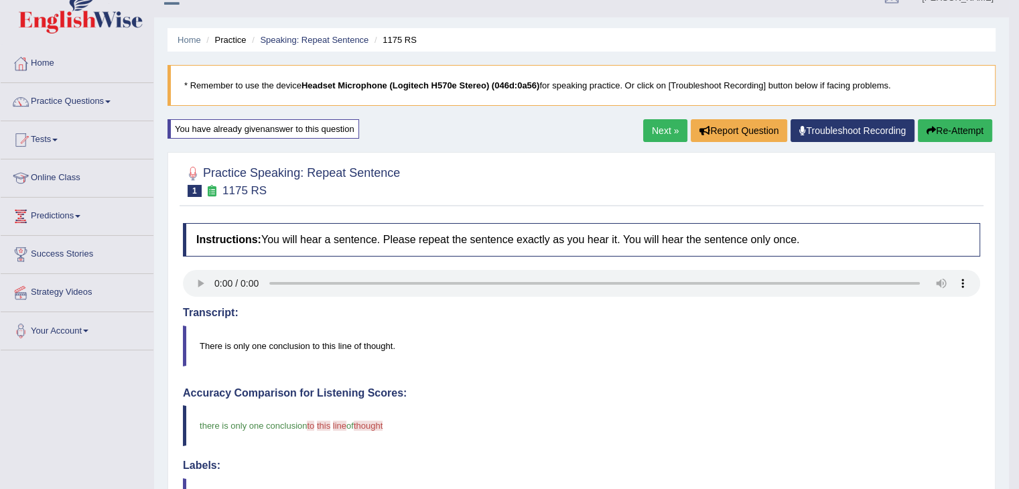
scroll to position [21, 0]
click at [661, 130] on link "Next »" at bounding box center [665, 130] width 44 height 23
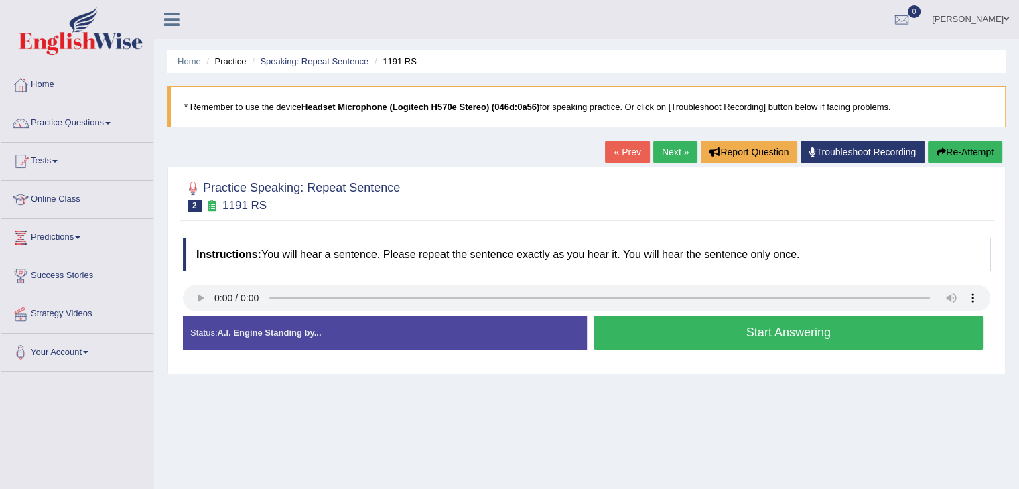
click at [696, 325] on button "Start Answering" at bounding box center [789, 333] width 391 height 34
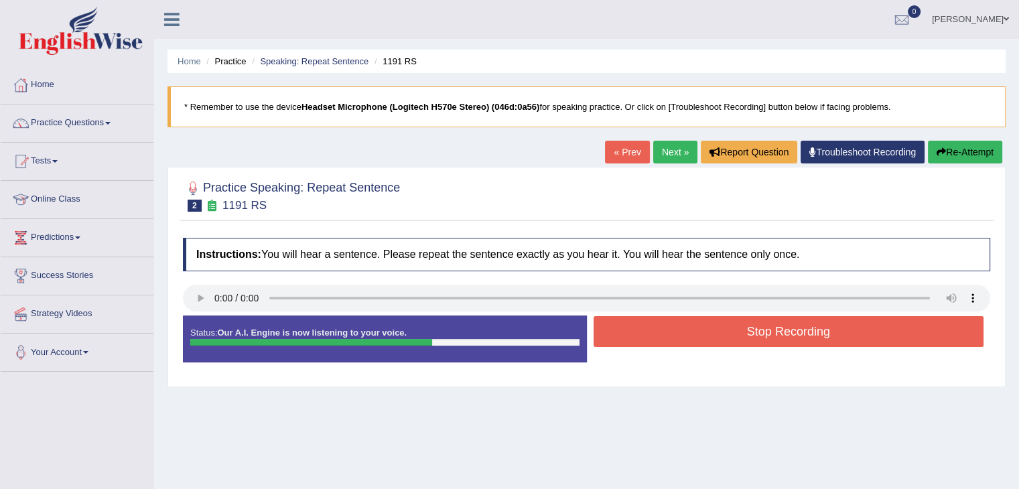
click at [696, 325] on button "Stop Recording" at bounding box center [789, 331] width 391 height 31
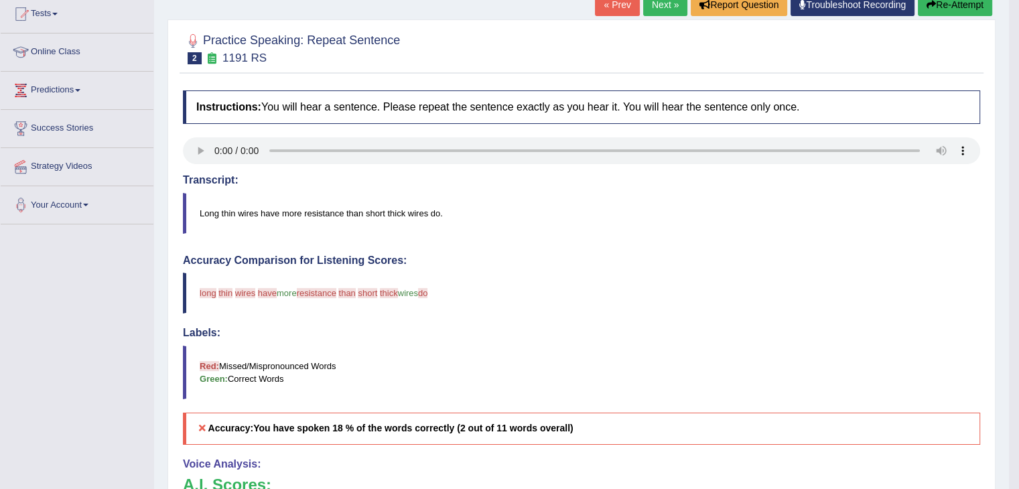
scroll to position [146, 0]
click at [927, 7] on icon "button" at bounding box center [931, 5] width 9 height 9
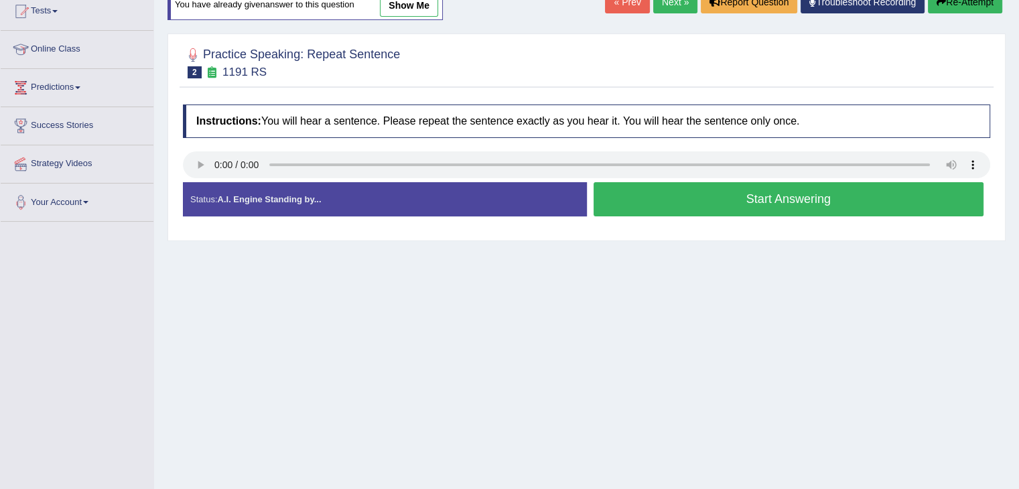
click at [732, 202] on button "Start Answering" at bounding box center [789, 199] width 391 height 34
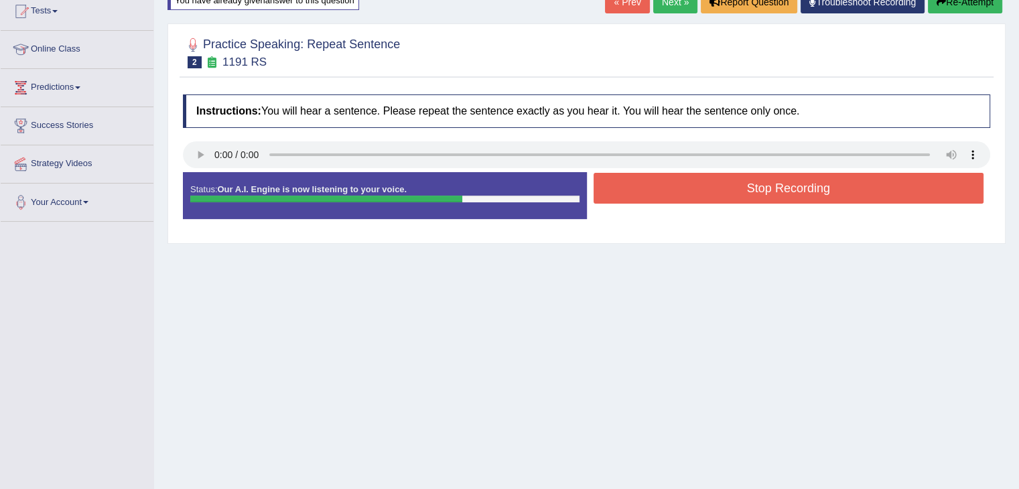
click at [736, 191] on button "Stop Recording" at bounding box center [789, 188] width 391 height 31
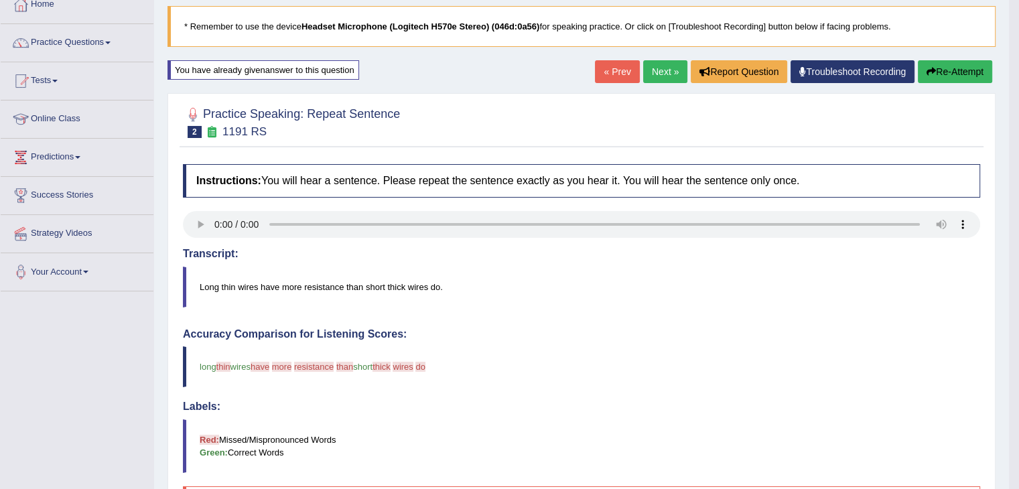
scroll to position [75, 0]
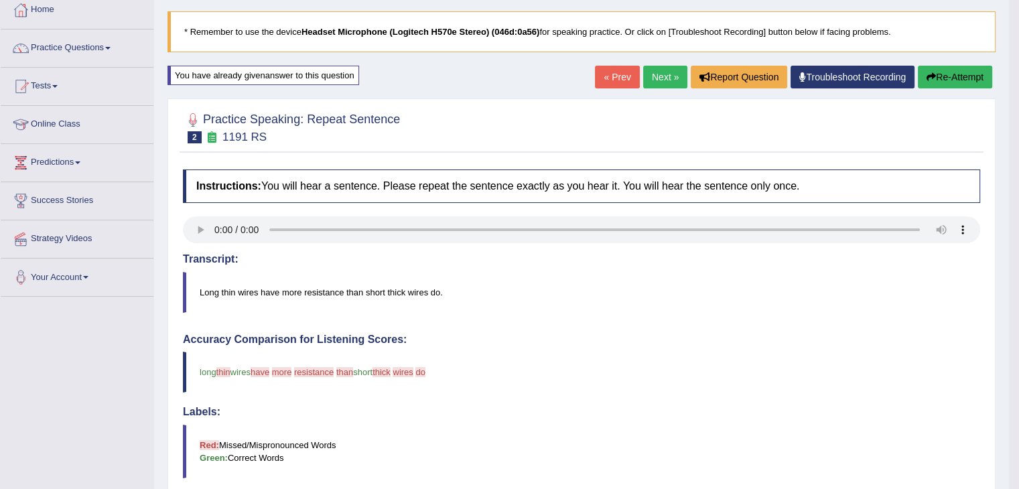
click at [659, 73] on link "Next »" at bounding box center [665, 77] width 44 height 23
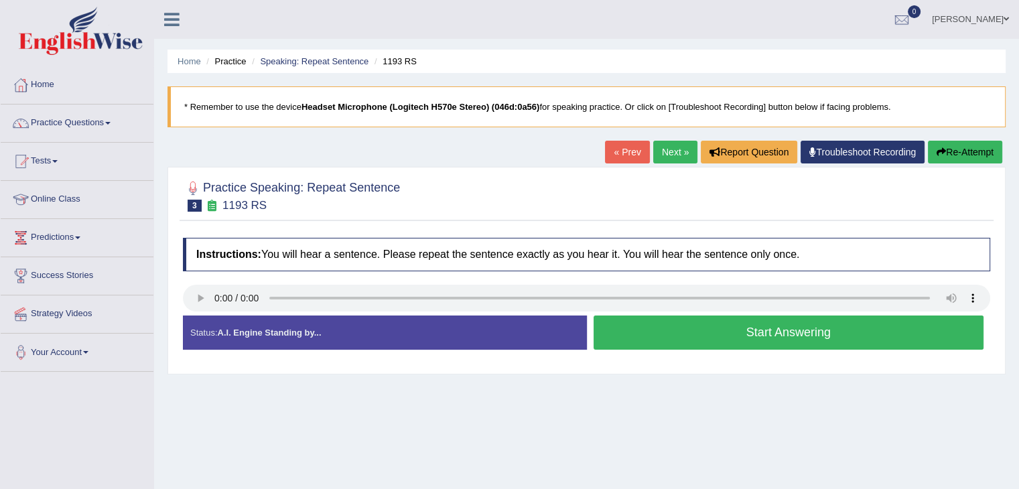
click at [746, 337] on button "Start Answering" at bounding box center [789, 333] width 391 height 34
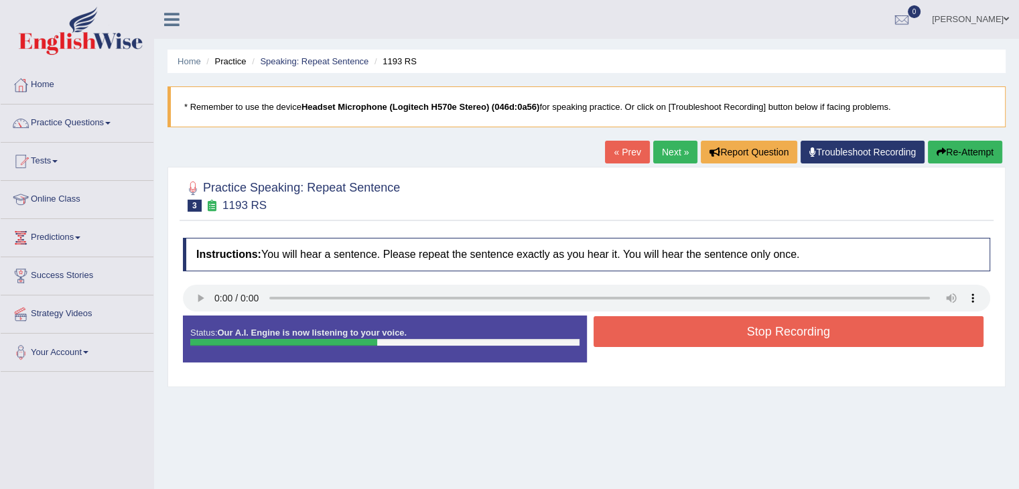
click at [746, 337] on button "Stop Recording" at bounding box center [789, 331] width 391 height 31
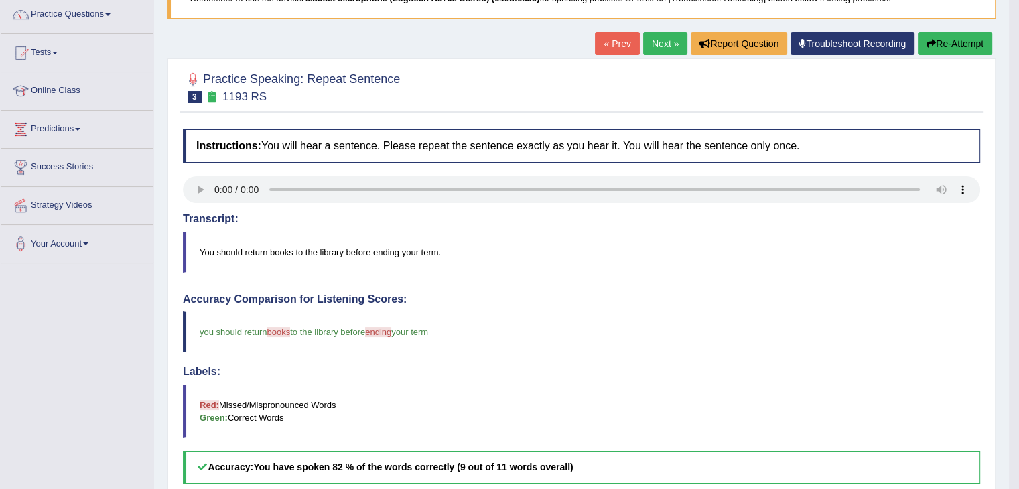
scroll to position [107, 0]
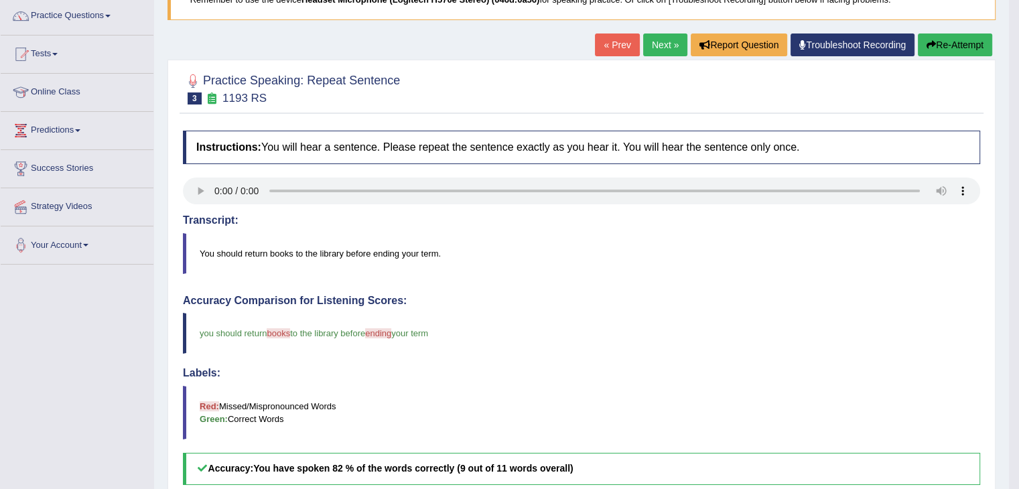
click at [655, 40] on link "Next »" at bounding box center [665, 44] width 44 height 23
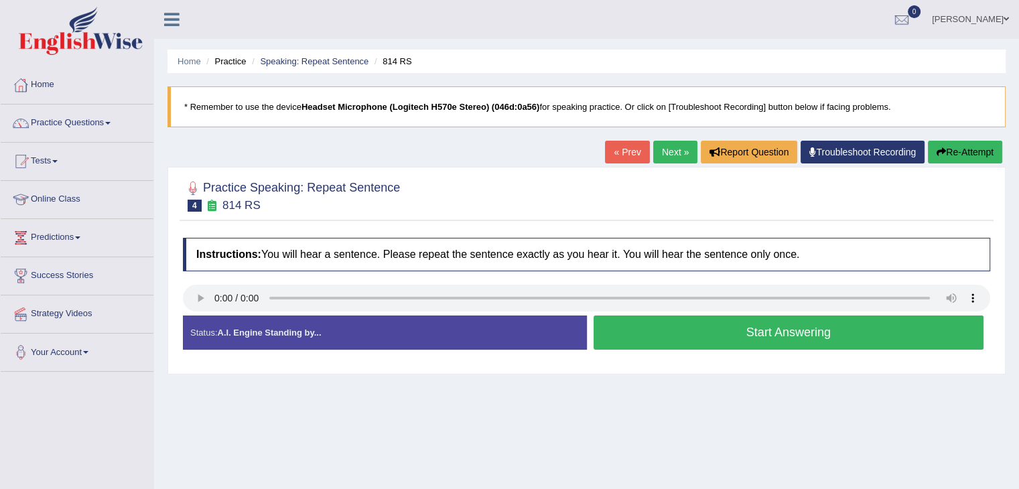
click at [716, 330] on button "Start Answering" at bounding box center [789, 333] width 391 height 34
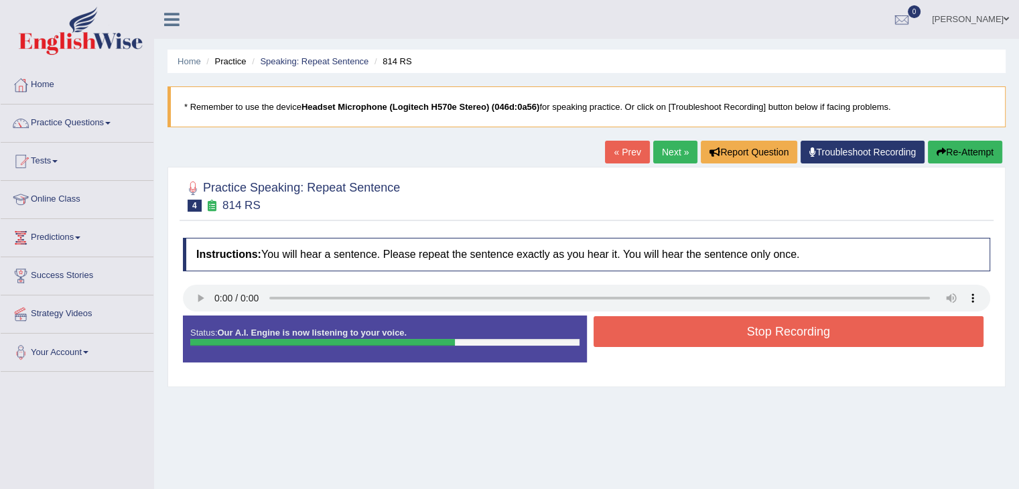
click at [716, 330] on button "Stop Recording" at bounding box center [789, 331] width 391 height 31
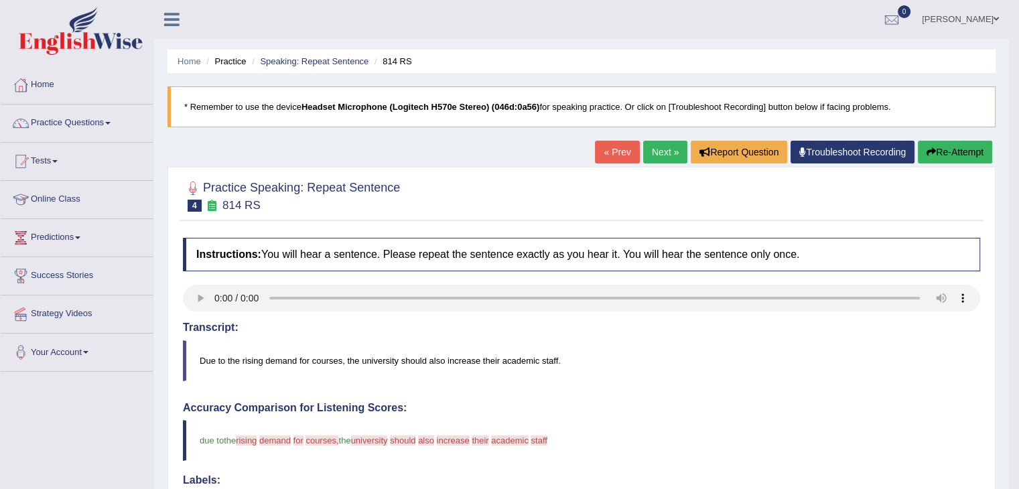
click at [934, 157] on button "Re-Attempt" at bounding box center [955, 152] width 74 height 23
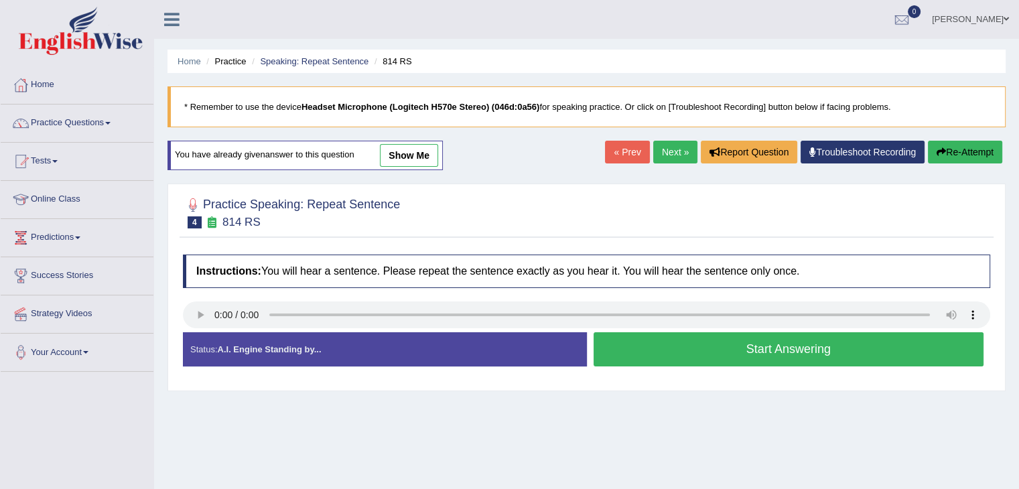
click at [746, 349] on button "Start Answering" at bounding box center [789, 349] width 391 height 34
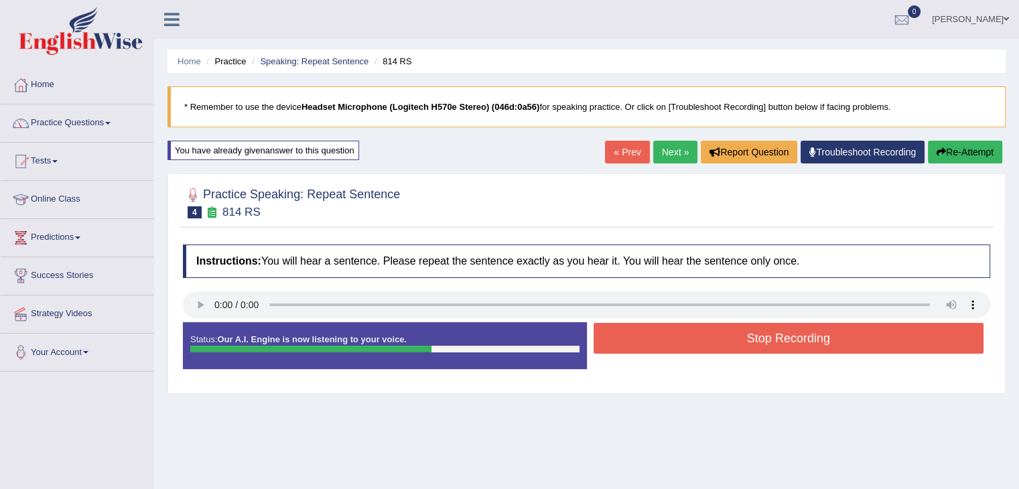
click at [744, 331] on button "Stop Recording" at bounding box center [789, 338] width 391 height 31
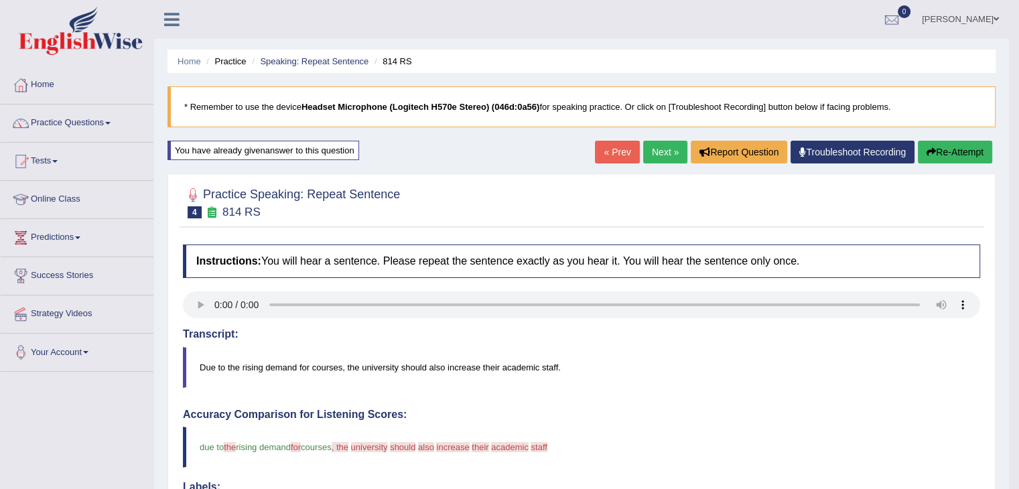
click at [663, 154] on link "Next »" at bounding box center [665, 152] width 44 height 23
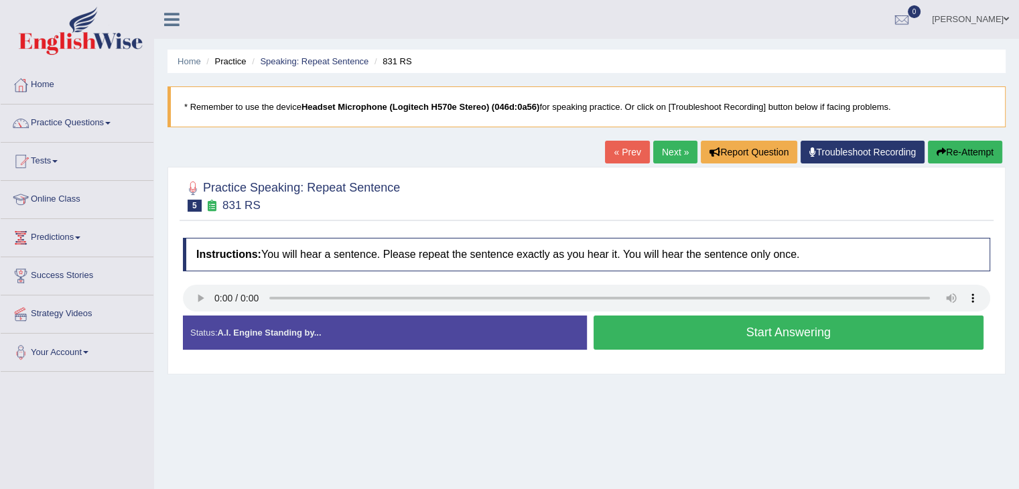
click at [701, 332] on button "Start Answering" at bounding box center [789, 333] width 391 height 34
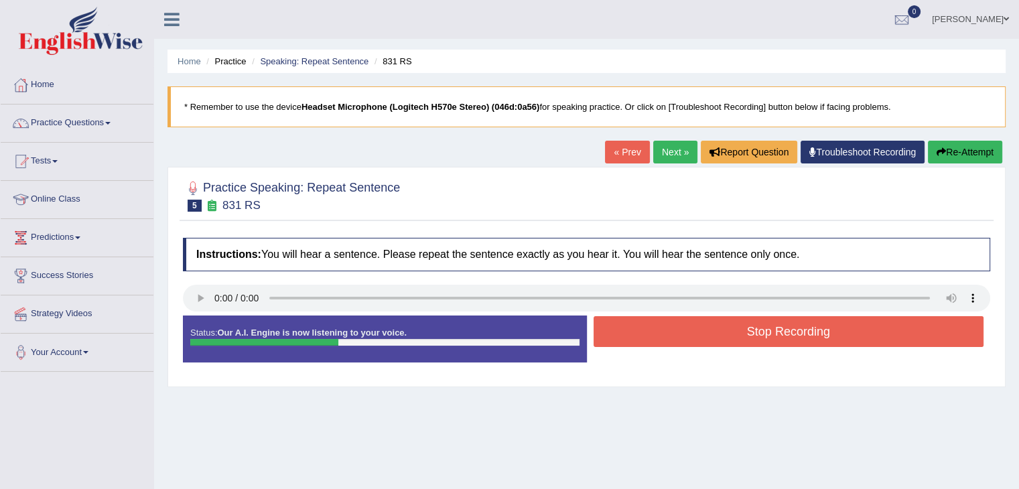
click at [701, 332] on button "Stop Recording" at bounding box center [789, 331] width 391 height 31
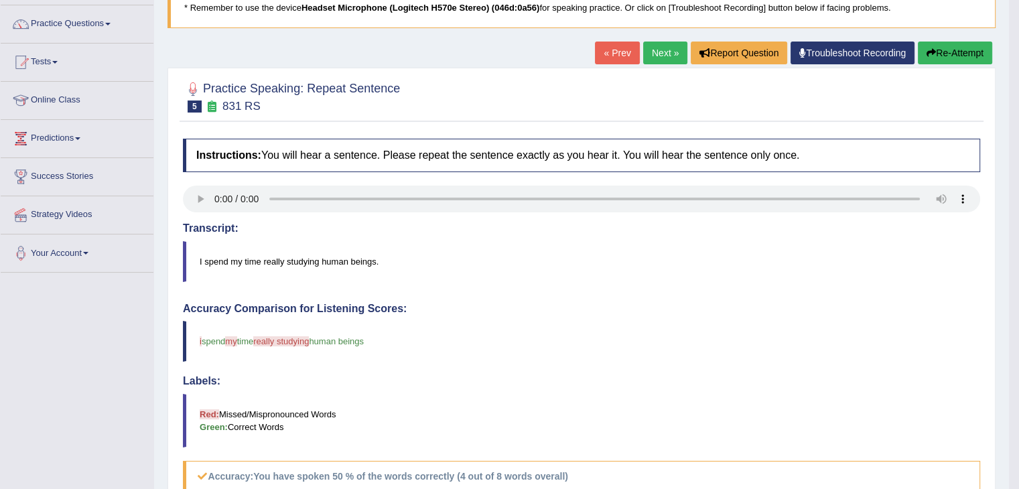
scroll to position [96, 0]
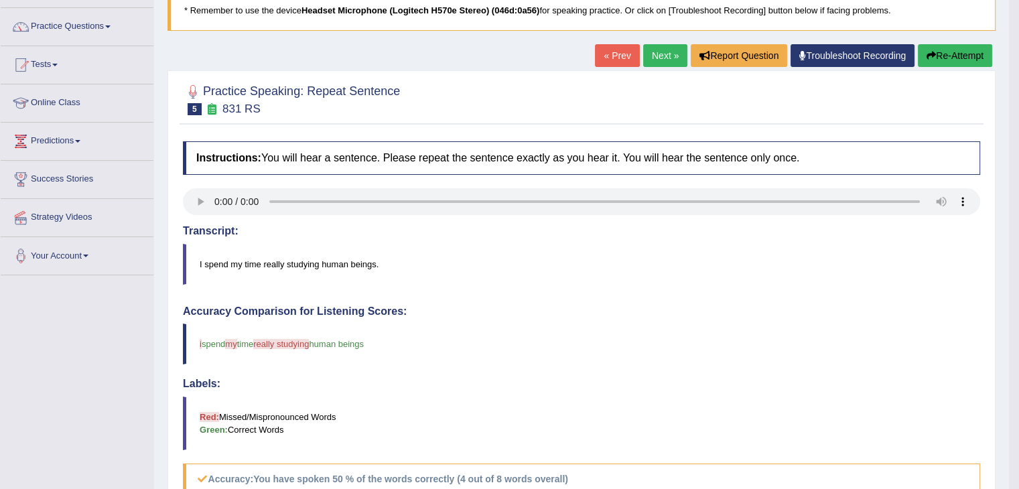
click at [938, 56] on button "Re-Attempt" at bounding box center [955, 55] width 74 height 23
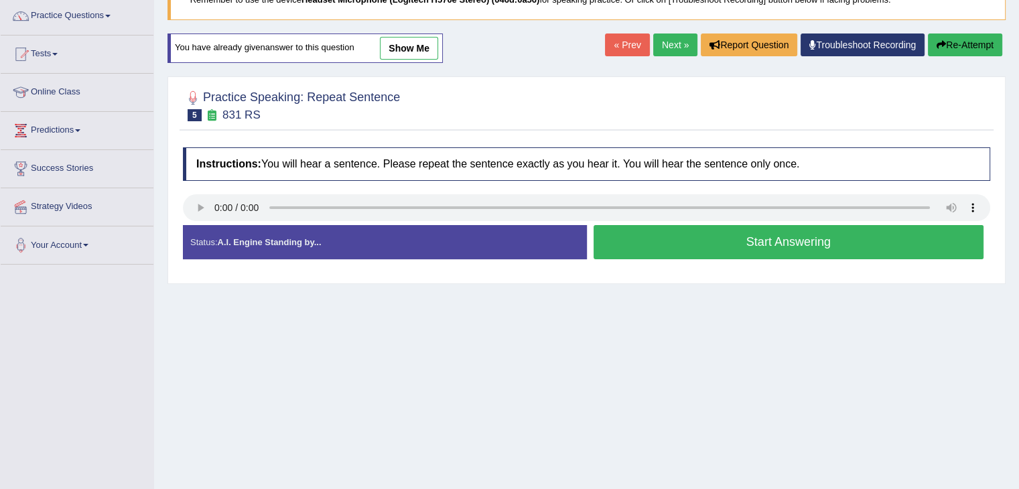
scroll to position [107, 0]
click at [734, 237] on button "Start Answering" at bounding box center [789, 242] width 391 height 34
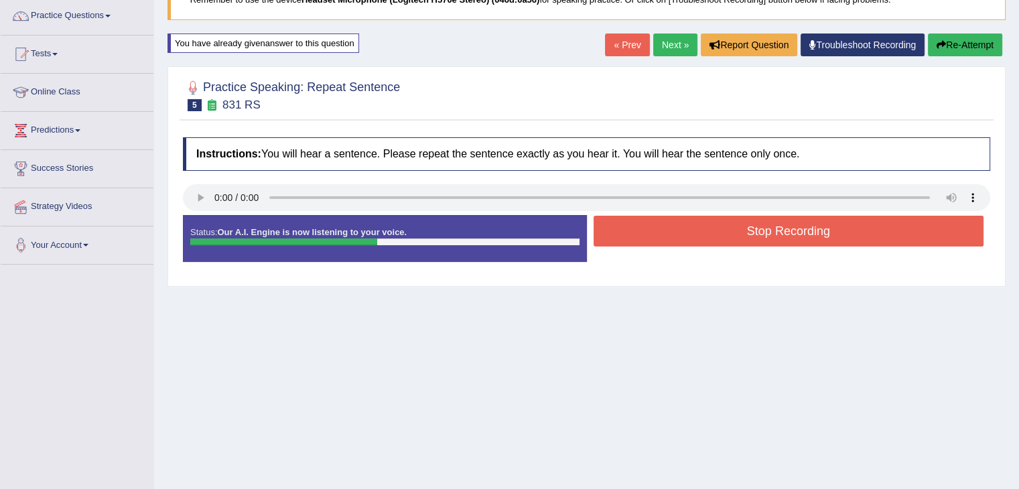
click at [734, 237] on button "Stop Recording" at bounding box center [789, 231] width 391 height 31
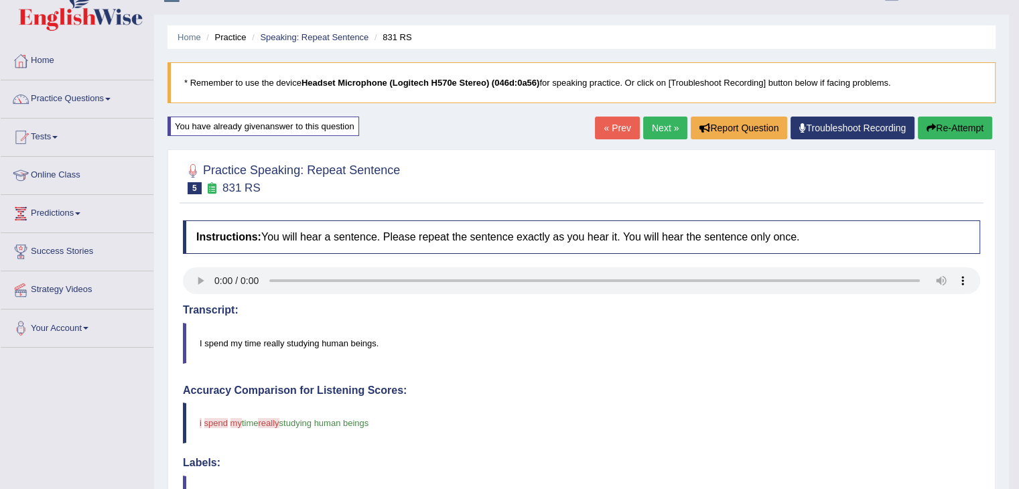
scroll to position [0, 0]
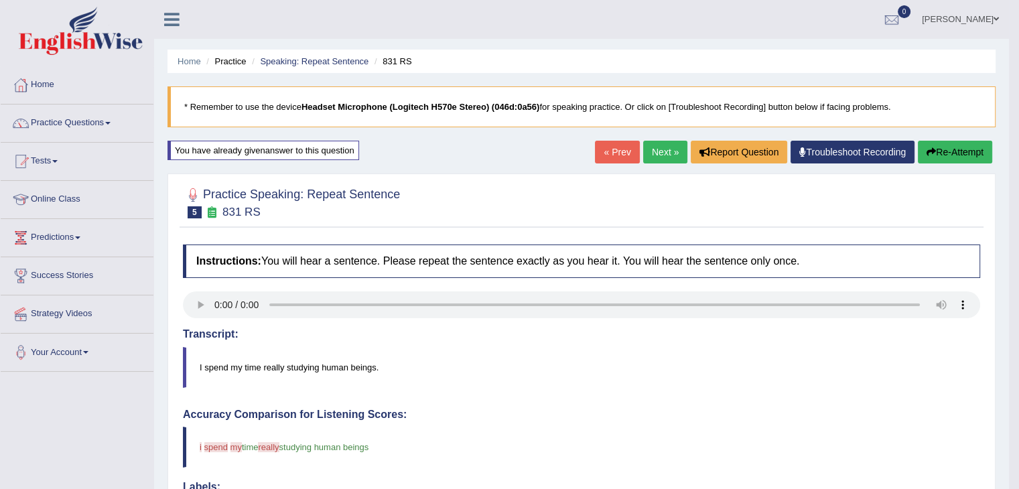
click at [658, 146] on link "Next »" at bounding box center [665, 152] width 44 height 23
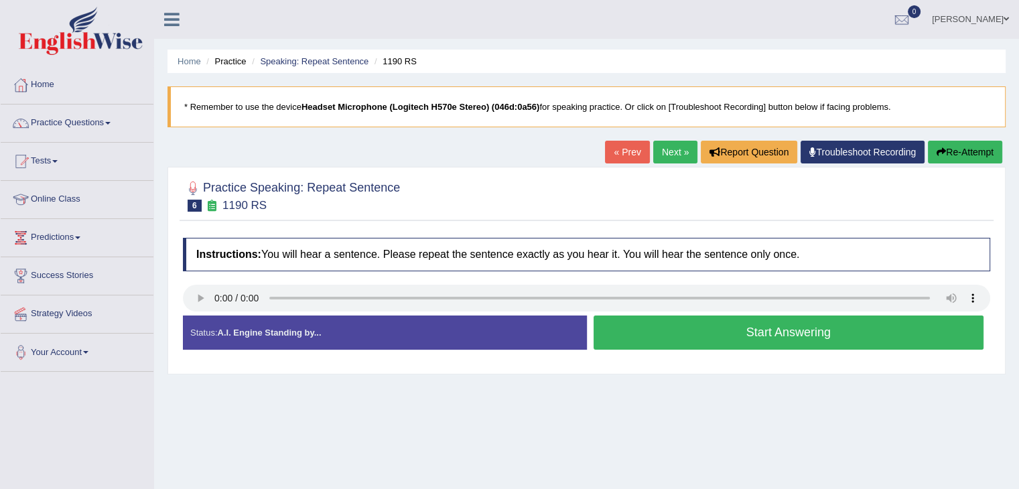
click at [690, 334] on button "Start Answering" at bounding box center [789, 333] width 391 height 34
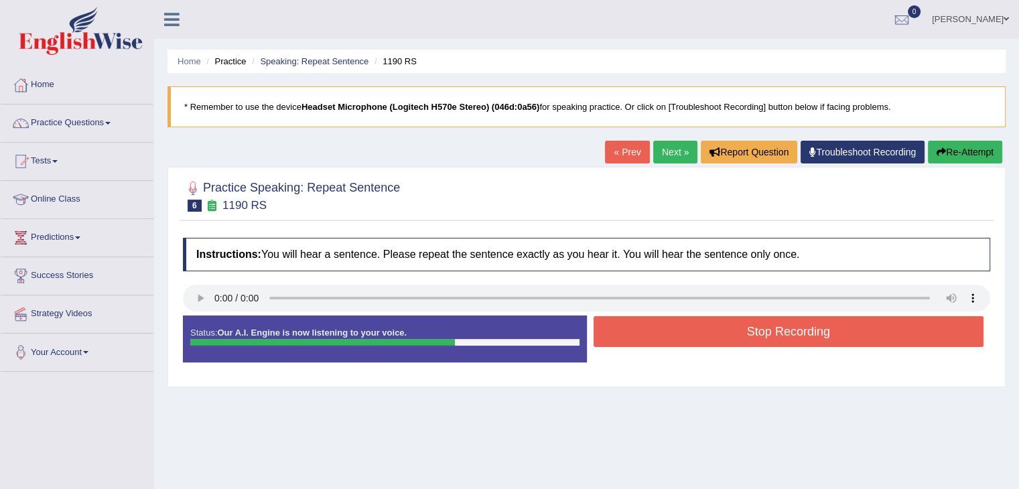
click at [690, 334] on button "Stop Recording" at bounding box center [789, 331] width 391 height 31
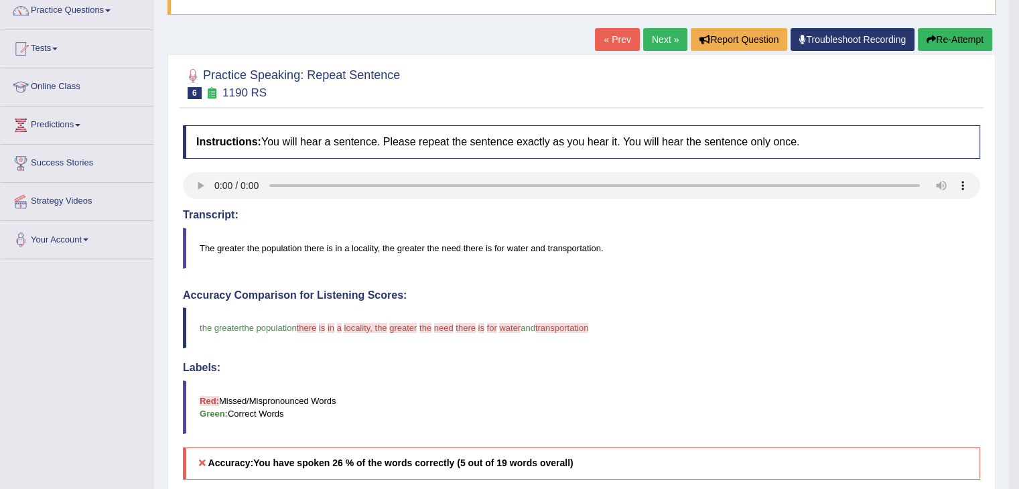
scroll to position [112, 0]
click at [665, 41] on link "Next »" at bounding box center [665, 40] width 44 height 23
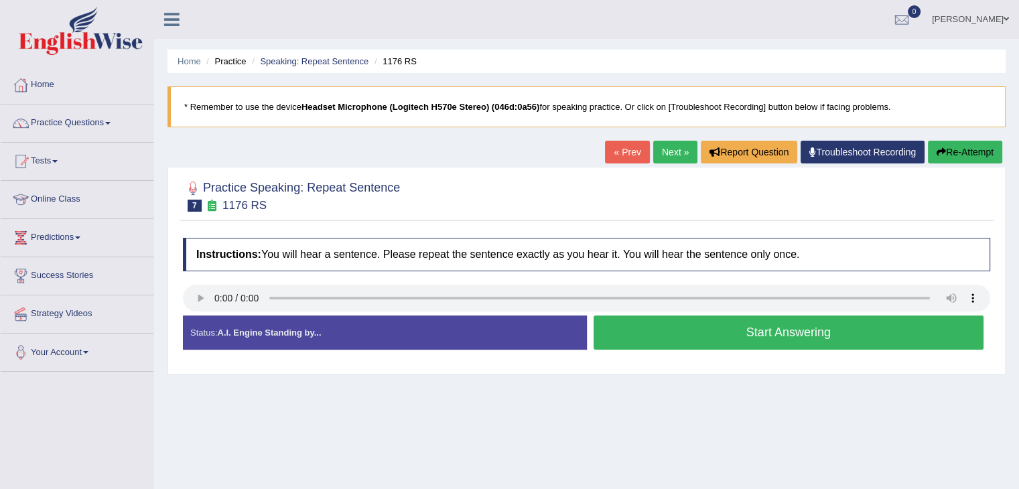
click at [760, 331] on button "Start Answering" at bounding box center [789, 333] width 391 height 34
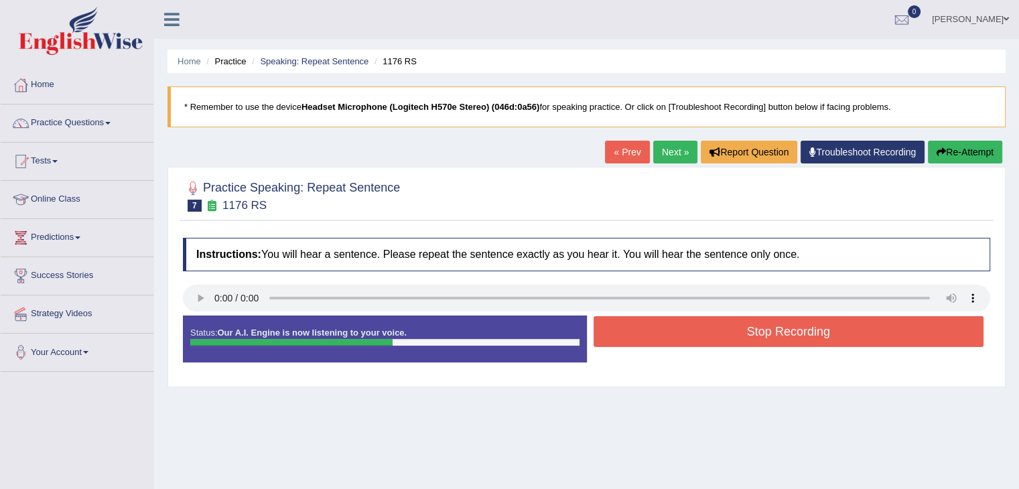
click at [760, 331] on button "Stop Recording" at bounding box center [789, 331] width 391 height 31
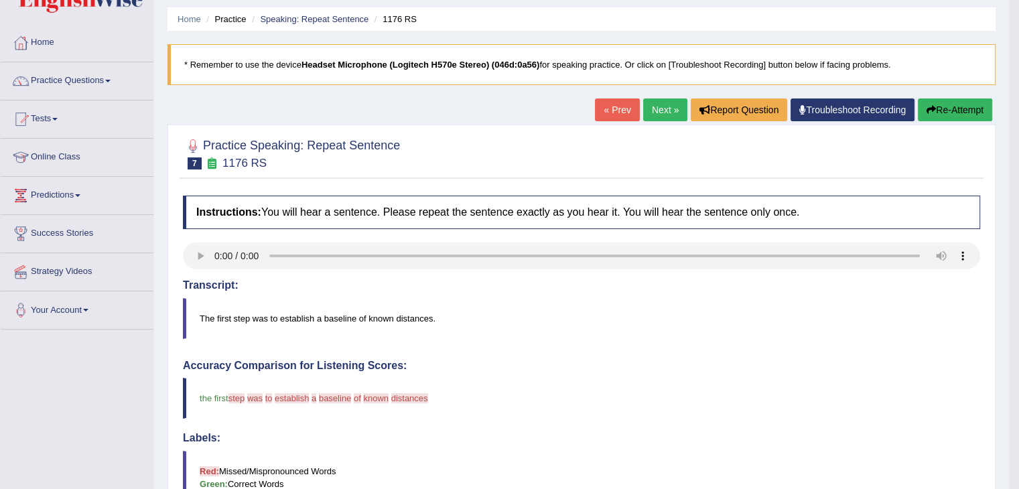
scroll to position [42, 0]
click at [935, 118] on button "Re-Attempt" at bounding box center [955, 110] width 74 height 23
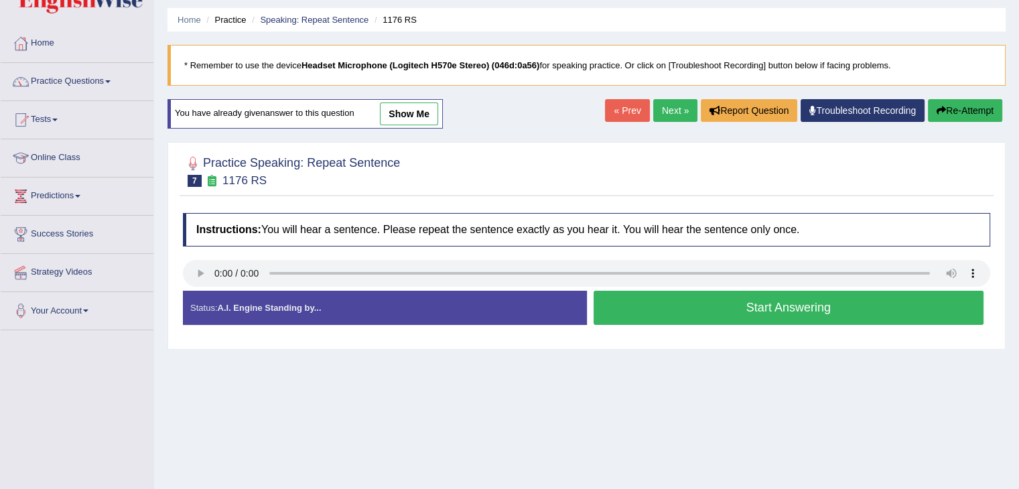
click at [722, 310] on button "Start Answering" at bounding box center [789, 308] width 391 height 34
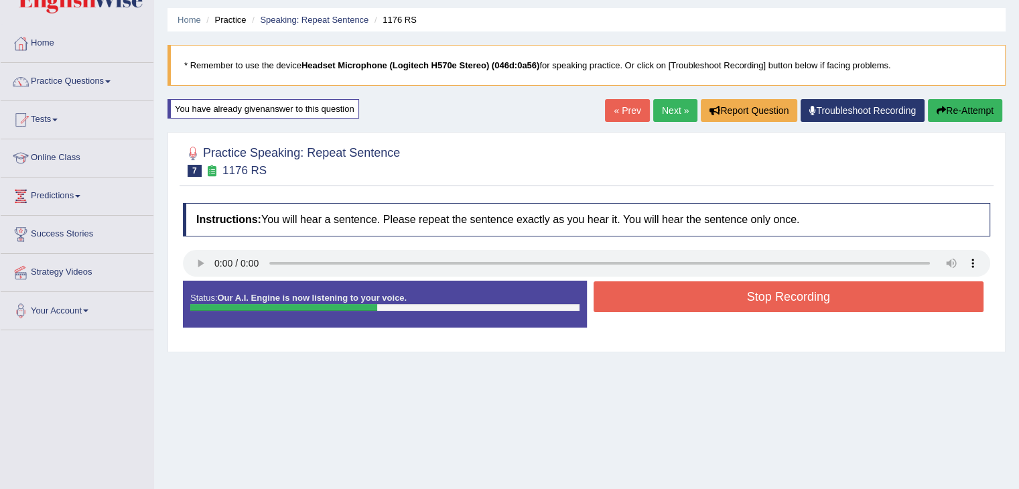
click at [730, 293] on button "Stop Recording" at bounding box center [789, 296] width 391 height 31
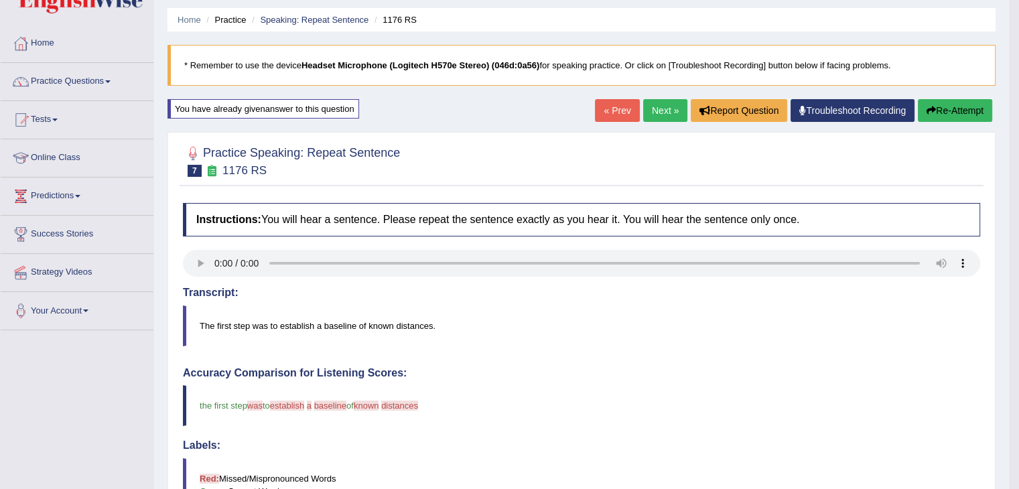
scroll to position [39, 0]
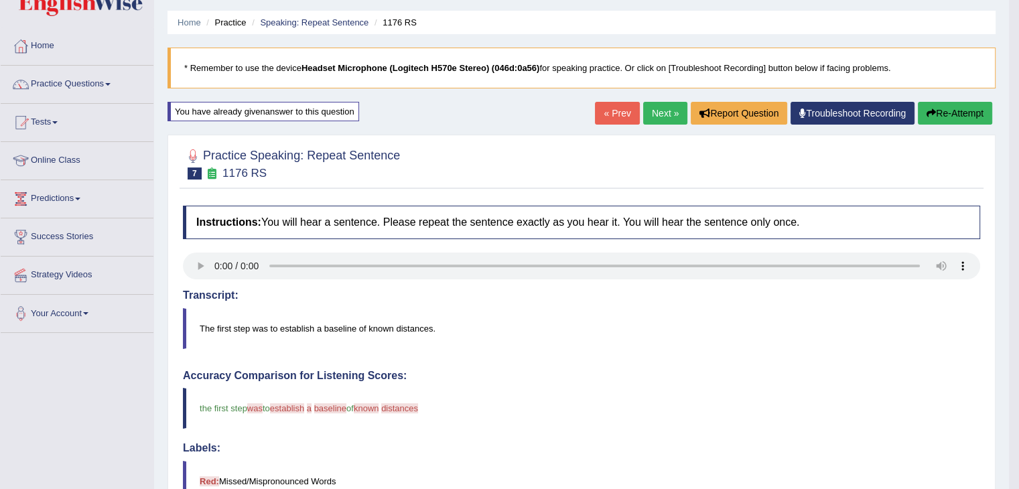
click at [657, 113] on link "Next »" at bounding box center [665, 113] width 44 height 23
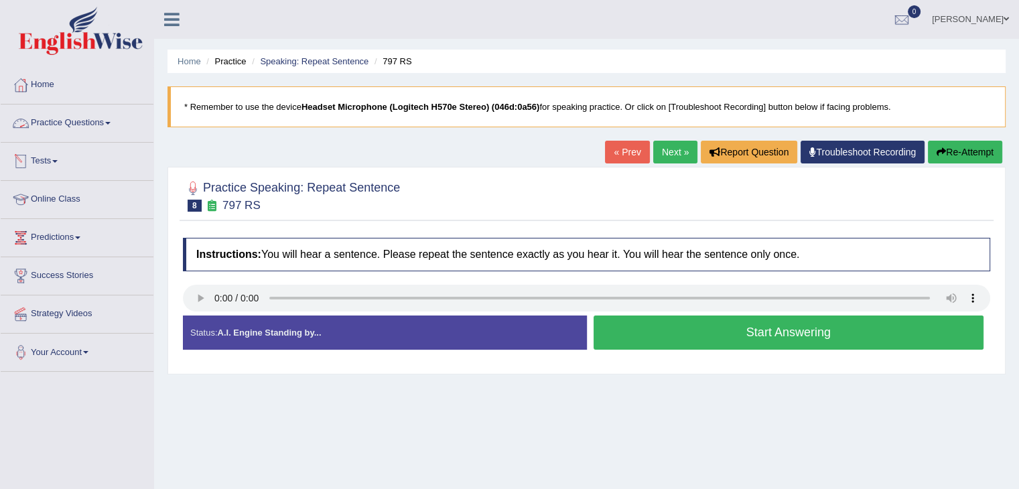
click at [93, 121] on link "Practice Questions" at bounding box center [77, 121] width 153 height 33
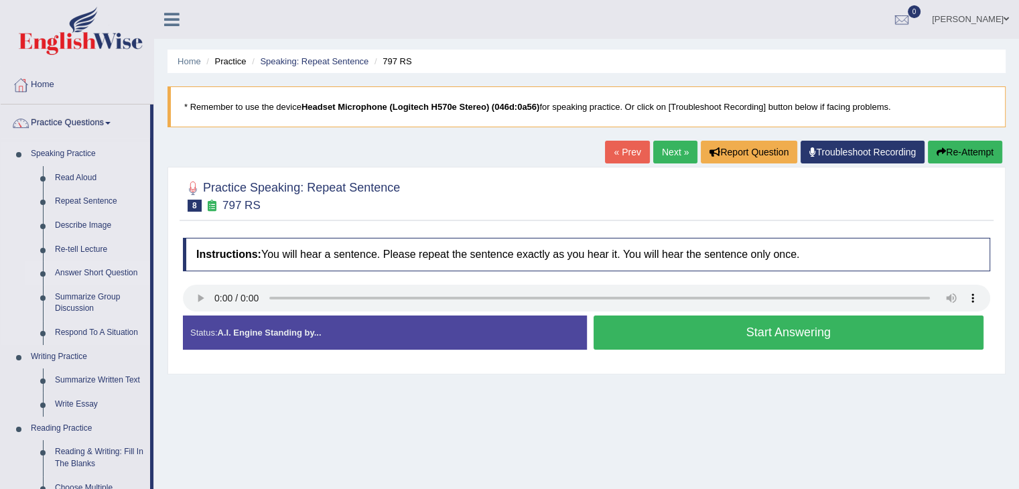
click at [98, 272] on link "Answer Short Question" at bounding box center [99, 273] width 101 height 24
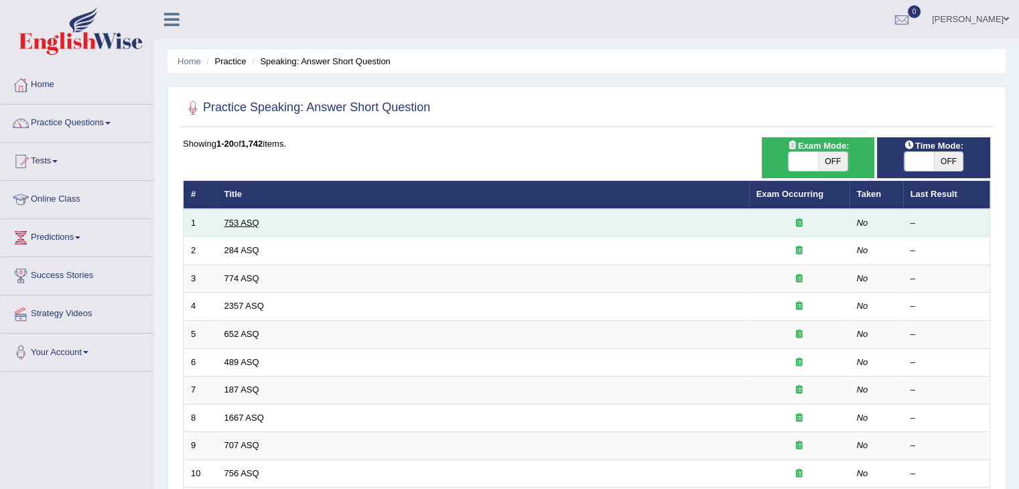
click at [244, 224] on link "753 ASQ" at bounding box center [241, 223] width 35 height 10
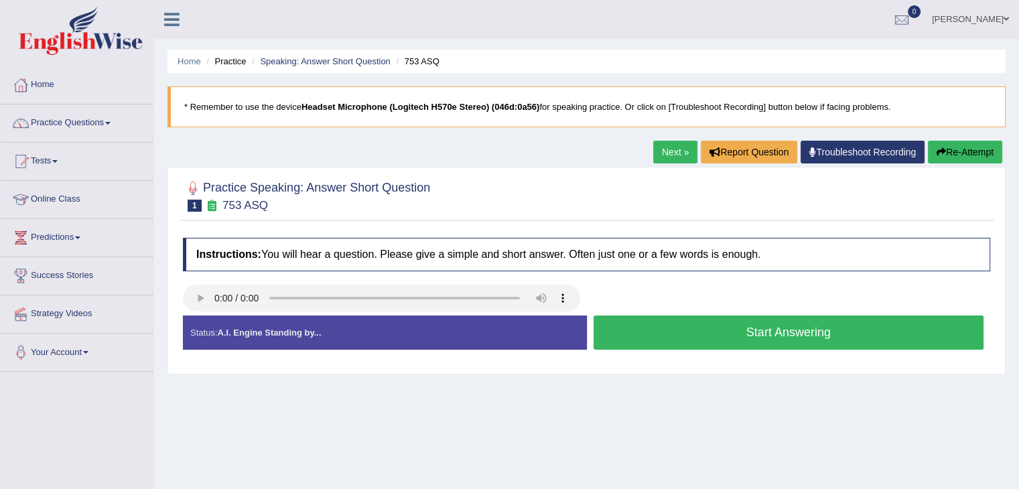
click at [746, 333] on button "Start Answering" at bounding box center [789, 333] width 391 height 34
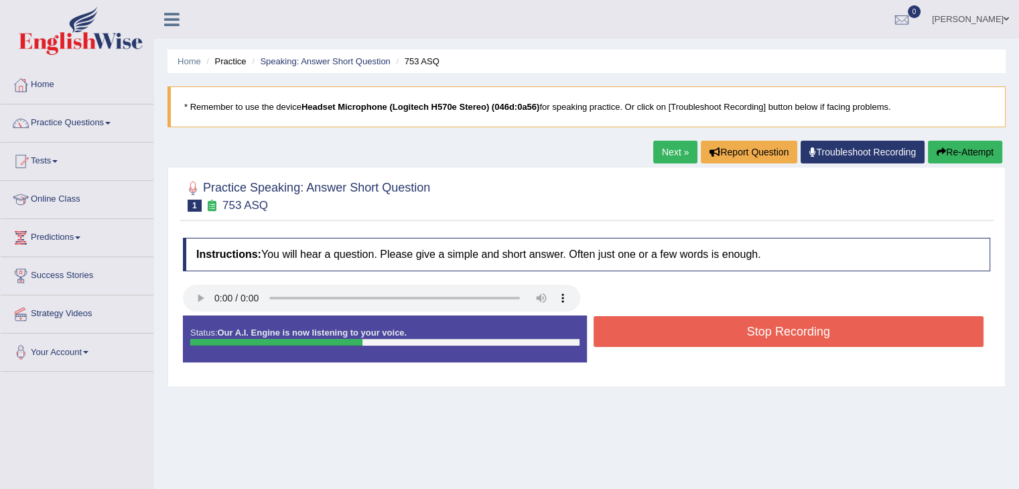
click at [746, 333] on button "Stop Recording" at bounding box center [789, 331] width 391 height 31
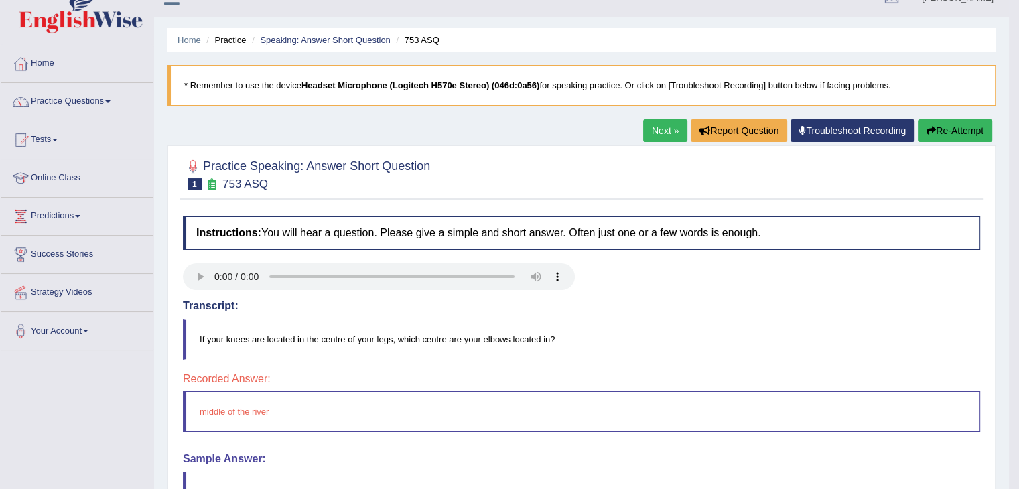
scroll to position [7, 0]
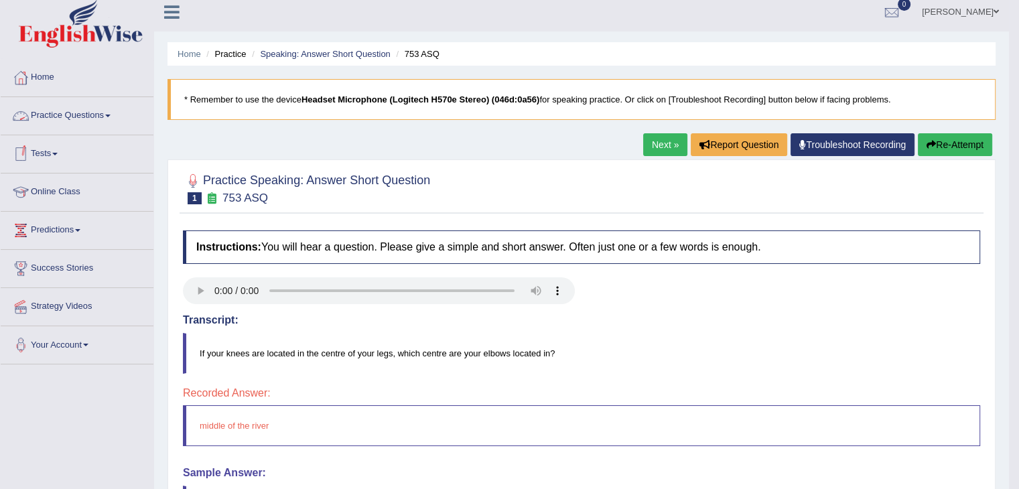
click at [107, 123] on link "Practice Questions" at bounding box center [77, 113] width 153 height 33
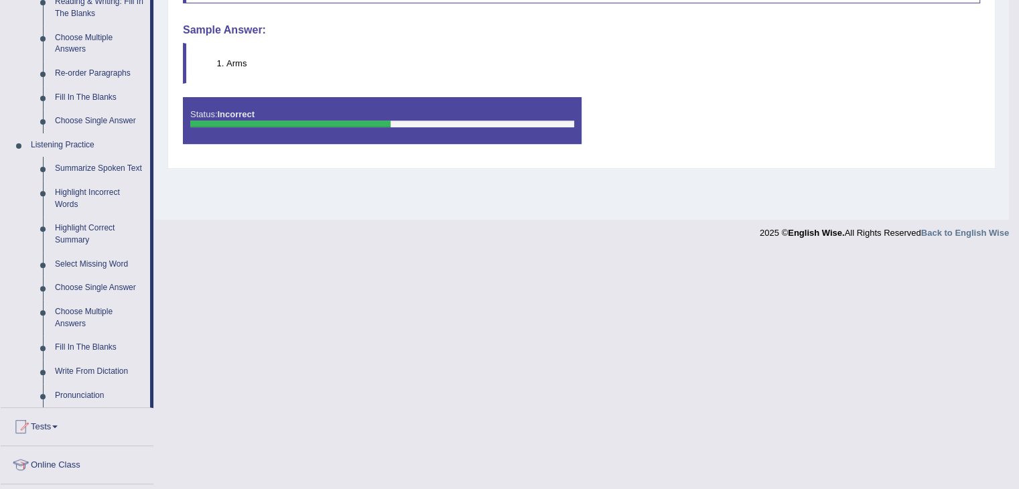
scroll to position [452, 0]
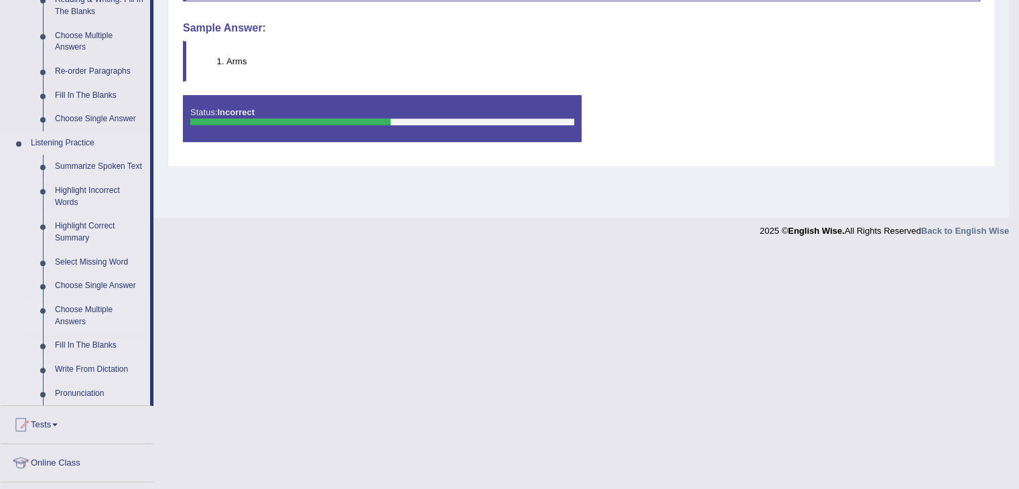
click at [76, 317] on link "Choose Multiple Answers" at bounding box center [99, 316] width 101 height 36
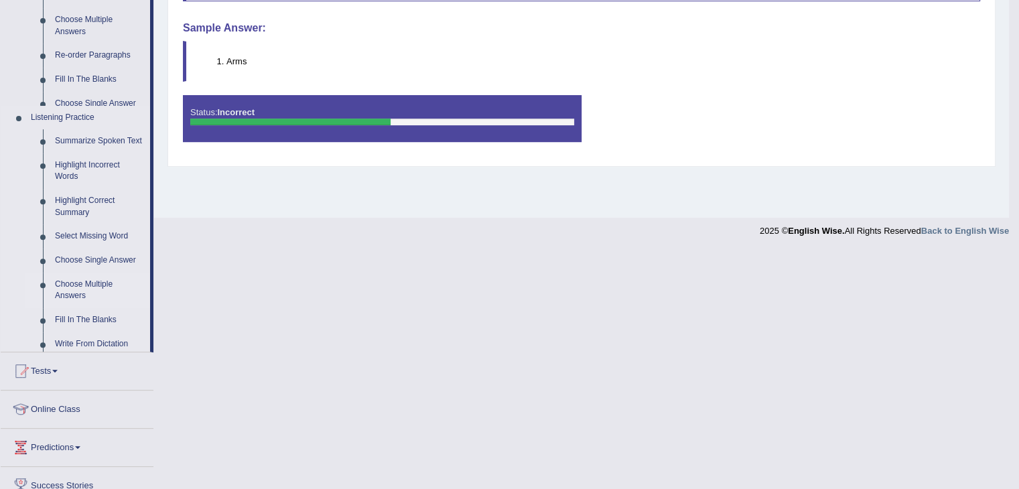
scroll to position [268, 0]
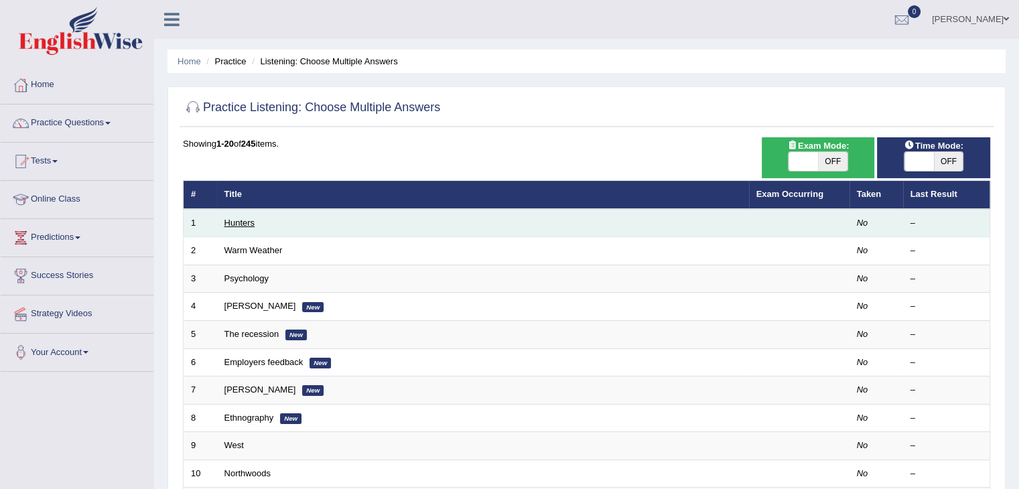
click at [238, 221] on link "Hunters" at bounding box center [239, 223] width 31 height 10
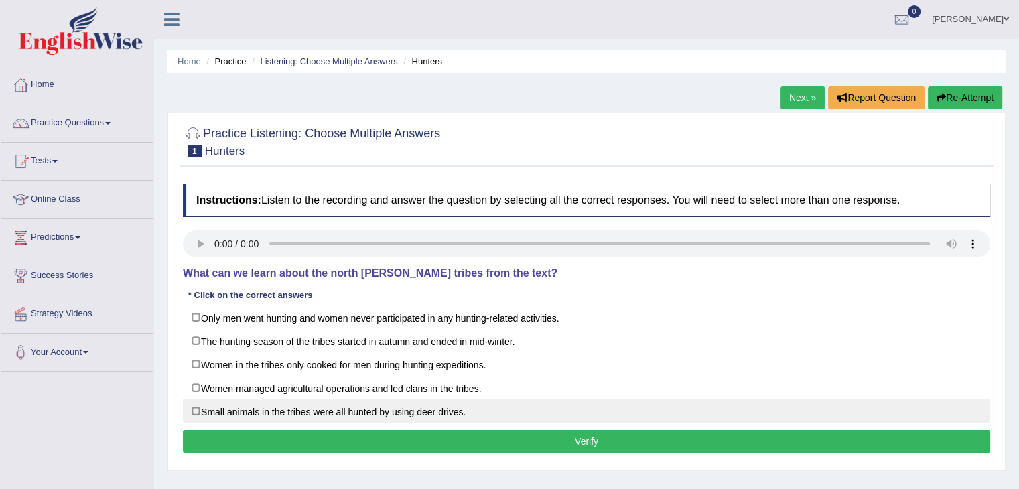
click at [196, 407] on label "Small animals in the tribes were all hunted by using deer drives." at bounding box center [586, 411] width 807 height 24
checkbox input "true"
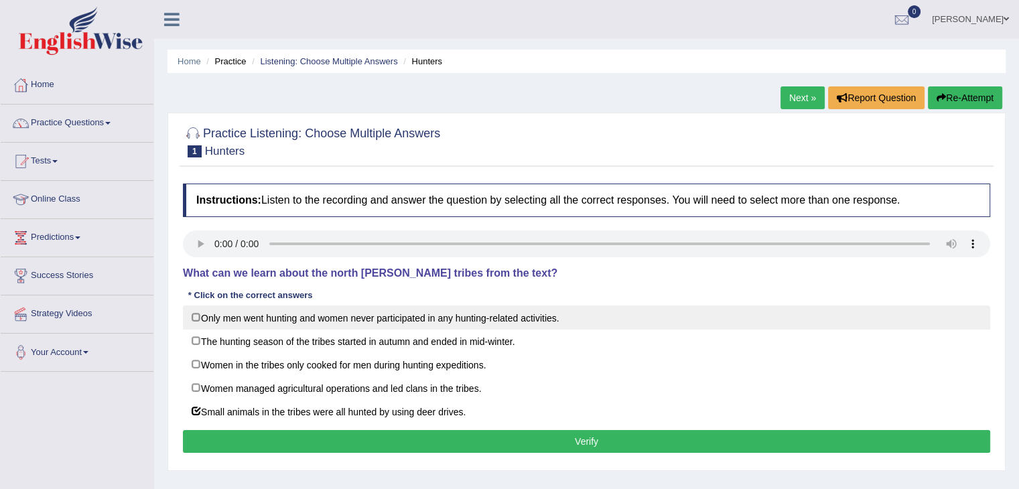
click at [197, 317] on label "Only men went hunting and women never participated in any hunting-related activ…" at bounding box center [586, 318] width 807 height 24
checkbox input "true"
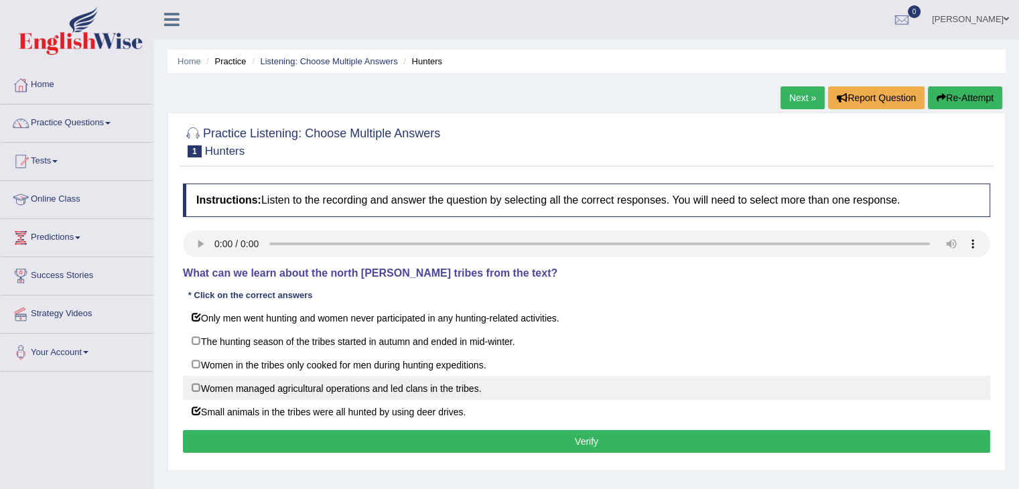
click at [194, 388] on label "Women managed agricultural operations and led clans in the tribes." at bounding box center [586, 388] width 807 height 24
checkbox input "true"
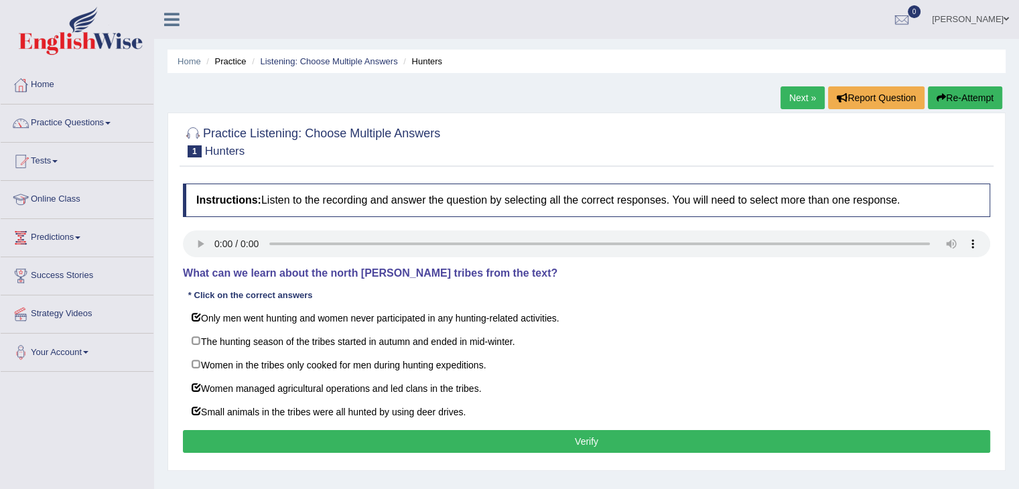
click at [346, 440] on button "Verify" at bounding box center [586, 441] width 807 height 23
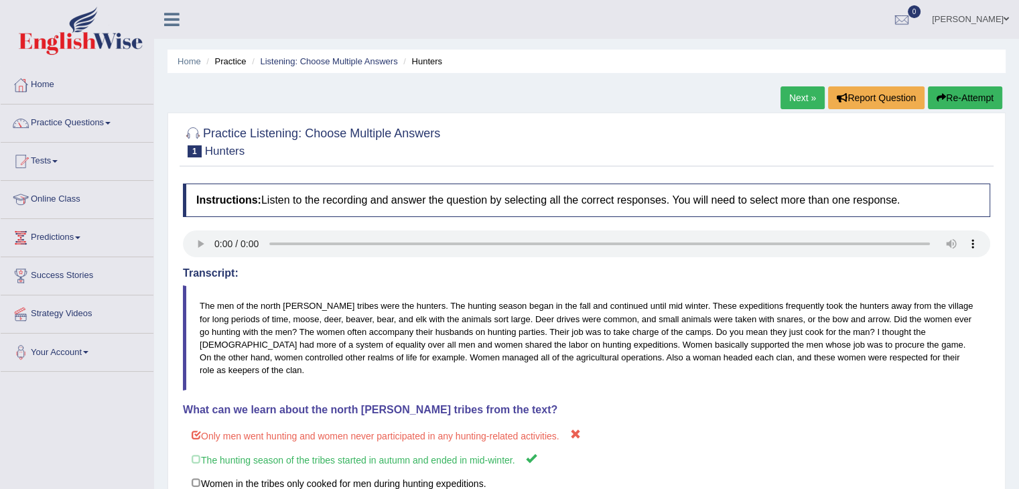
click at [946, 93] on button "Re-Attempt" at bounding box center [965, 97] width 74 height 23
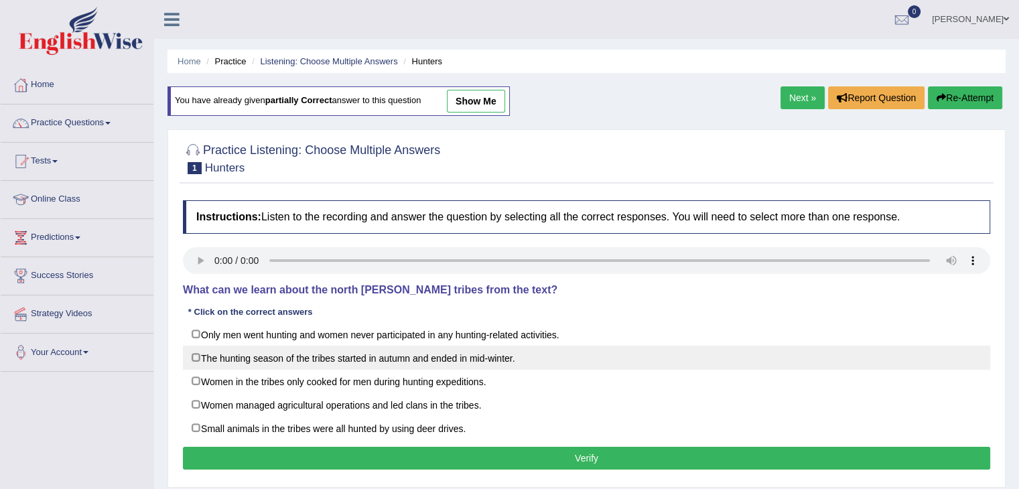
click at [198, 358] on label "The hunting season of the tribes started in autumn and ended in mid-winter." at bounding box center [586, 358] width 807 height 24
checkbox input "true"
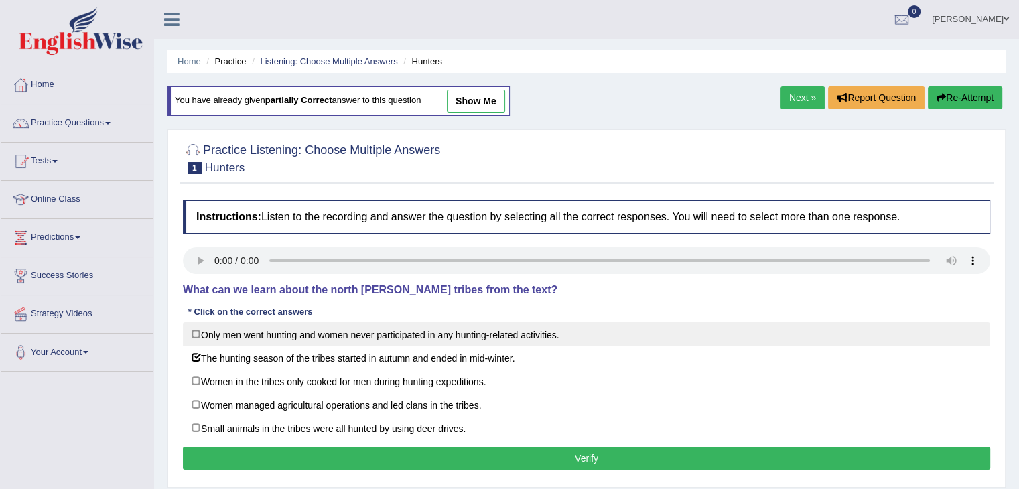
click at [195, 334] on label "Only men went hunting and women never participated in any hunting-related activ…" at bounding box center [586, 334] width 807 height 24
click at [198, 334] on label "Only men went hunting and women never participated in any hunting-related activ…" at bounding box center [586, 334] width 807 height 24
checkbox input "false"
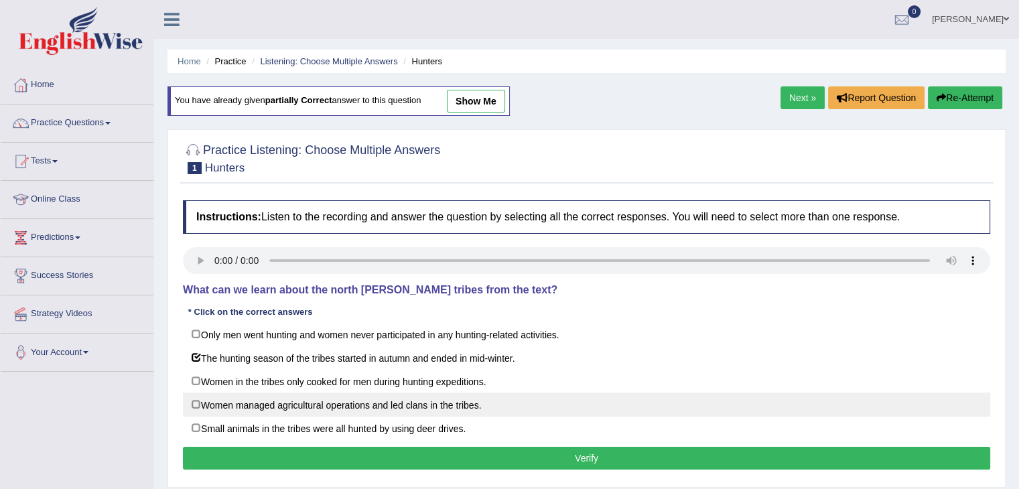
click at [200, 403] on label "Women managed agricultural operations and led clans in the tribes." at bounding box center [586, 405] width 807 height 24
checkbox input "true"
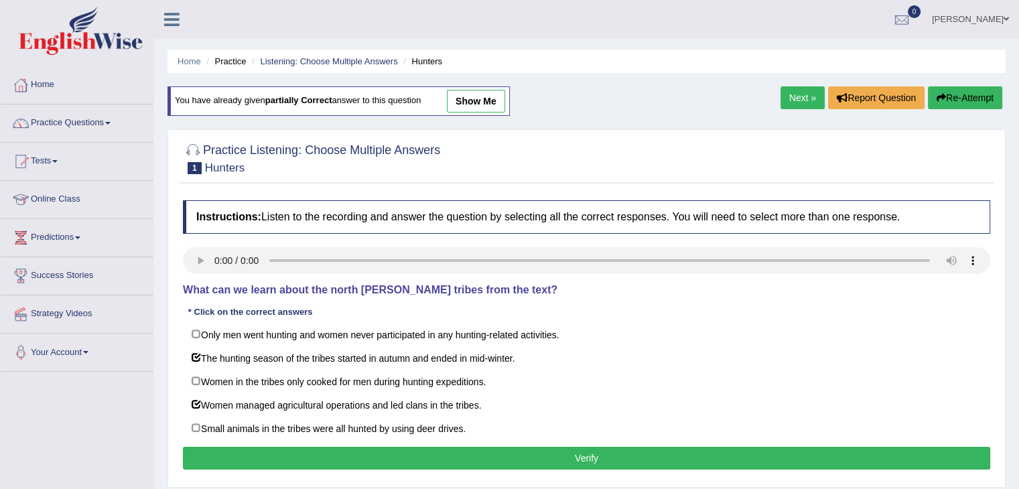
click at [512, 464] on button "Verify" at bounding box center [586, 458] width 807 height 23
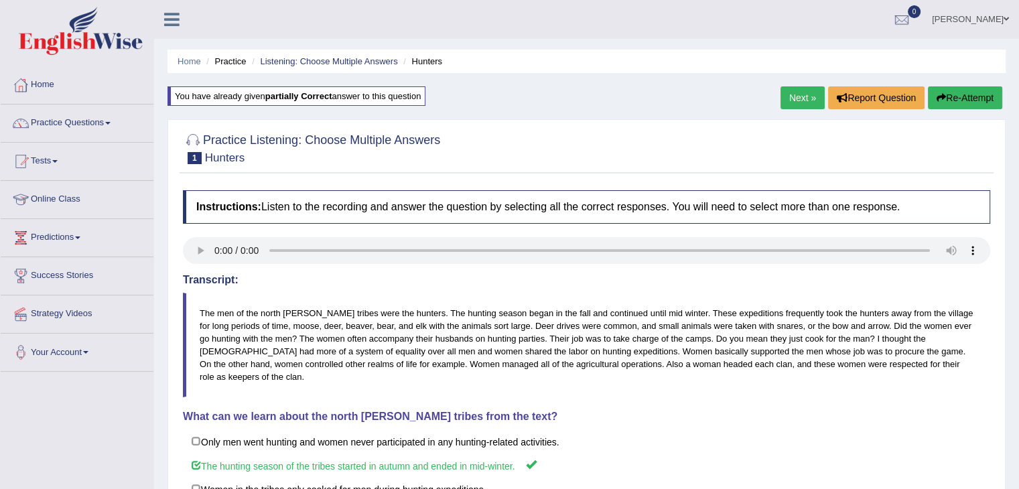
click at [807, 100] on link "Next »" at bounding box center [803, 97] width 44 height 23
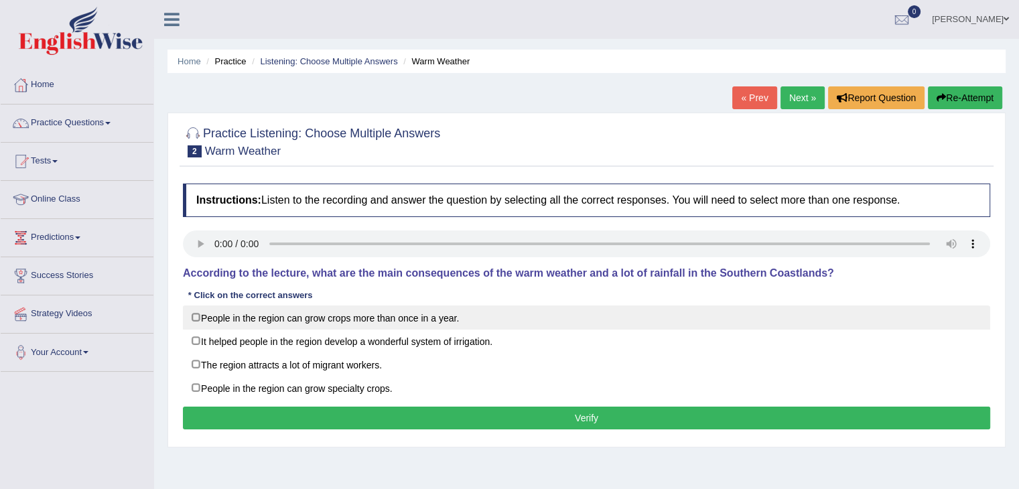
click at [195, 317] on label "People in the region can grow crops more than once in a year." at bounding box center [586, 318] width 807 height 24
checkbox input "true"
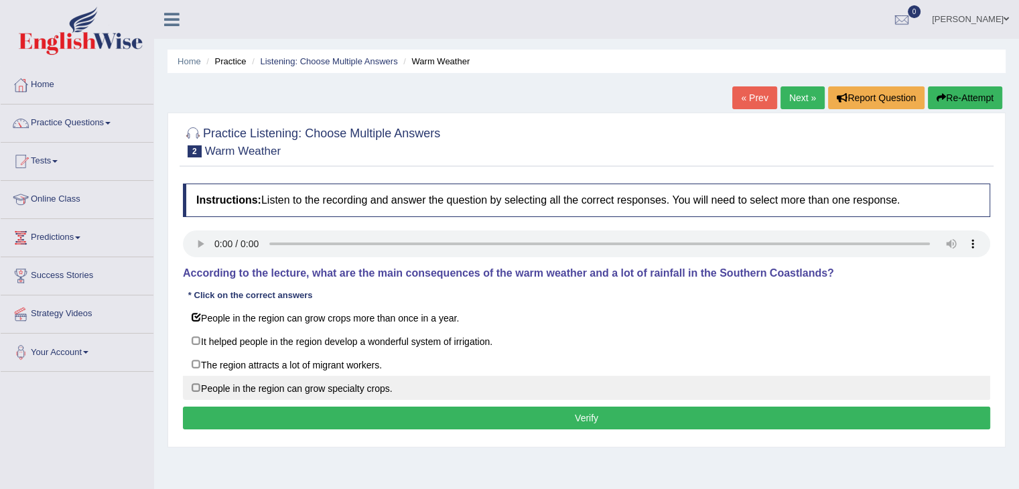
click at [196, 387] on label "People in the region can grow specialty crops." at bounding box center [586, 388] width 807 height 24
checkbox input "true"
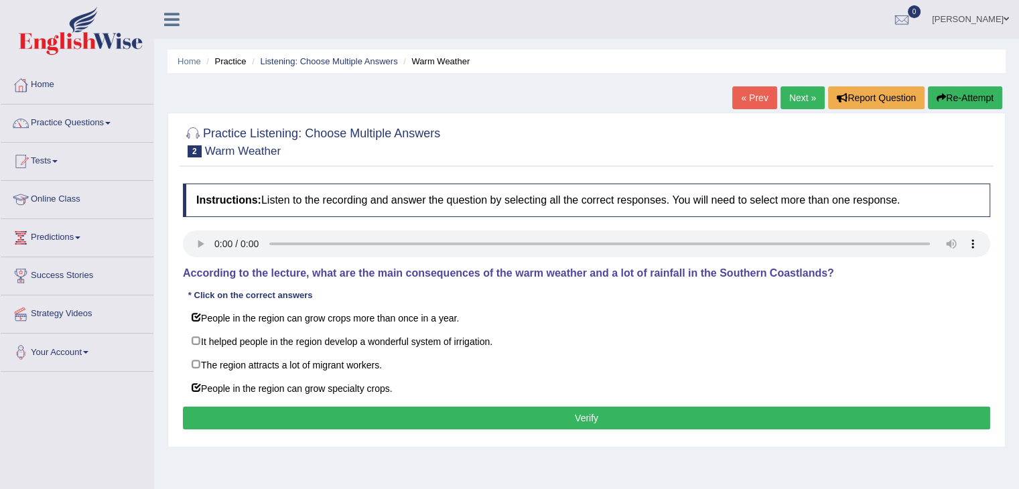
click at [320, 417] on button "Verify" at bounding box center [586, 418] width 807 height 23
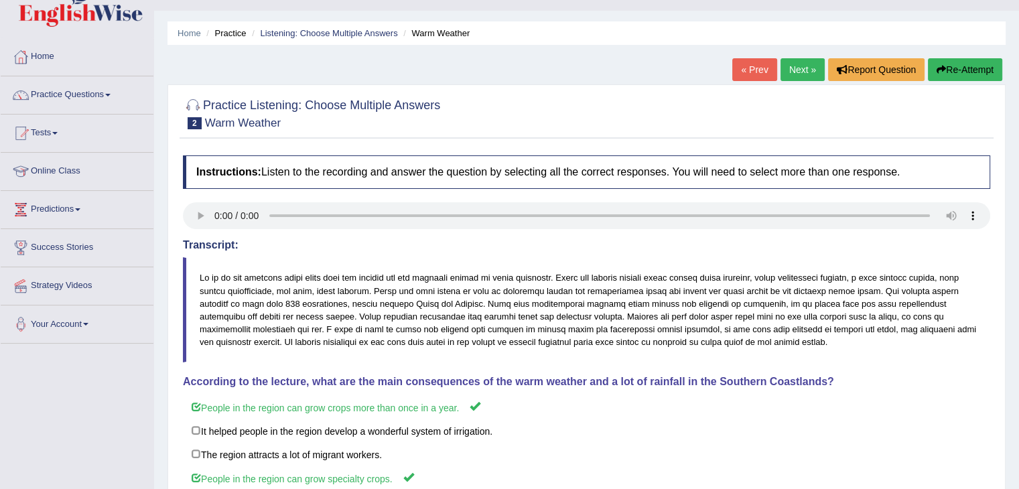
scroll to position [26, 0]
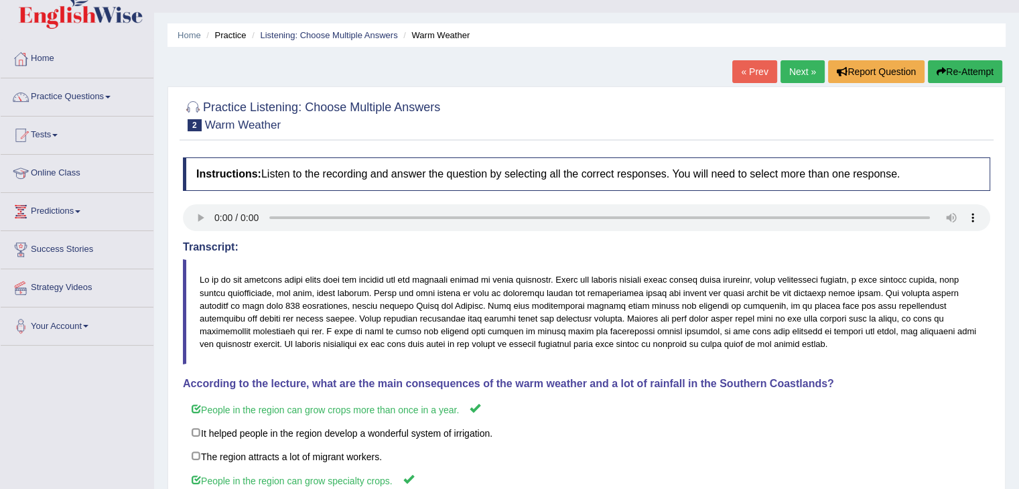
click at [805, 68] on link "Next »" at bounding box center [803, 71] width 44 height 23
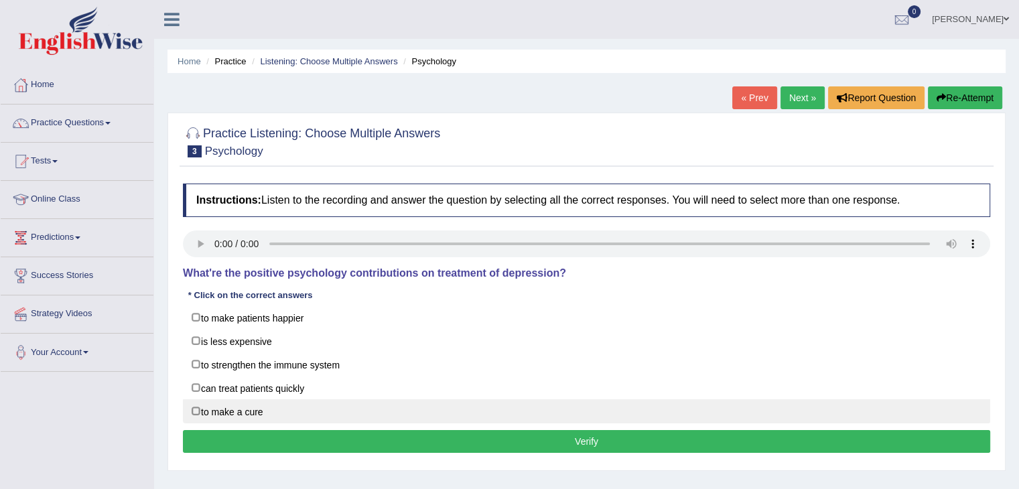
click at [193, 411] on label "to make a cure" at bounding box center [586, 411] width 807 height 24
checkbox input "true"
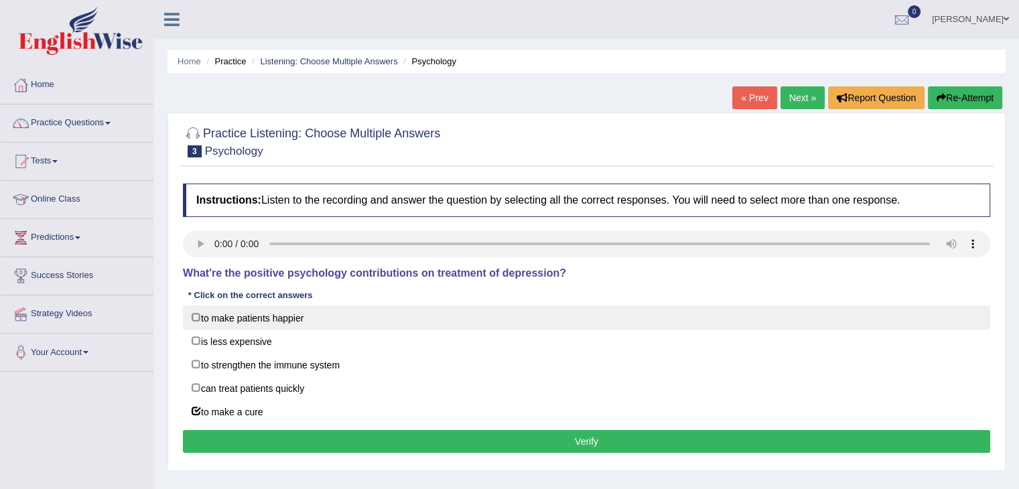
click at [195, 316] on label "to make patients happier" at bounding box center [586, 318] width 807 height 24
checkbox input "true"
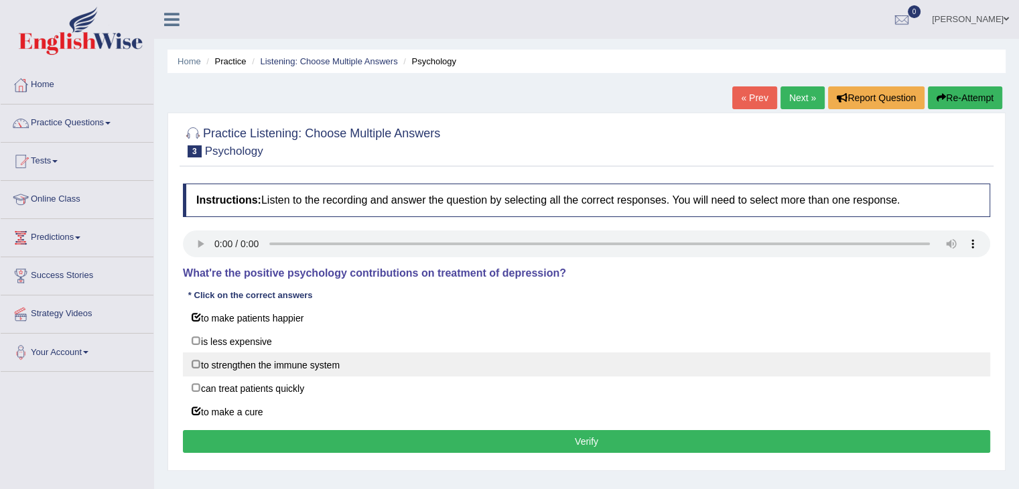
click at [201, 363] on label "to strengthen the immune system" at bounding box center [586, 364] width 807 height 24
checkbox input "true"
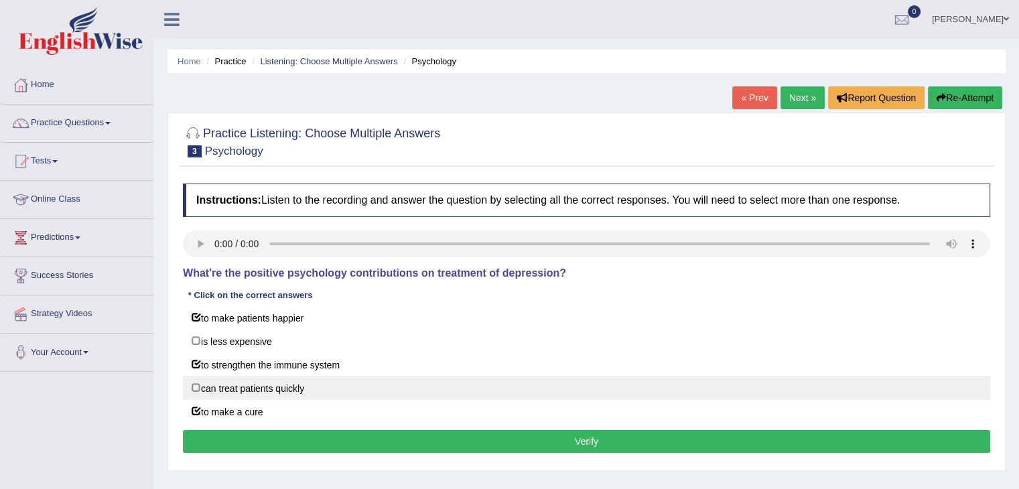
drag, startPoint x: 203, startPoint y: 412, endPoint x: 200, endPoint y: 388, distance: 24.4
click at [200, 388] on div "to make patients happier is less expensive to strengthen the immune system can …" at bounding box center [586, 365] width 807 height 118
click at [200, 388] on label "can treat patients quickly" at bounding box center [586, 388] width 807 height 24
checkbox input "true"
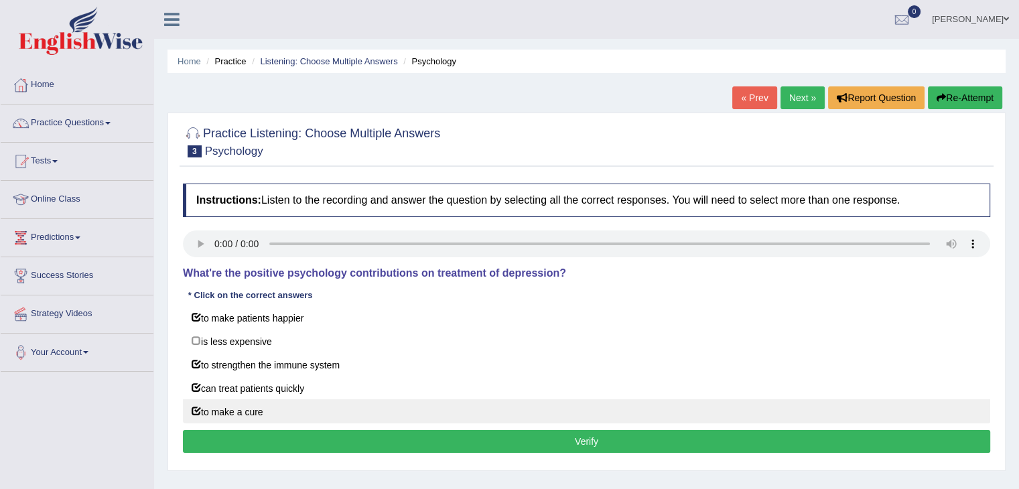
click at [198, 411] on label "to make a cure" at bounding box center [586, 411] width 807 height 24
checkbox input "false"
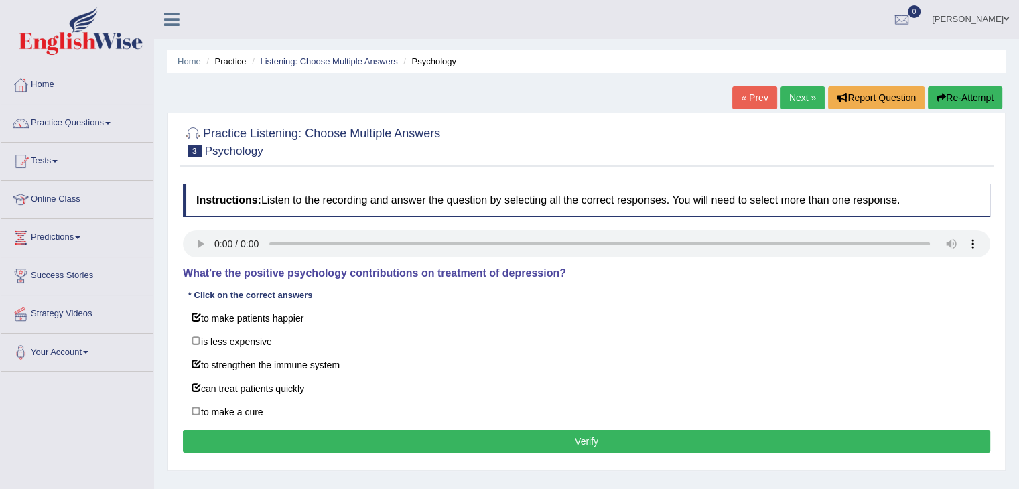
click at [393, 446] on button "Verify" at bounding box center [586, 441] width 807 height 23
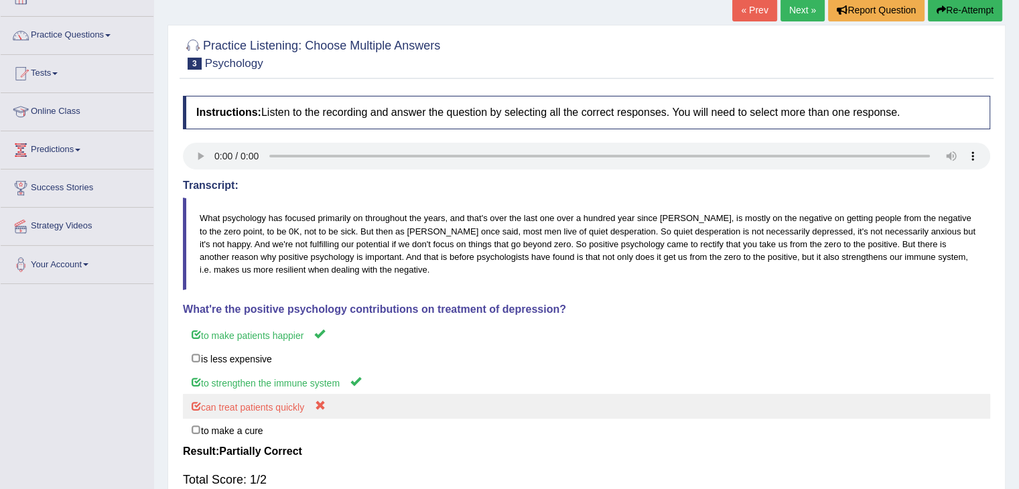
scroll to position [82, 0]
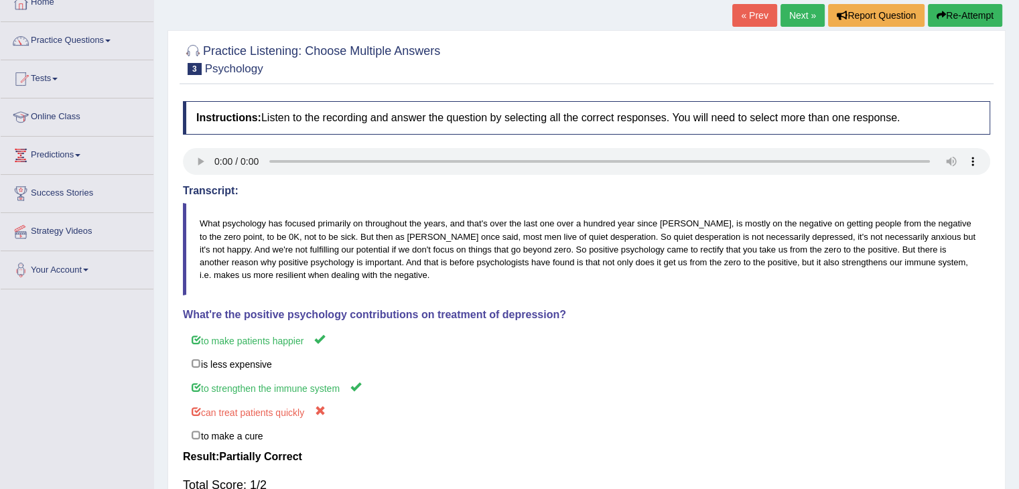
click at [805, 17] on link "Next »" at bounding box center [803, 15] width 44 height 23
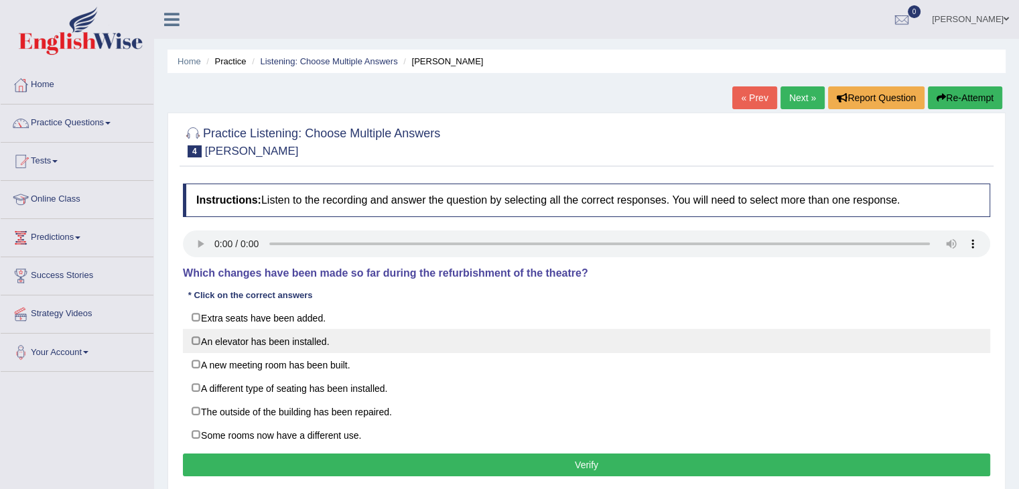
click at [196, 339] on label "An elevator has been installed." at bounding box center [586, 341] width 807 height 24
checkbox input "true"
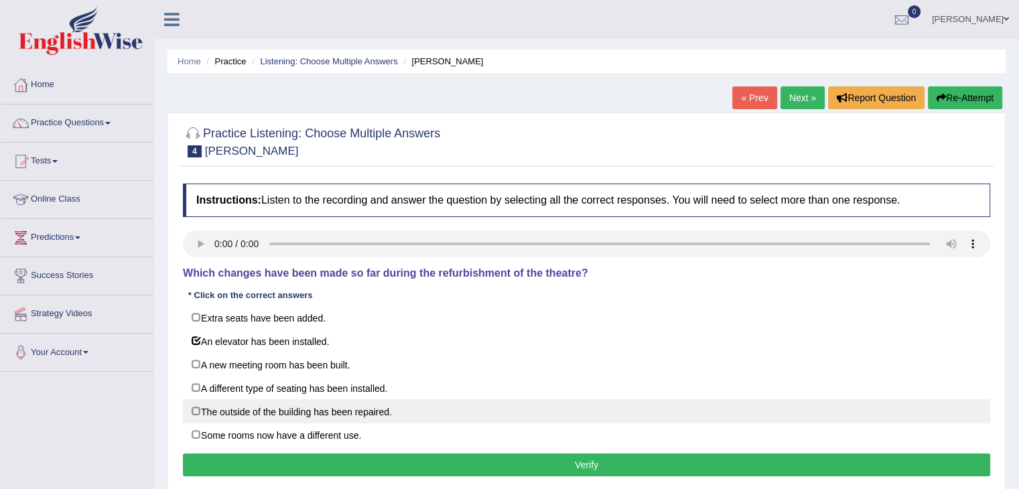
click at [196, 407] on label "The outside of the building has been repaired." at bounding box center [586, 411] width 807 height 24
checkbox input "true"
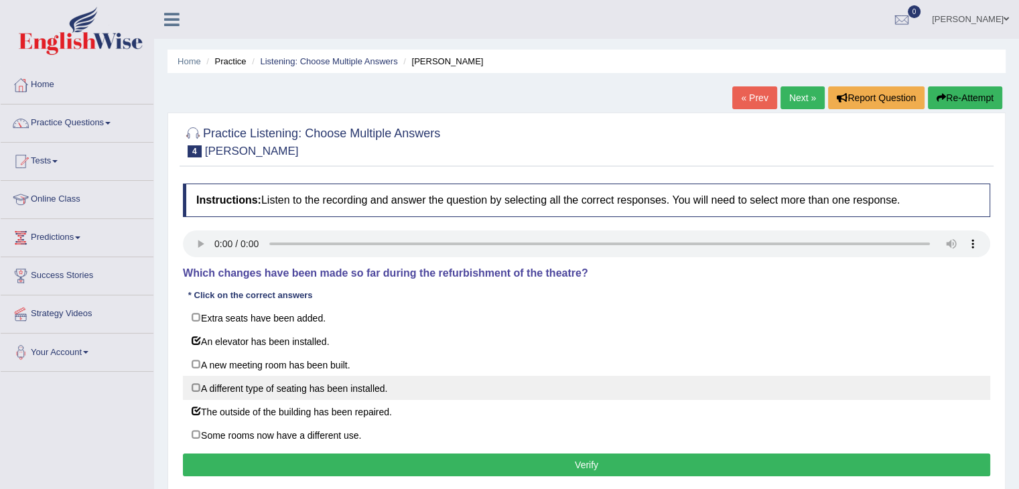
click at [194, 385] on label "A different type of seating has been installed." at bounding box center [586, 388] width 807 height 24
checkbox input "true"
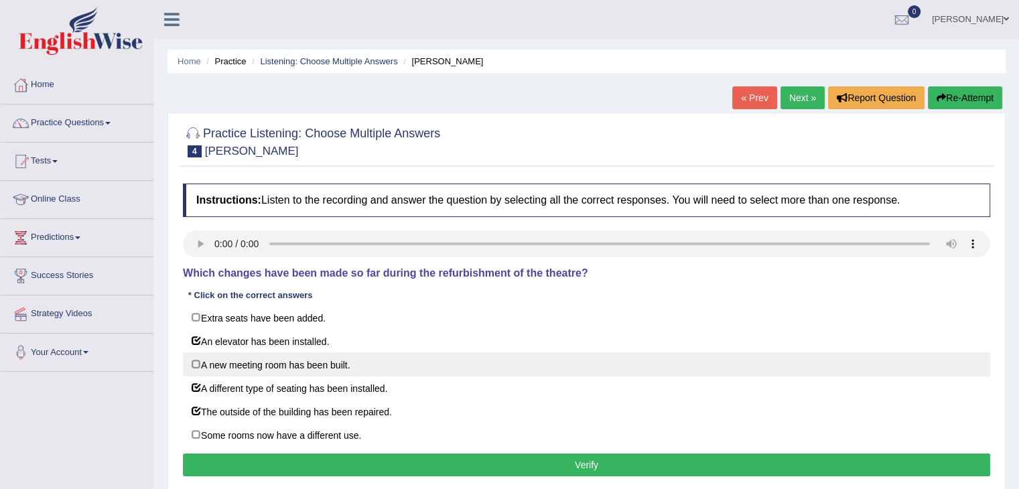
click at [194, 364] on label "A new meeting room has been built." at bounding box center [586, 364] width 807 height 24
checkbox input "false"
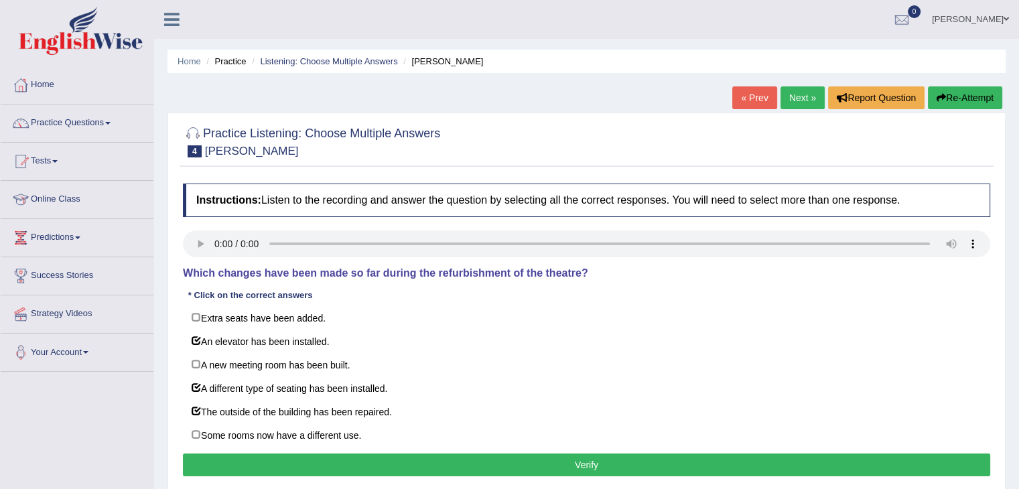
click at [296, 458] on button "Verify" at bounding box center [586, 465] width 807 height 23
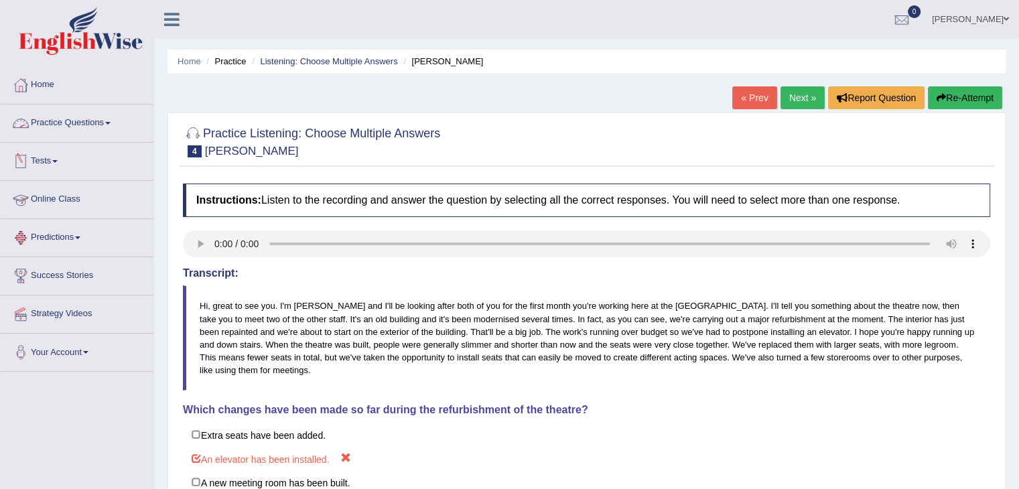
click at [90, 124] on link "Practice Questions" at bounding box center [77, 121] width 153 height 33
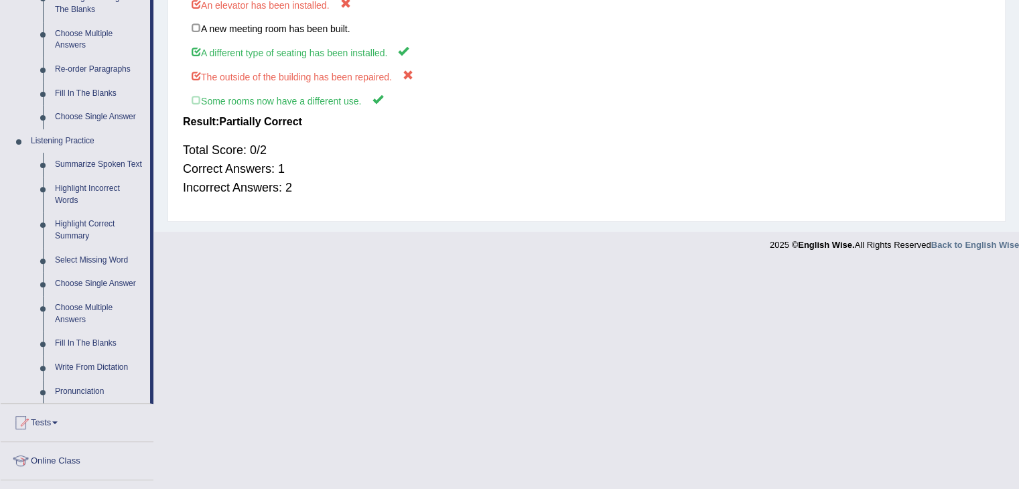
scroll to position [453, 0]
